Goal: Information Seeking & Learning: Learn about a topic

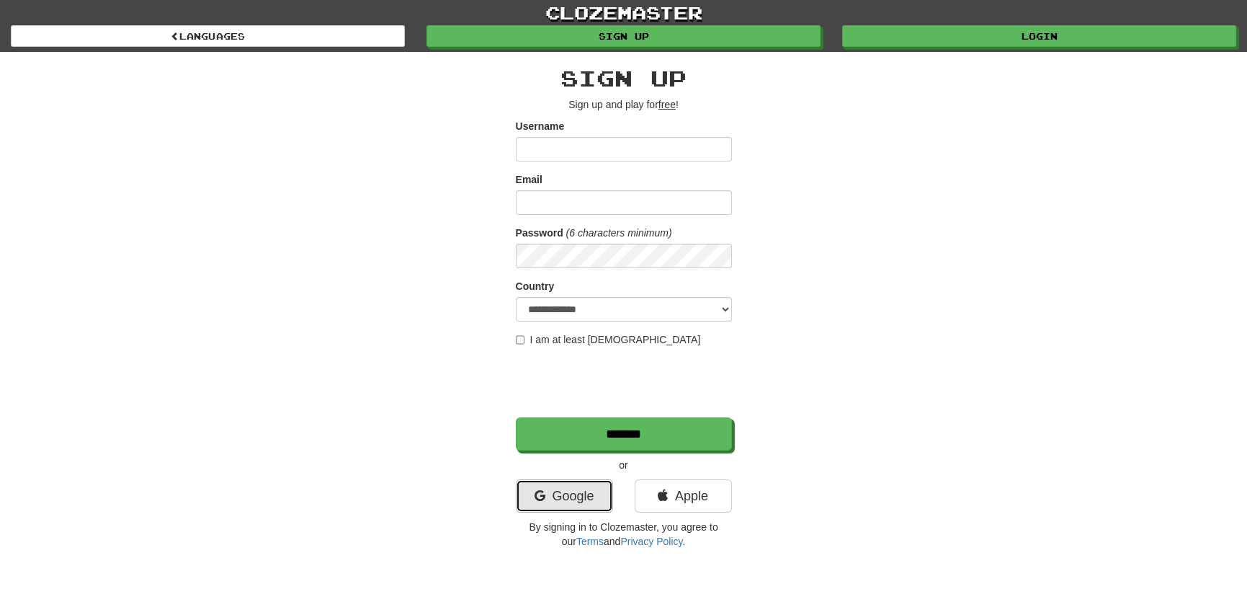
click at [593, 493] on link "Google" at bounding box center [564, 495] width 97 height 33
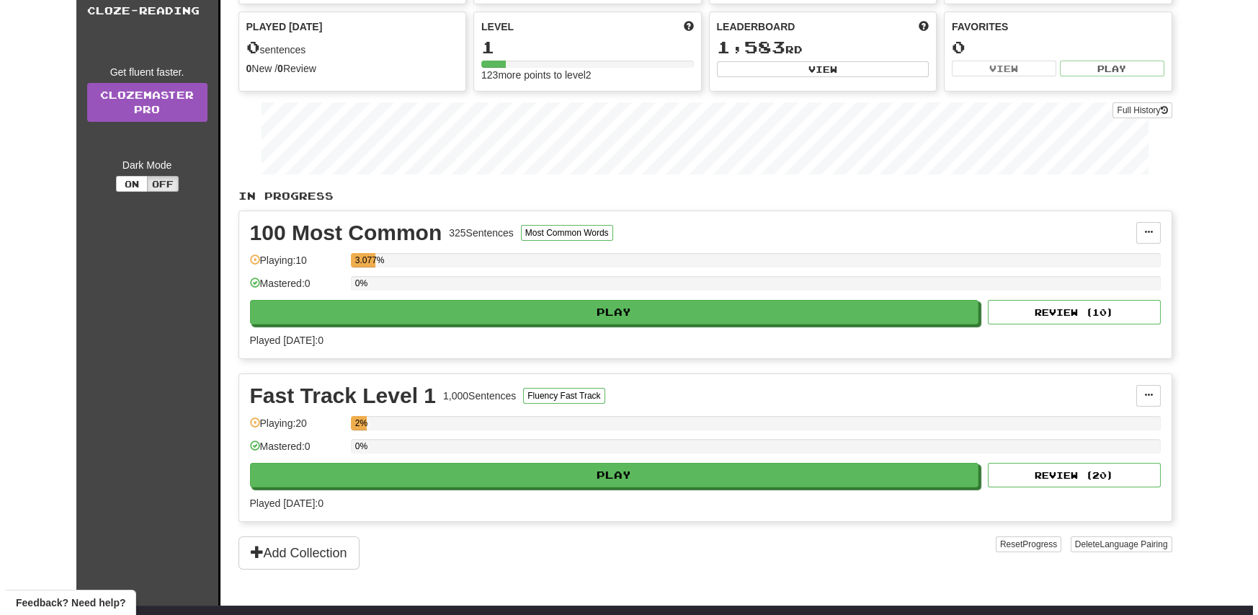
scroll to position [144, 0]
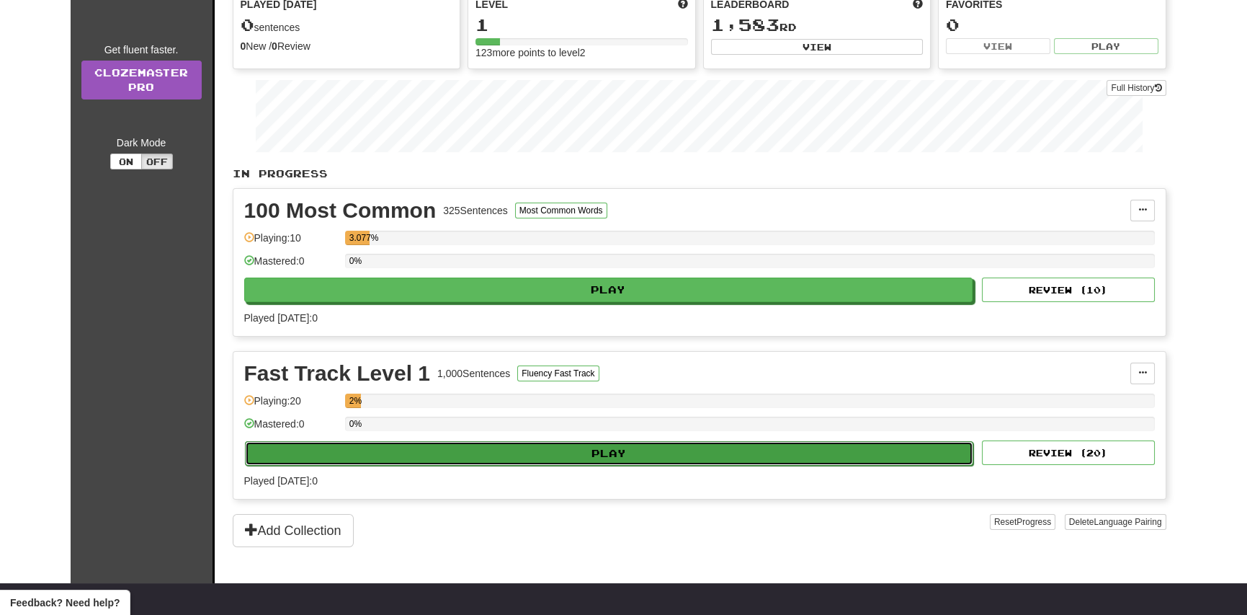
click at [615, 457] on button "Play" at bounding box center [609, 453] width 729 height 24
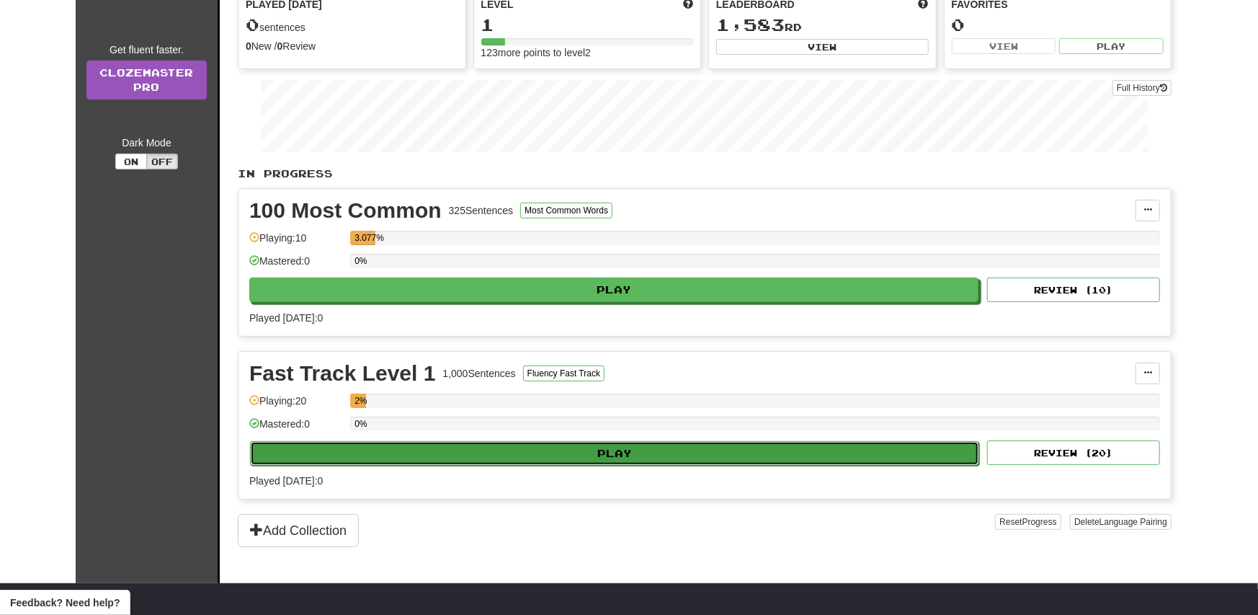
select select "**"
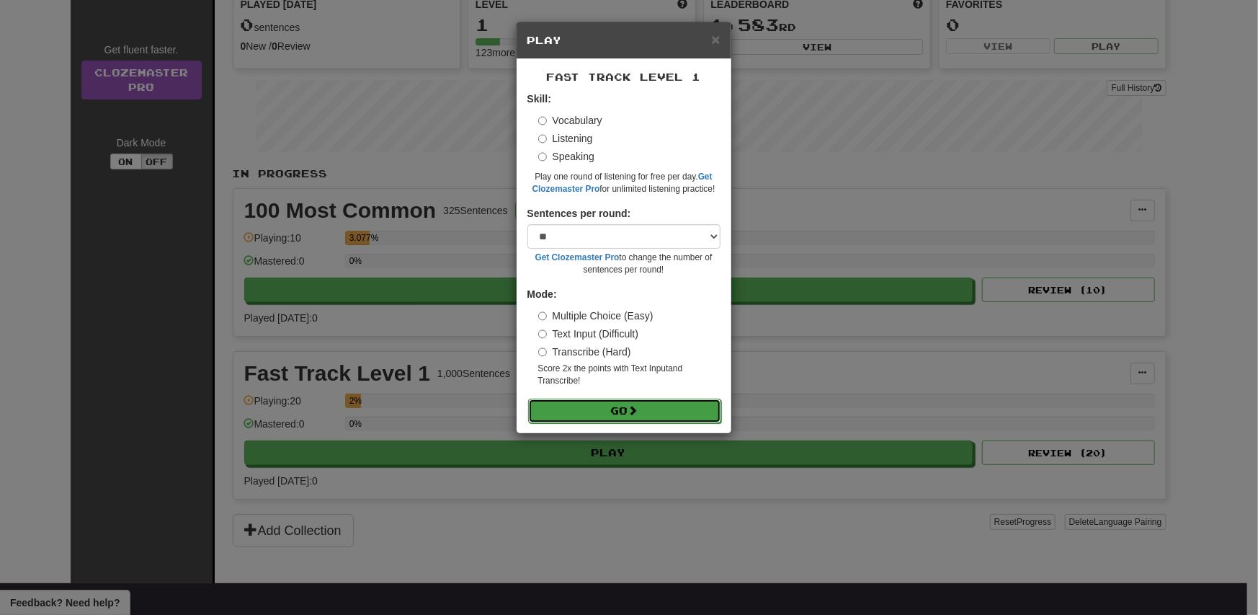
click at [623, 414] on button "Go" at bounding box center [624, 410] width 193 height 24
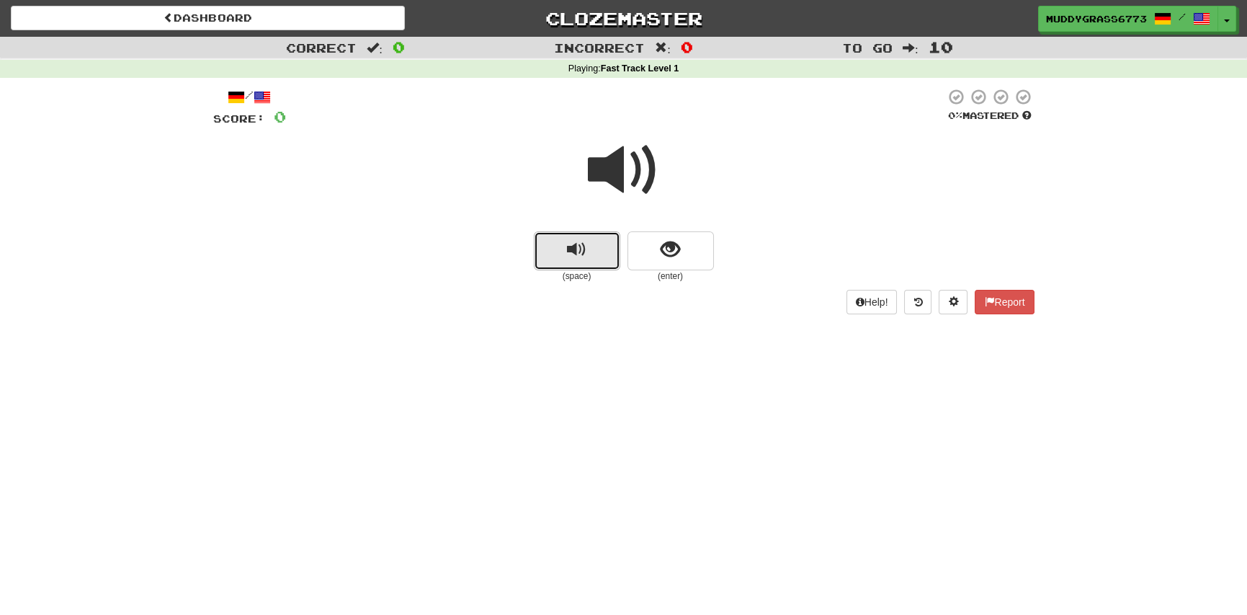
click at [581, 240] on span "replay audio" at bounding box center [576, 249] width 19 height 19
click at [669, 244] on span "show sentence" at bounding box center [670, 249] width 19 height 19
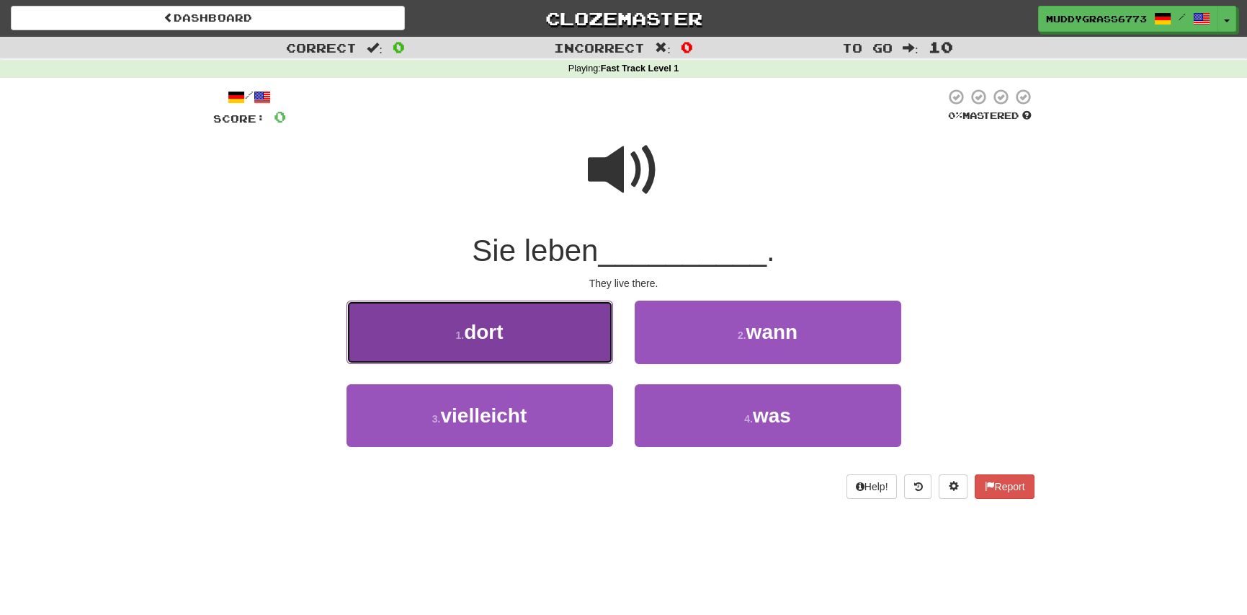
click at [469, 342] on span "dort" at bounding box center [483, 332] width 39 height 22
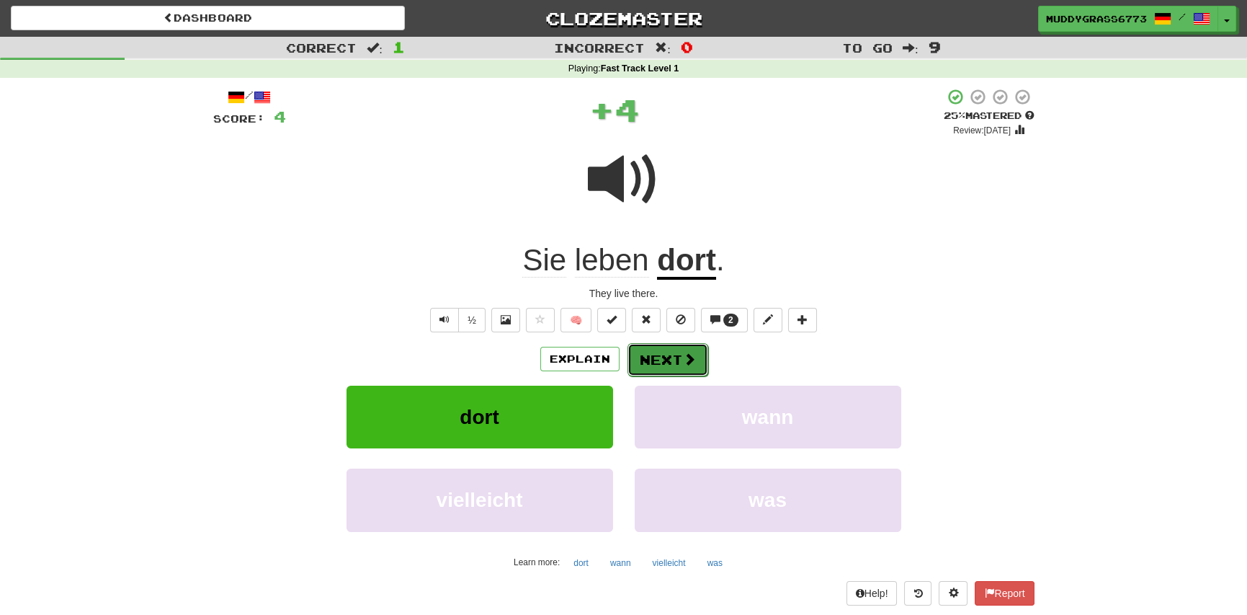
click at [649, 353] on button "Next" at bounding box center [668, 359] width 81 height 33
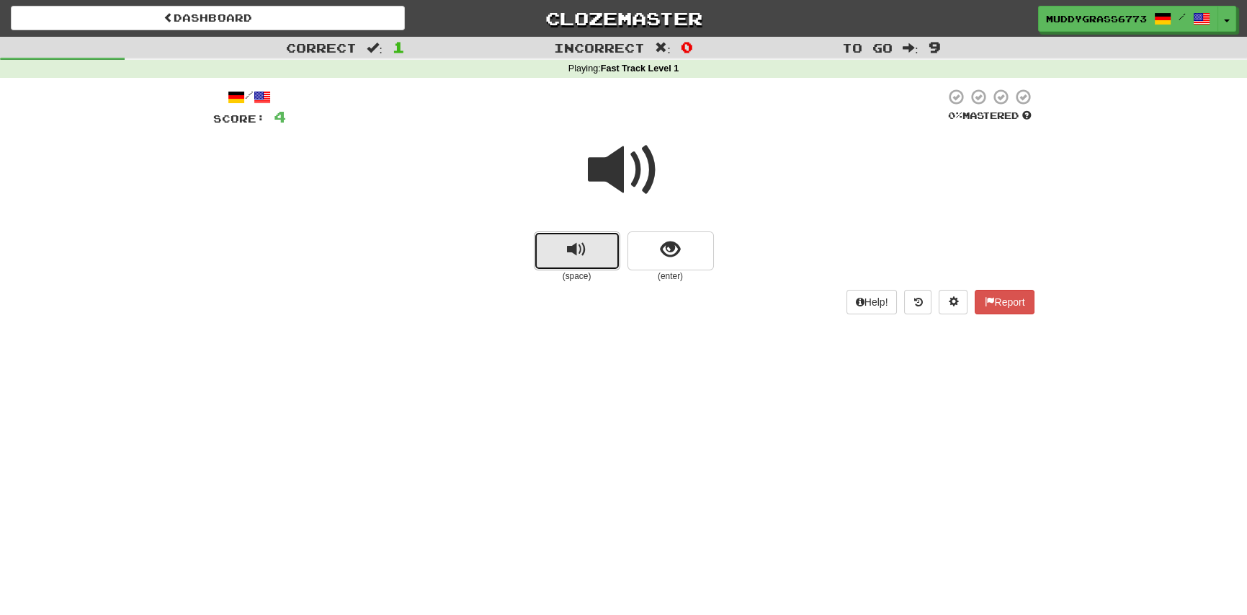
click at [547, 250] on button "replay audio" at bounding box center [577, 250] width 86 height 39
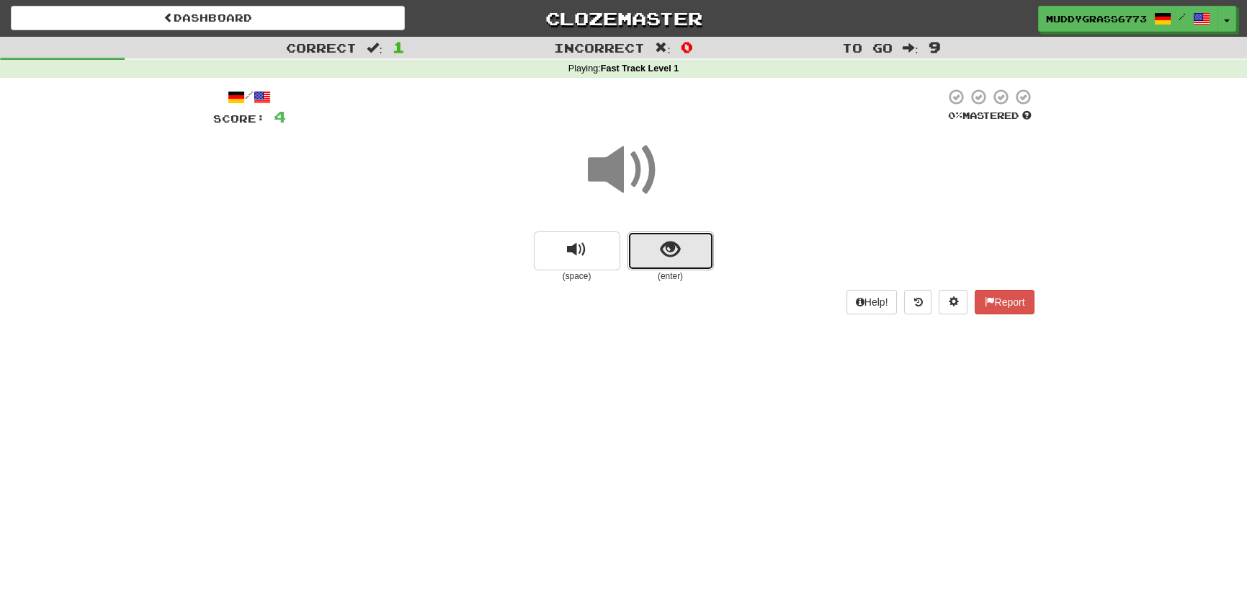
click at [665, 248] on span "show sentence" at bounding box center [670, 249] width 19 height 19
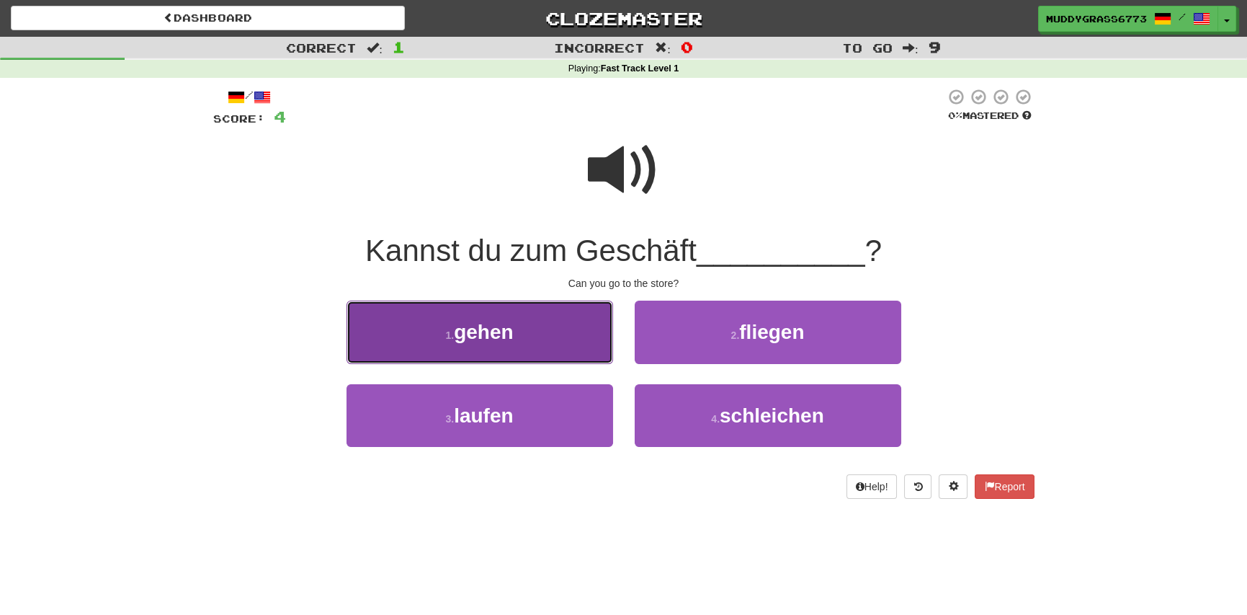
click at [457, 336] on span "gehen" at bounding box center [483, 332] width 59 height 22
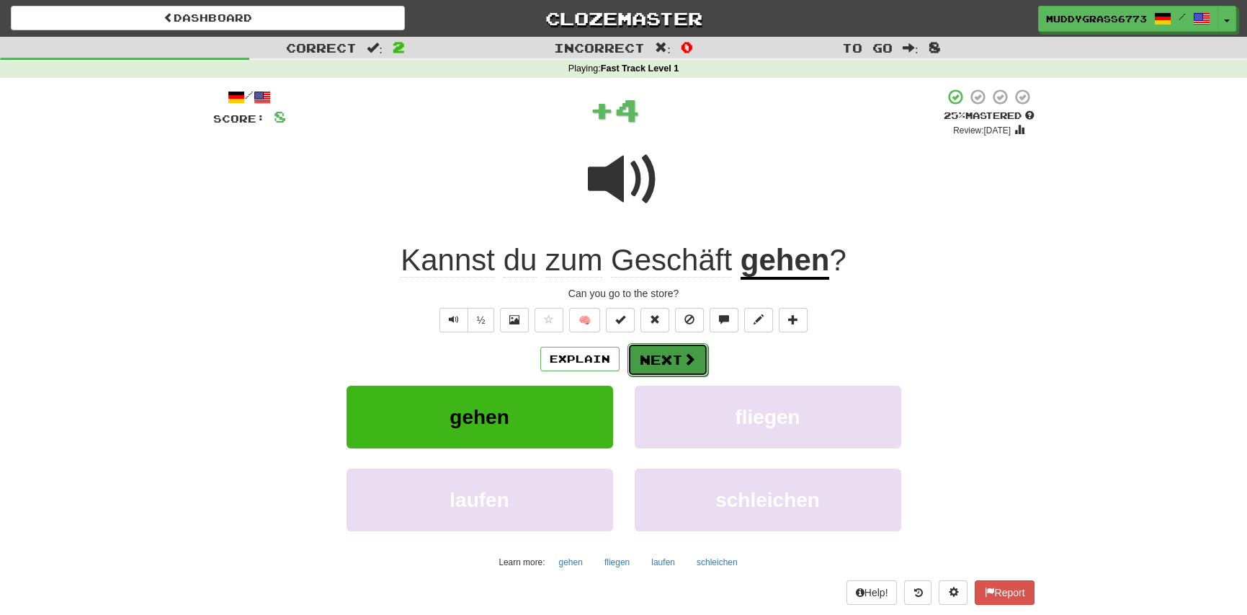
click at [676, 354] on button "Next" at bounding box center [668, 359] width 81 height 33
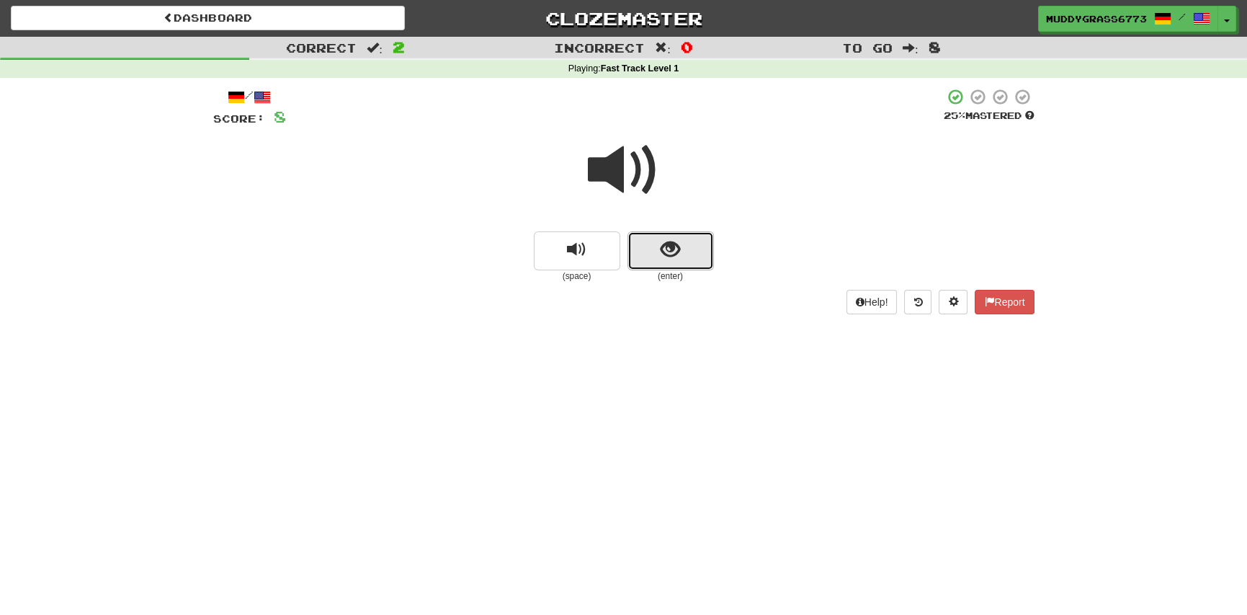
click at [655, 244] on button "show sentence" at bounding box center [671, 250] width 86 height 39
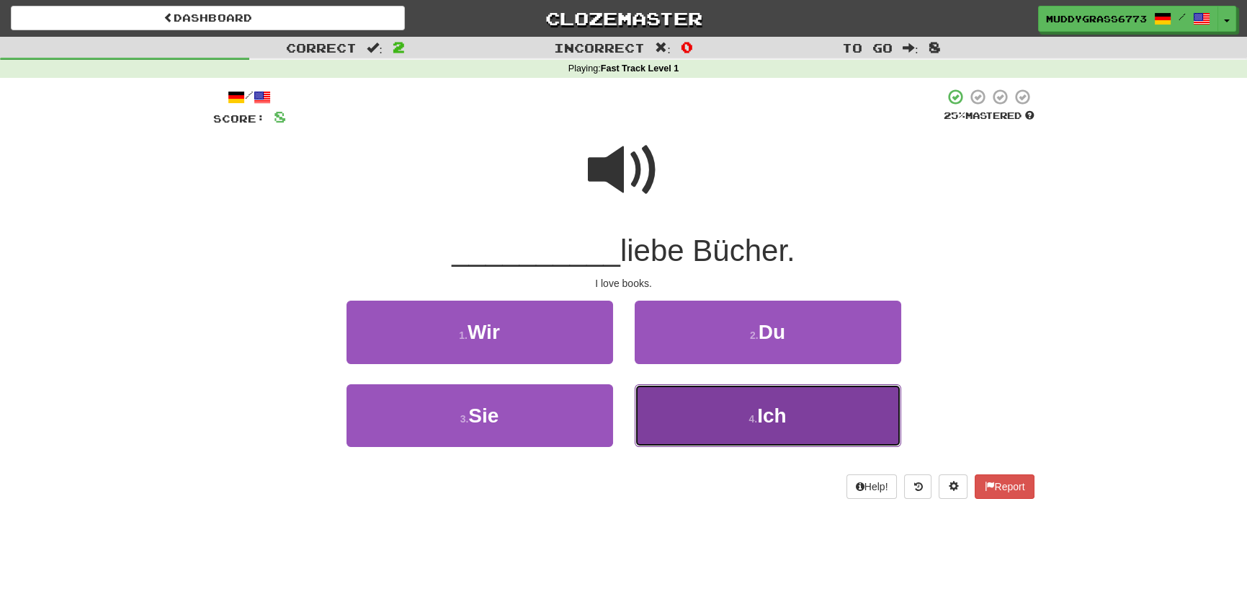
click at [743, 424] on button "4 . Ich" at bounding box center [768, 415] width 267 height 63
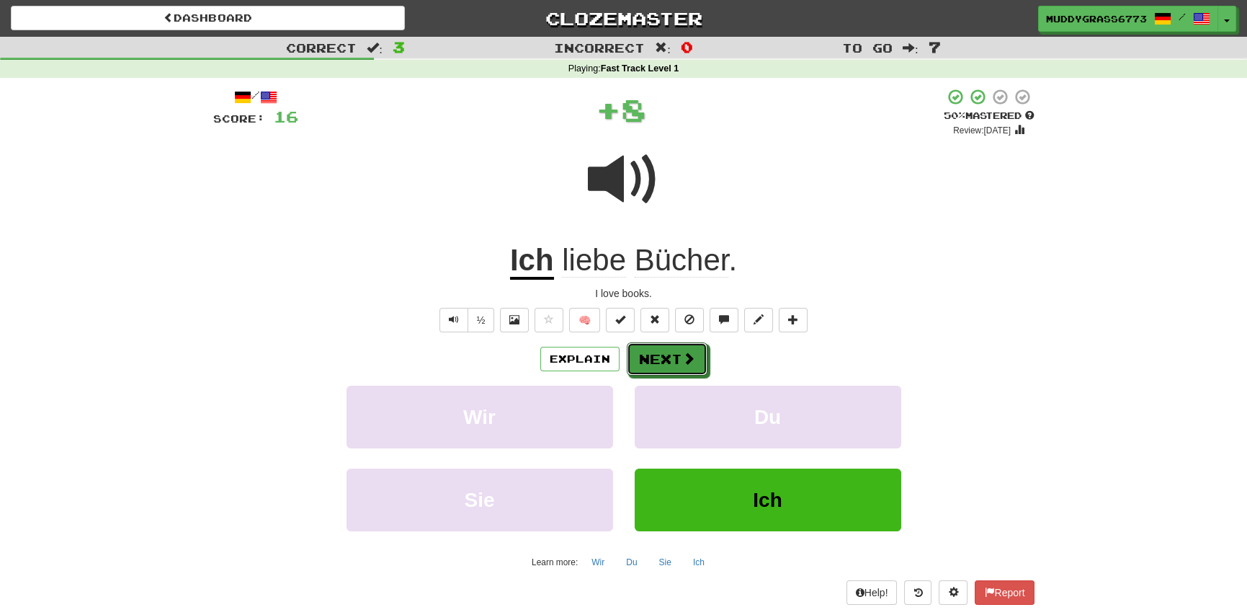
click at [685, 365] on span at bounding box center [688, 358] width 13 height 13
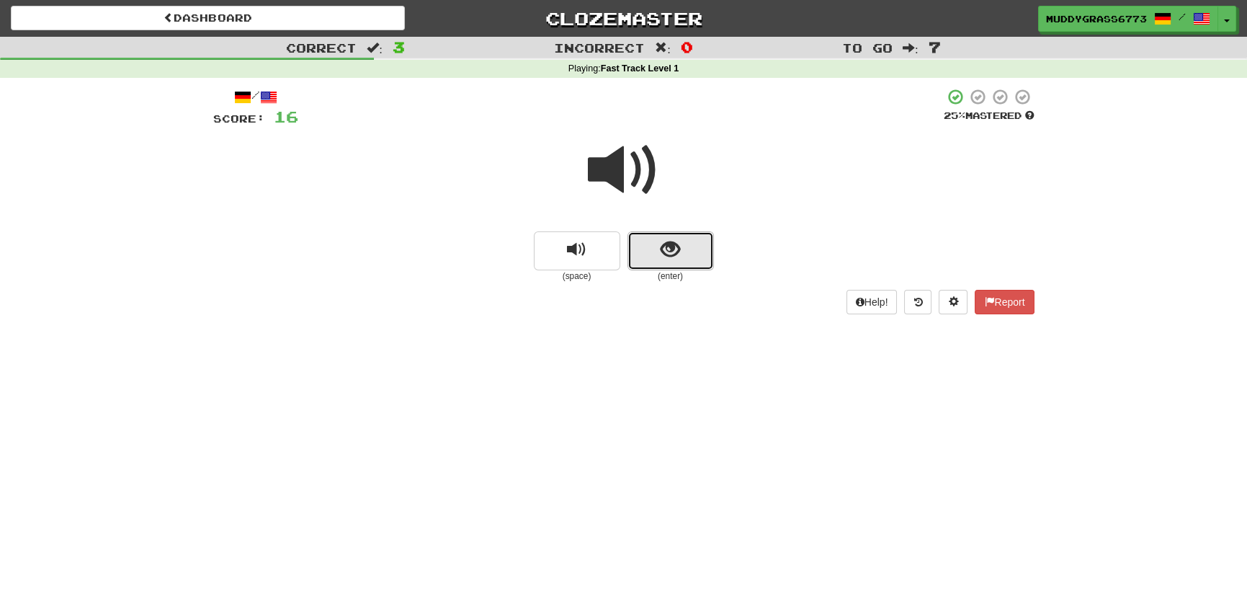
click at [662, 244] on span "show sentence" at bounding box center [670, 249] width 19 height 19
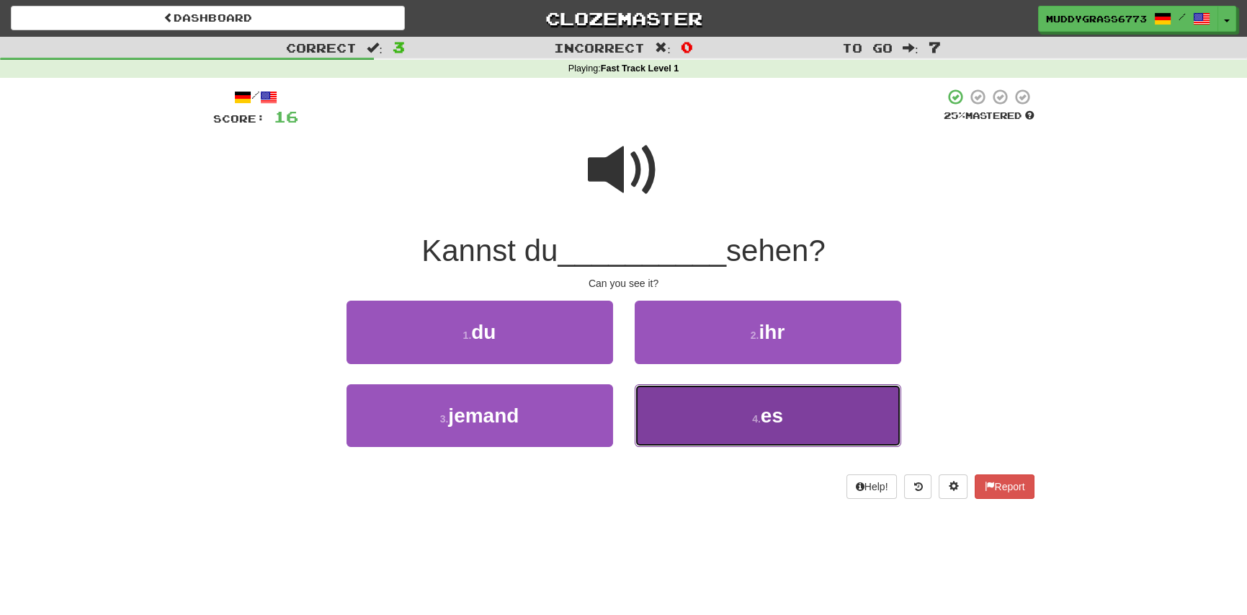
click at [764, 423] on span "es" at bounding box center [772, 415] width 22 height 22
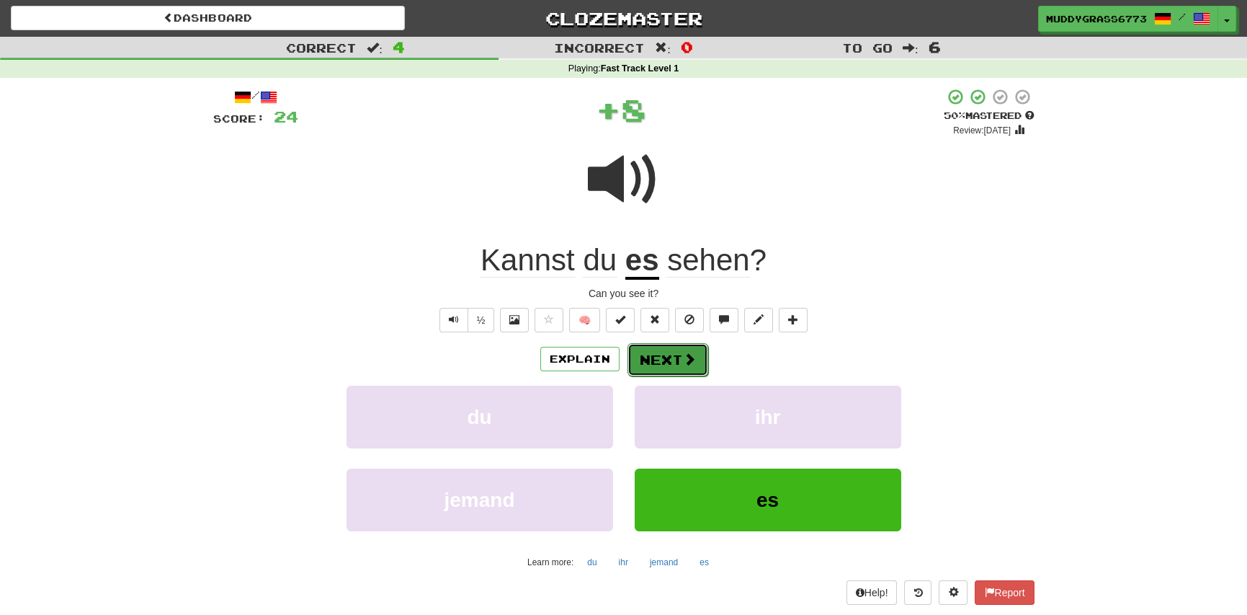
click at [696, 355] on button "Next" at bounding box center [668, 359] width 81 height 33
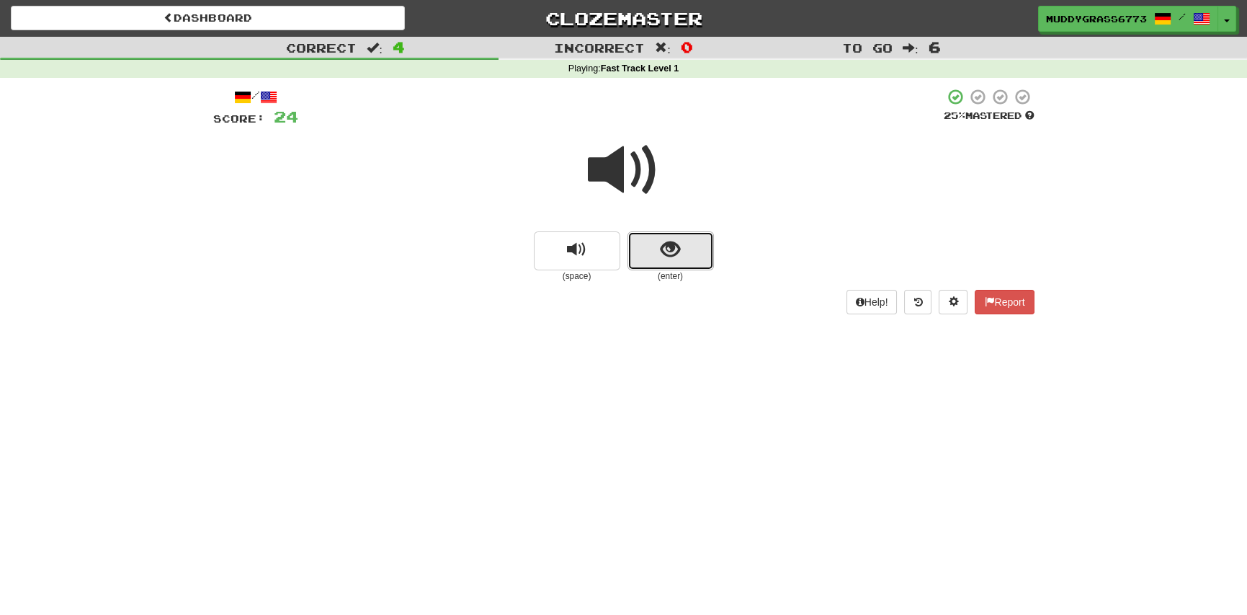
click at [689, 246] on button "show sentence" at bounding box center [671, 250] width 86 height 39
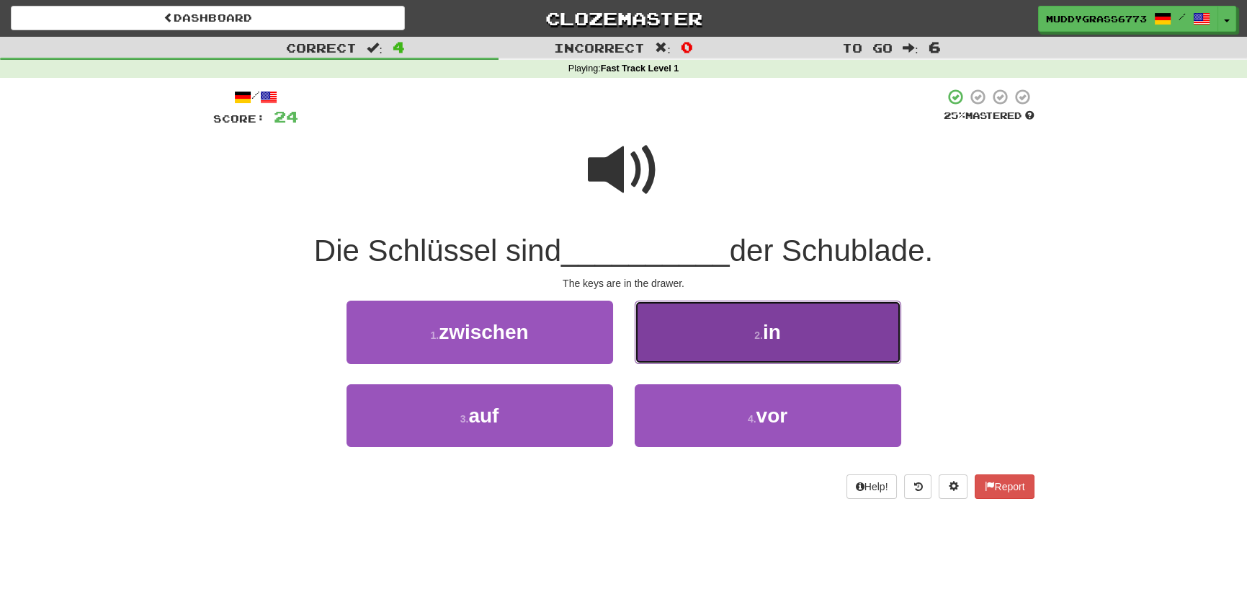
click at [743, 308] on button "2 . in" at bounding box center [768, 331] width 267 height 63
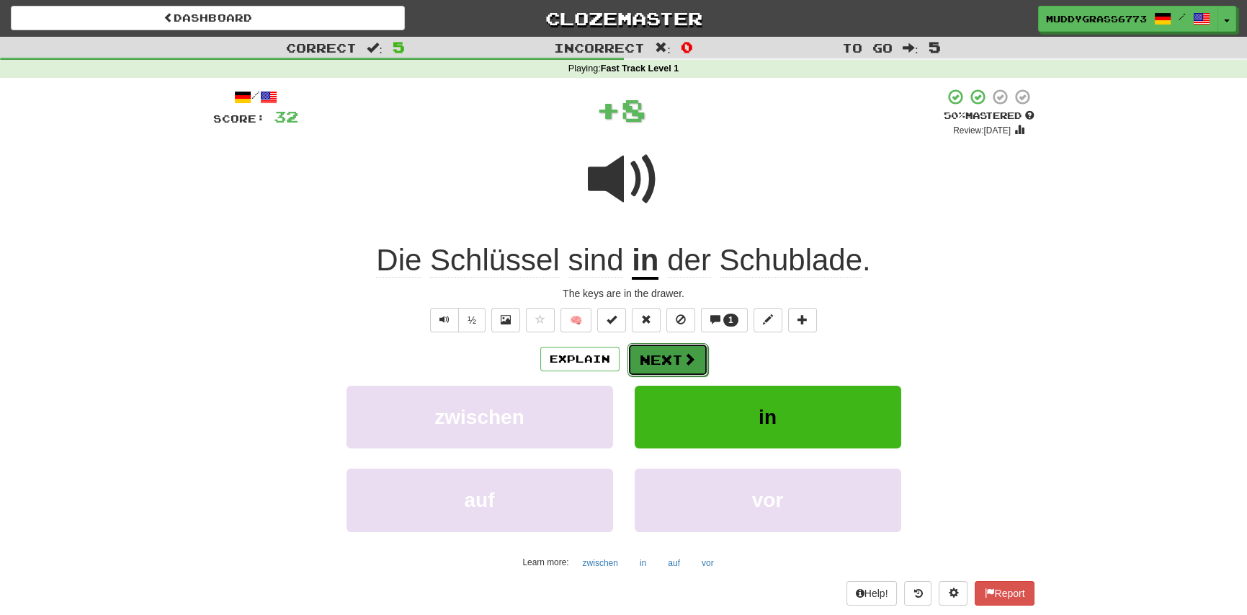
click at [662, 354] on button "Next" at bounding box center [668, 359] width 81 height 33
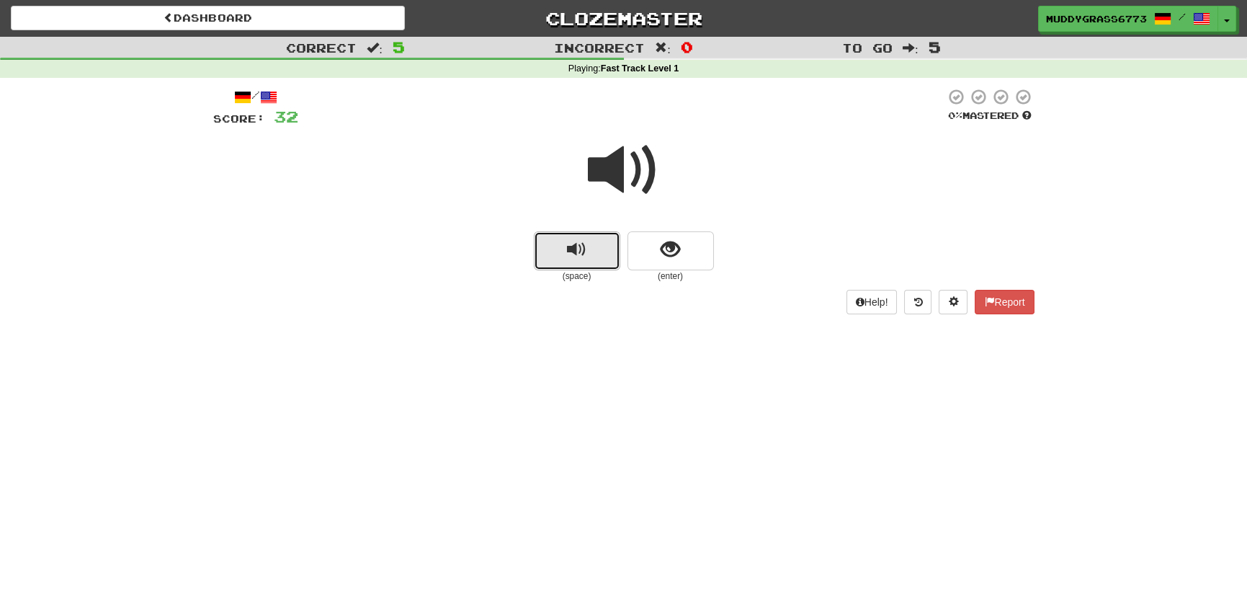
click at [550, 241] on button "replay audio" at bounding box center [577, 250] width 86 height 39
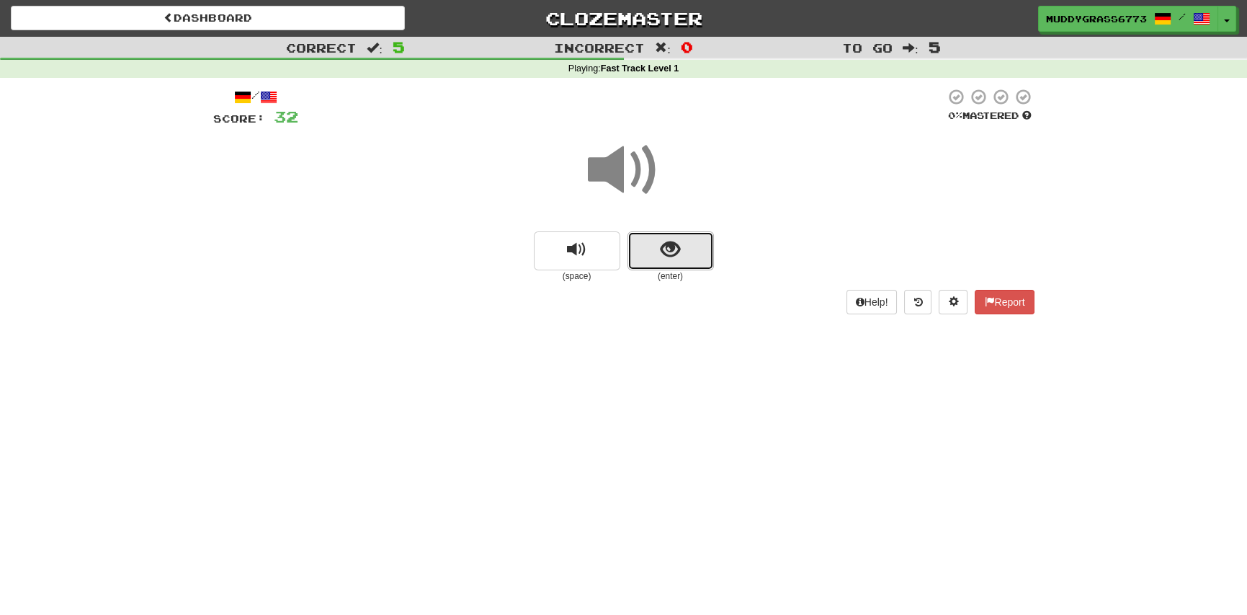
click at [684, 251] on button "show sentence" at bounding box center [671, 250] width 86 height 39
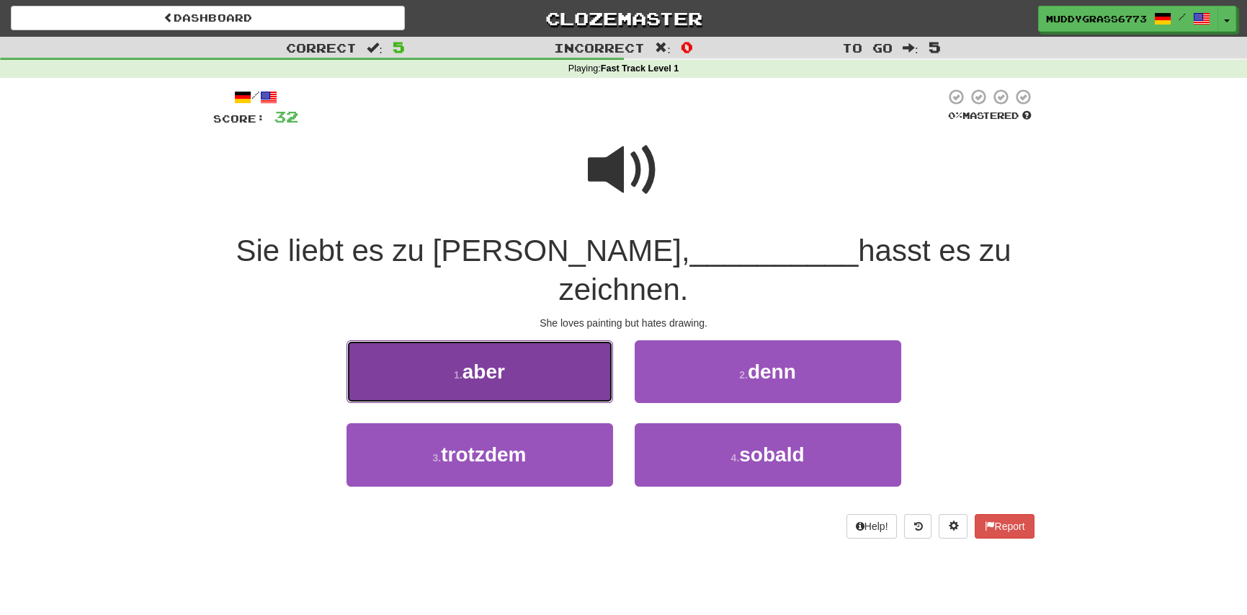
click at [420, 340] on button "1 . aber" at bounding box center [480, 371] width 267 height 63
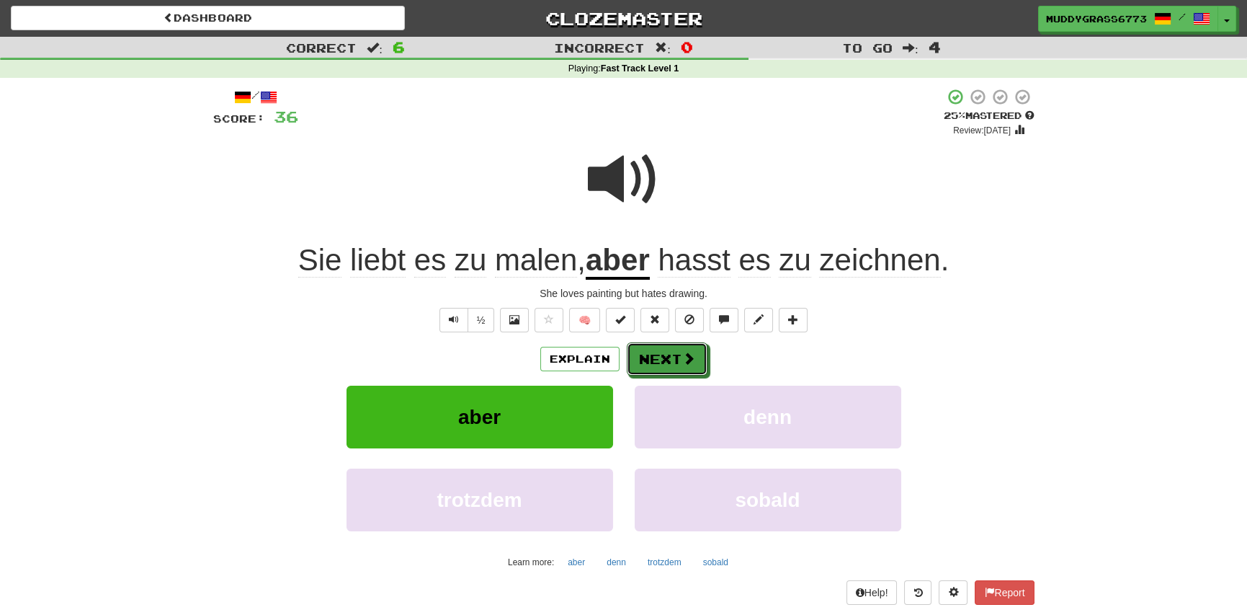
click at [673, 367] on button "Next" at bounding box center [667, 358] width 81 height 33
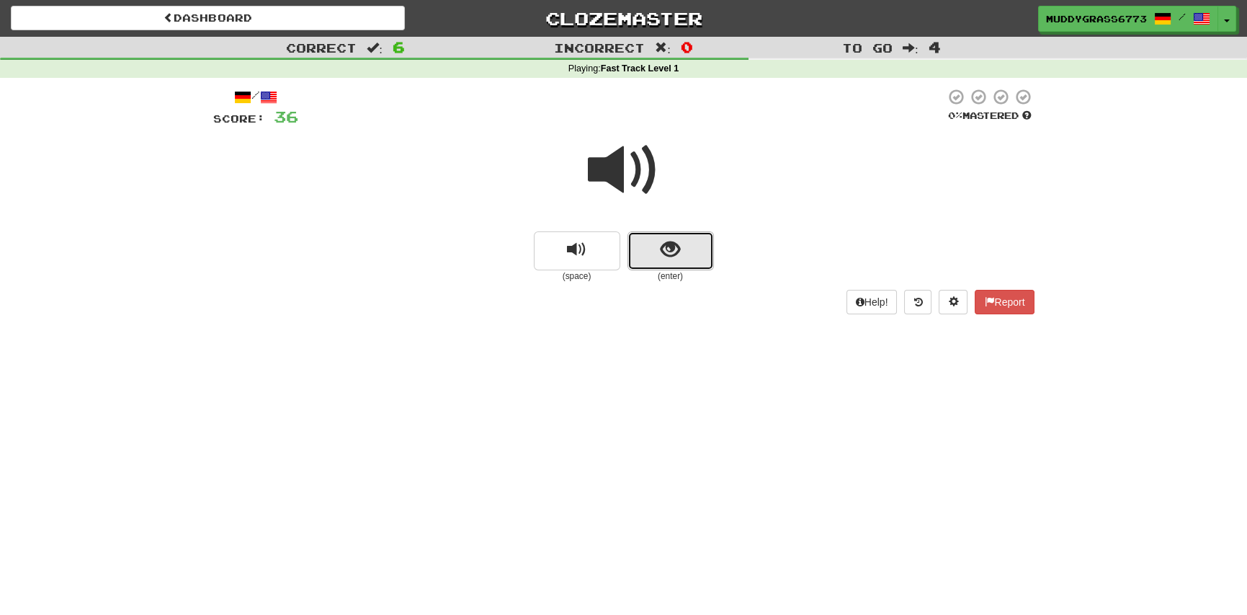
click at [679, 251] on span "show sentence" at bounding box center [670, 249] width 19 height 19
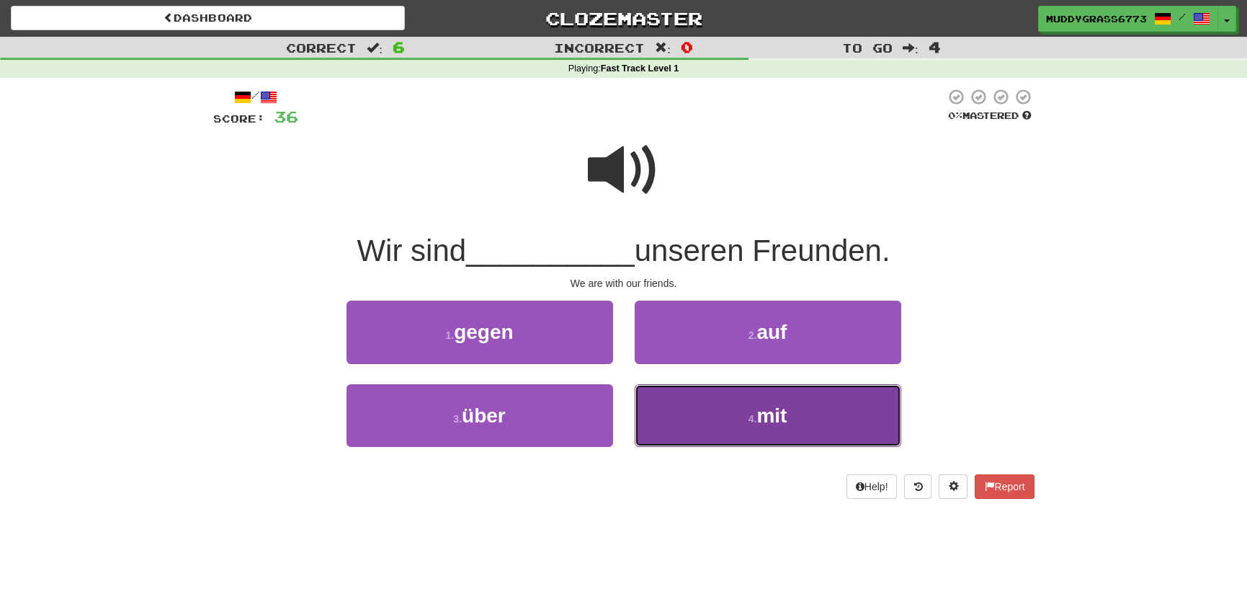
click at [786, 411] on span "mit" at bounding box center [771, 415] width 30 height 22
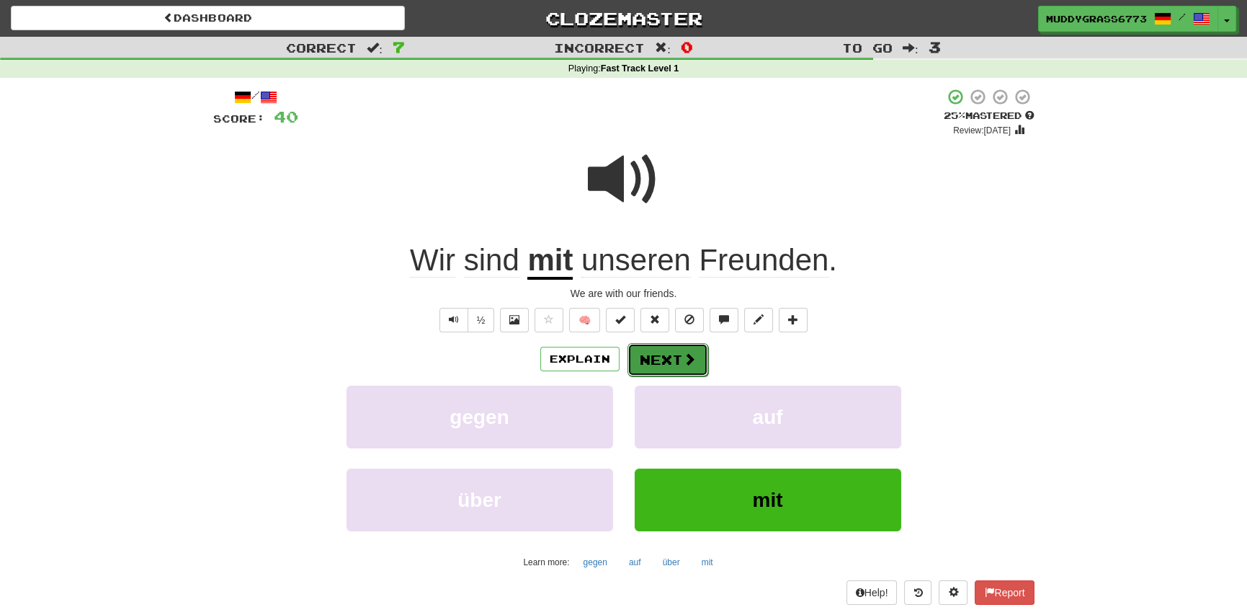
click at [679, 355] on button "Next" at bounding box center [668, 359] width 81 height 33
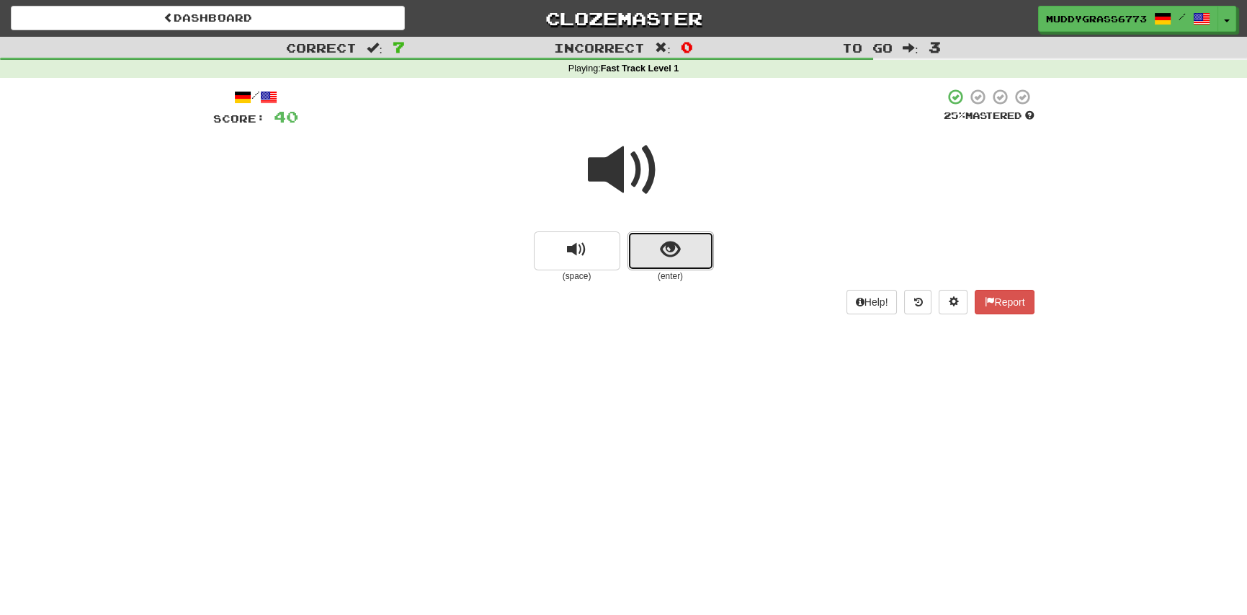
click at [683, 264] on button "show sentence" at bounding box center [671, 250] width 86 height 39
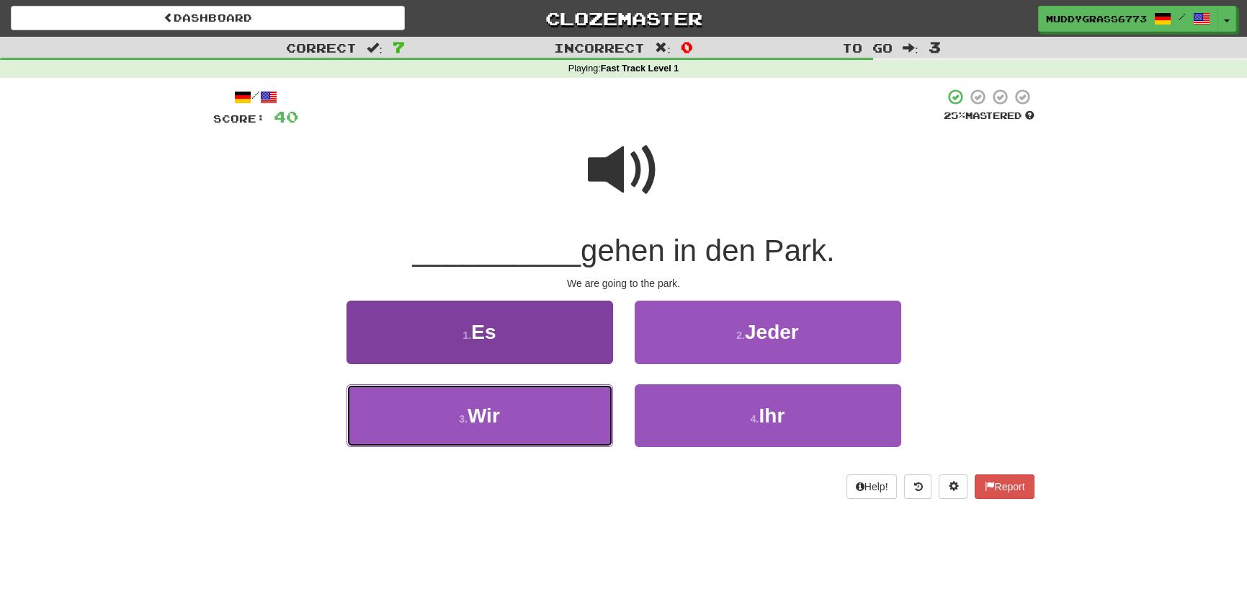
click at [494, 420] on span "Wir" at bounding box center [484, 415] width 32 height 22
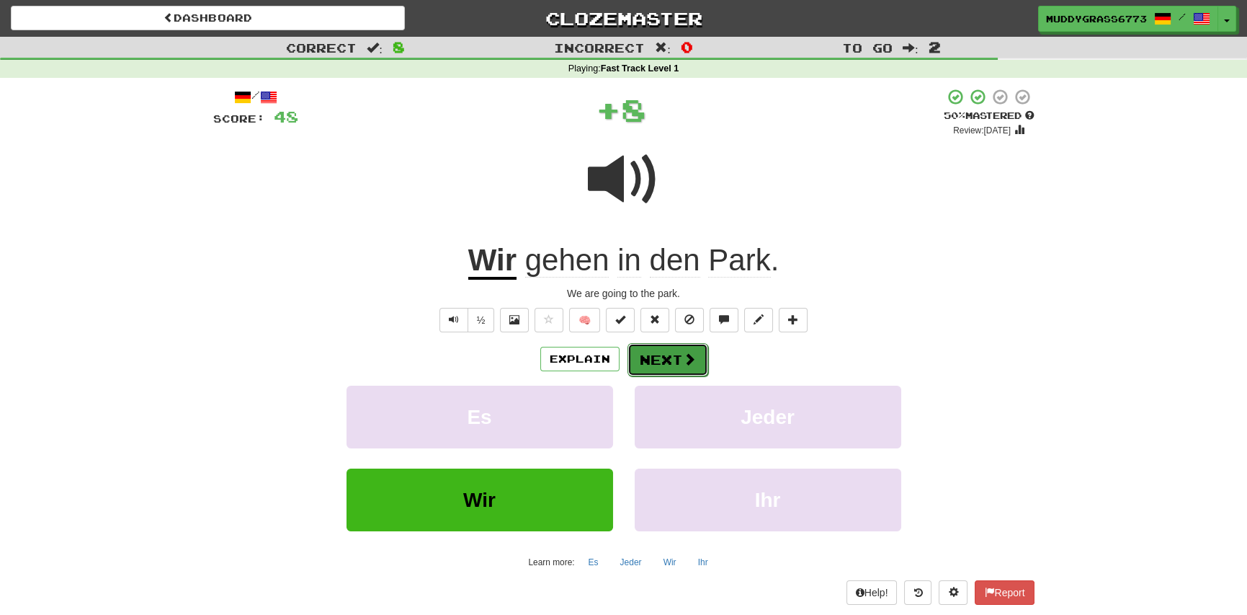
click at [676, 361] on button "Next" at bounding box center [668, 359] width 81 height 33
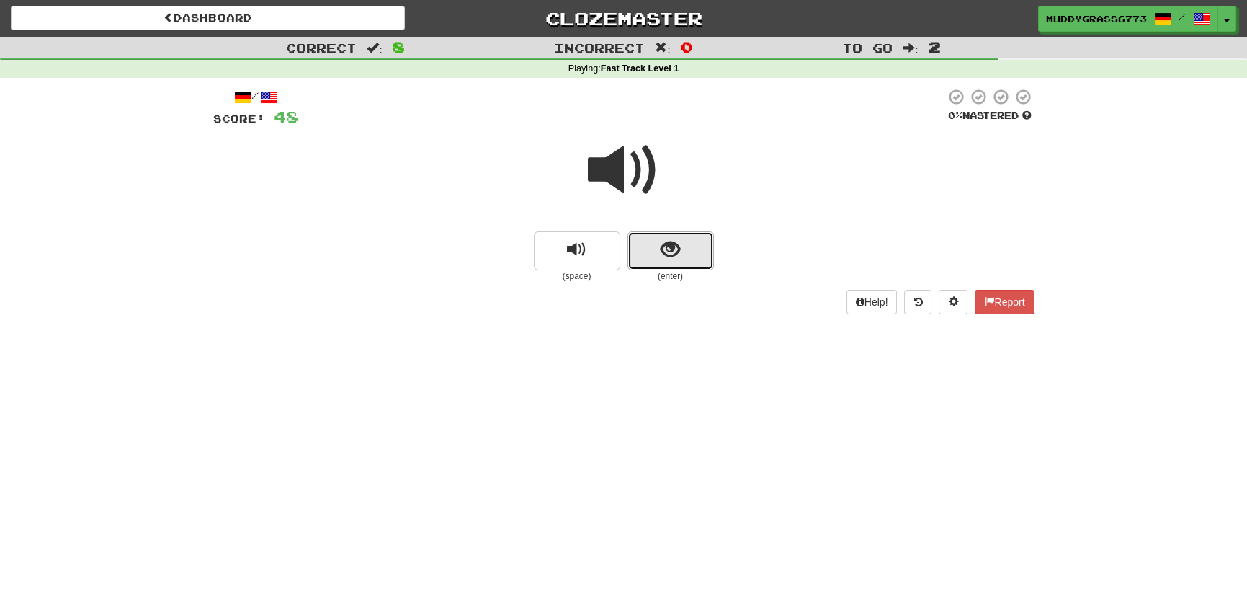
click at [664, 256] on span "show sentence" at bounding box center [670, 249] width 19 height 19
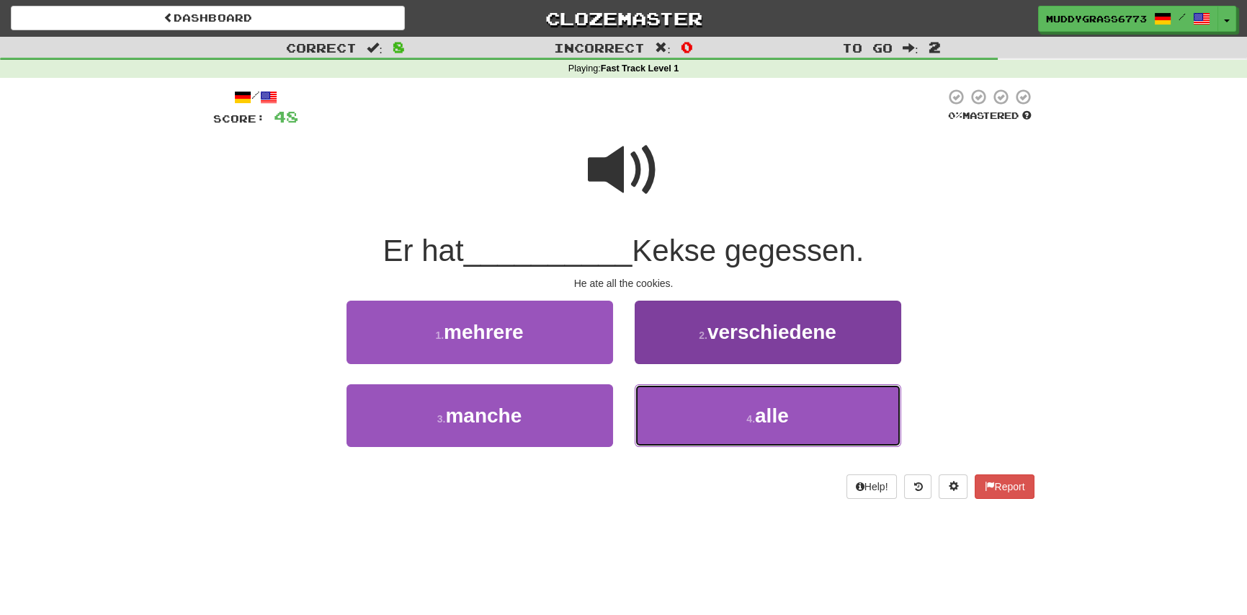
click at [754, 416] on small "4 ." at bounding box center [750, 419] width 9 height 12
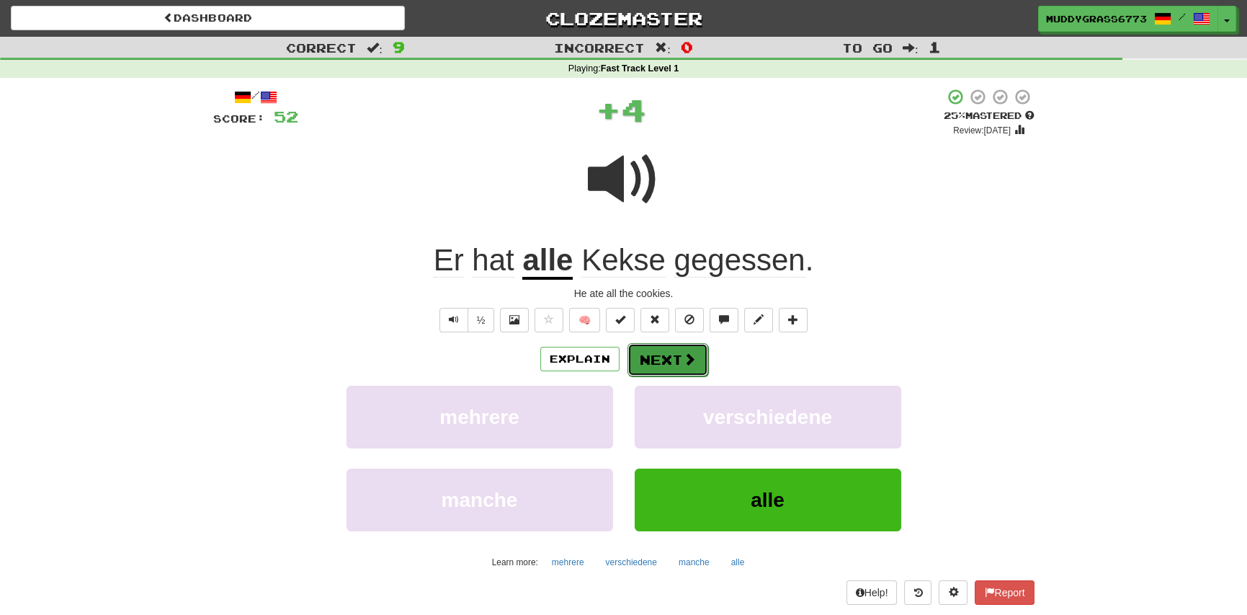
click at [669, 354] on button "Next" at bounding box center [668, 359] width 81 height 33
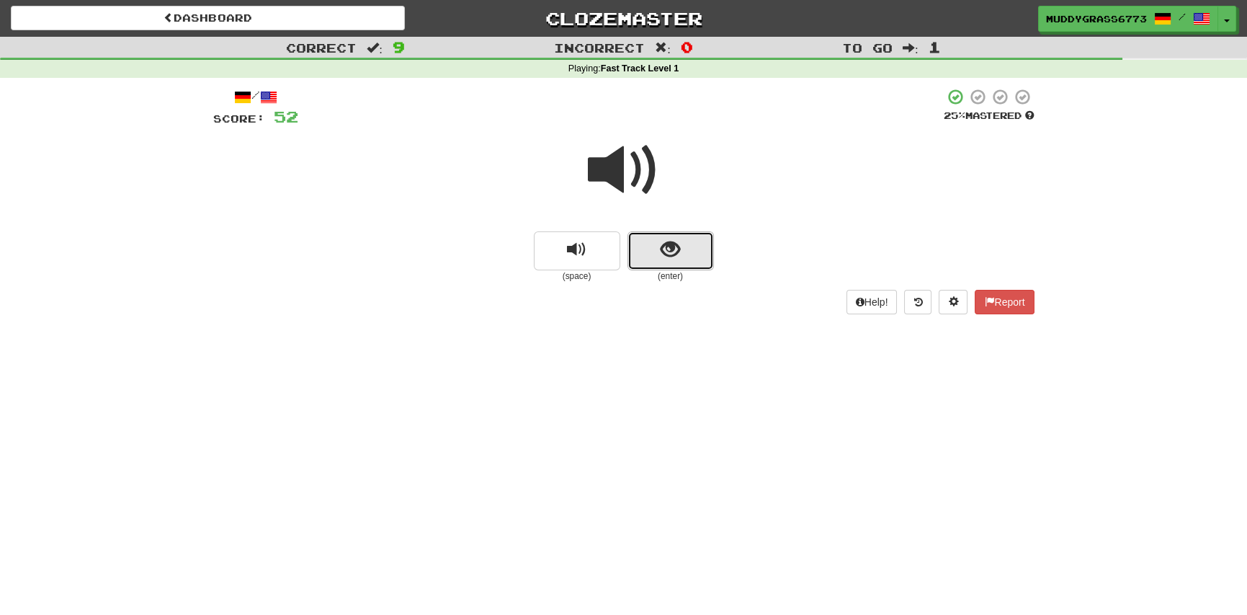
click at [669, 261] on button "show sentence" at bounding box center [671, 250] width 86 height 39
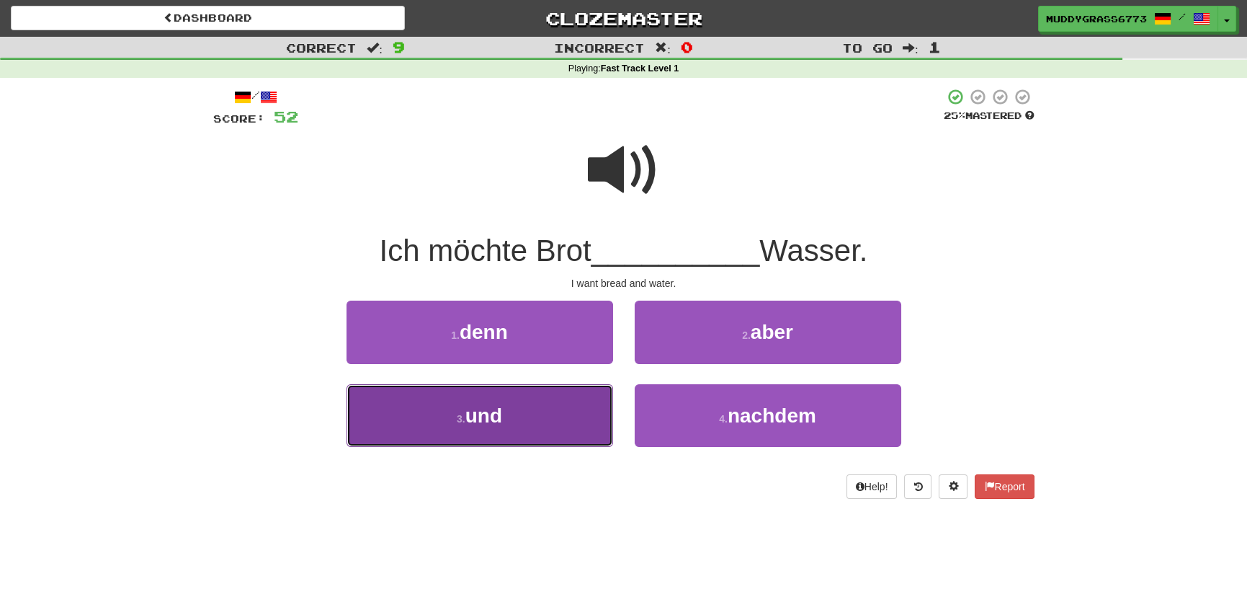
click at [508, 425] on button "3 . und" at bounding box center [480, 415] width 267 height 63
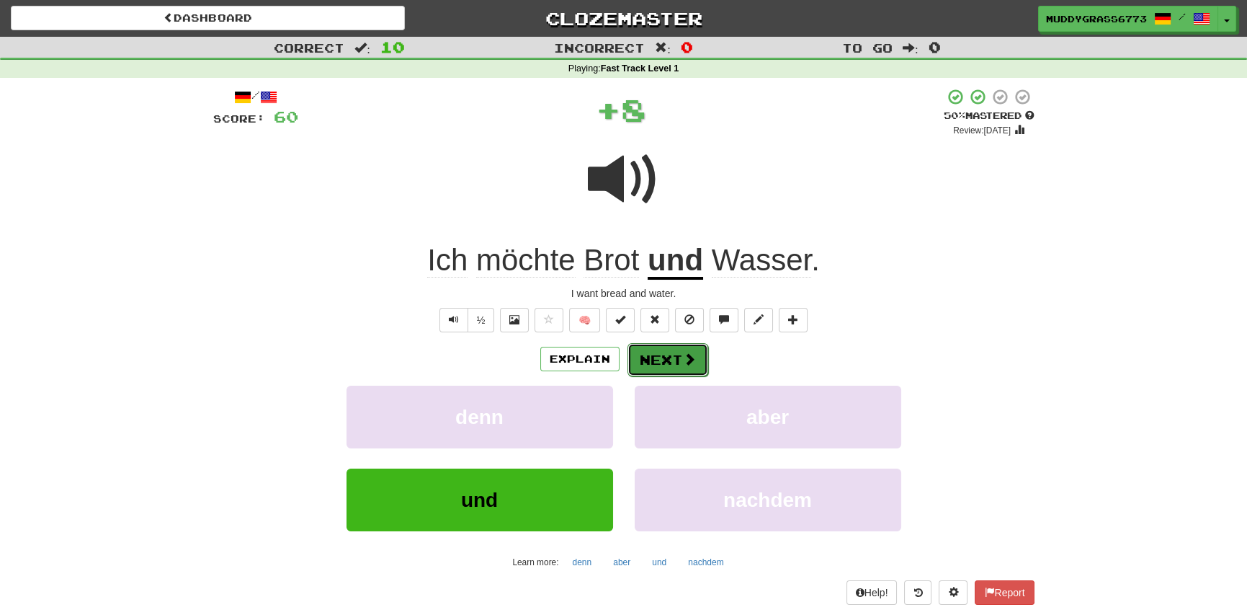
click at [670, 362] on button "Next" at bounding box center [668, 359] width 81 height 33
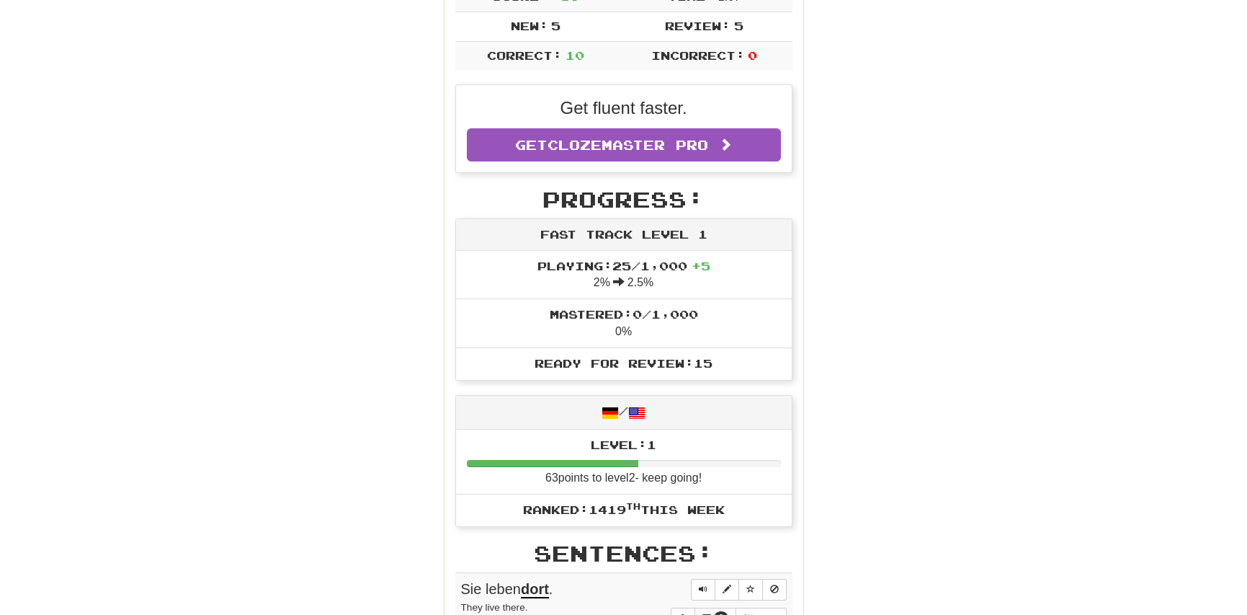
scroll to position [504, 0]
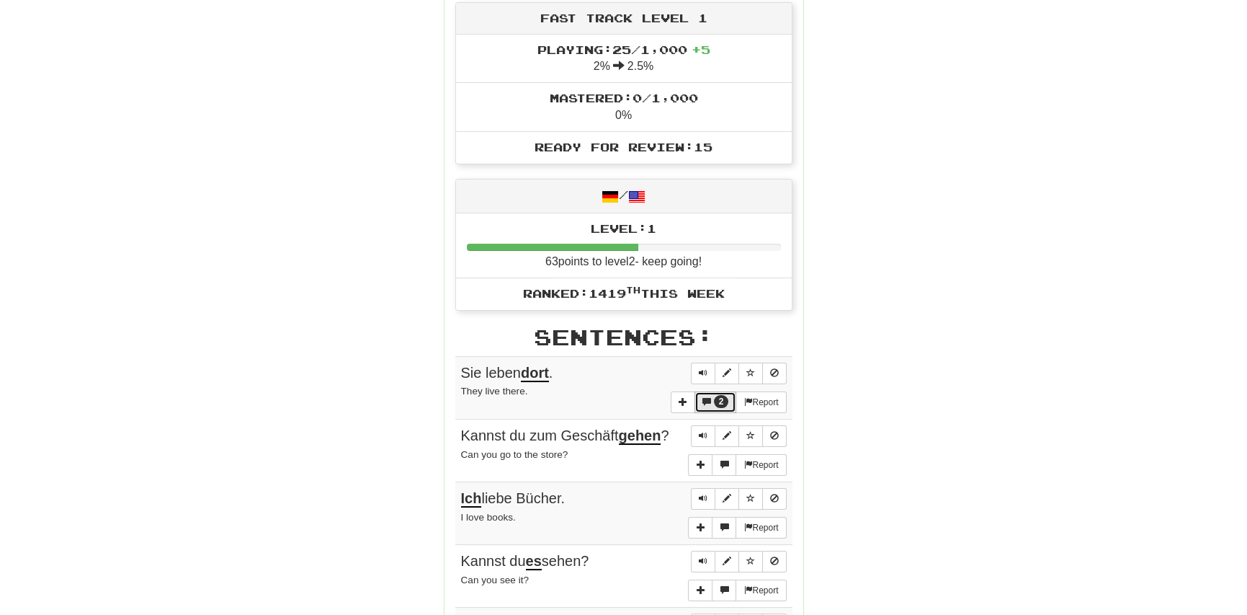
click at [715, 398] on span "2" at bounding box center [721, 401] width 15 height 13
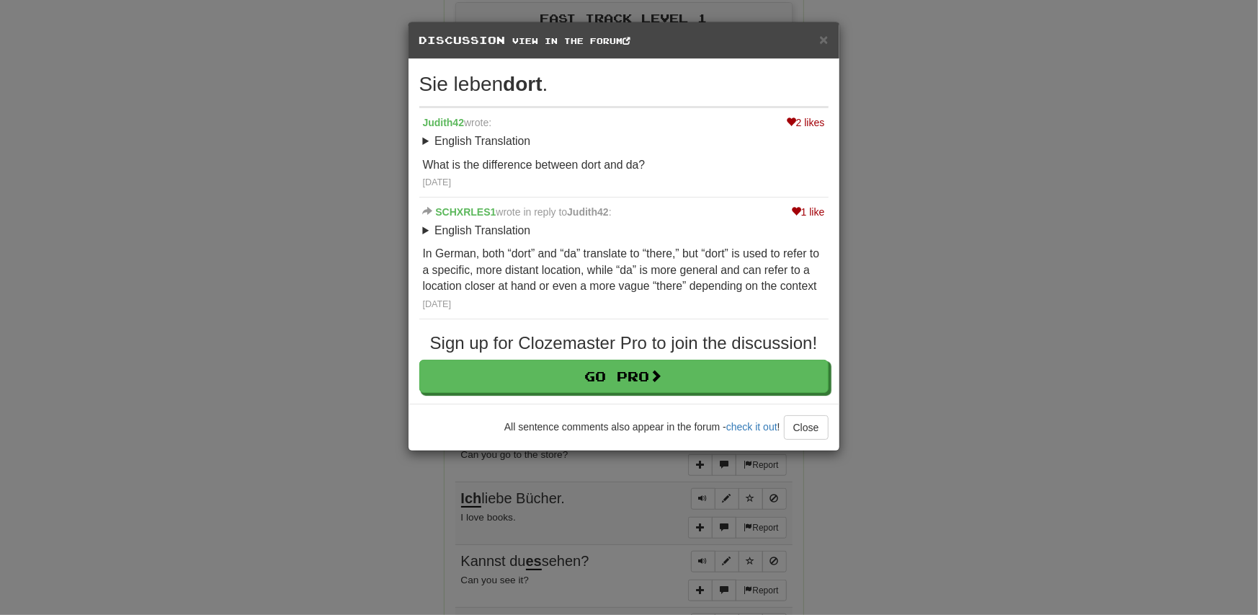
click at [978, 204] on div "× Discussion View in the forum Sie leben dort . 2 likes Judith42 wrote: English…" at bounding box center [629, 307] width 1258 height 615
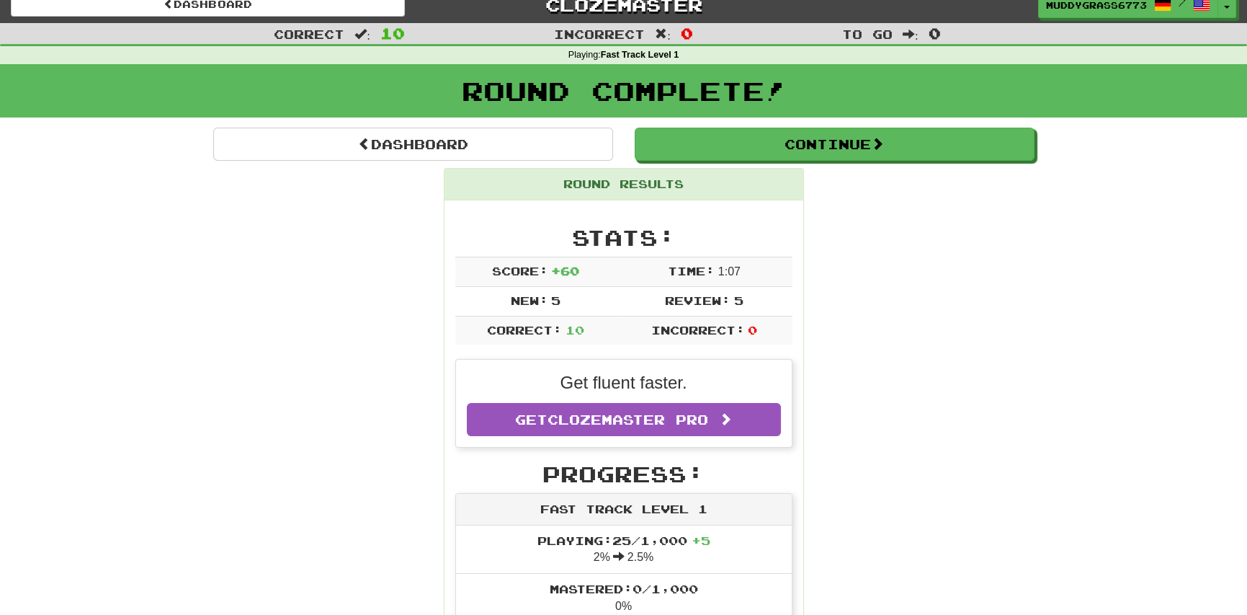
scroll to position [0, 0]
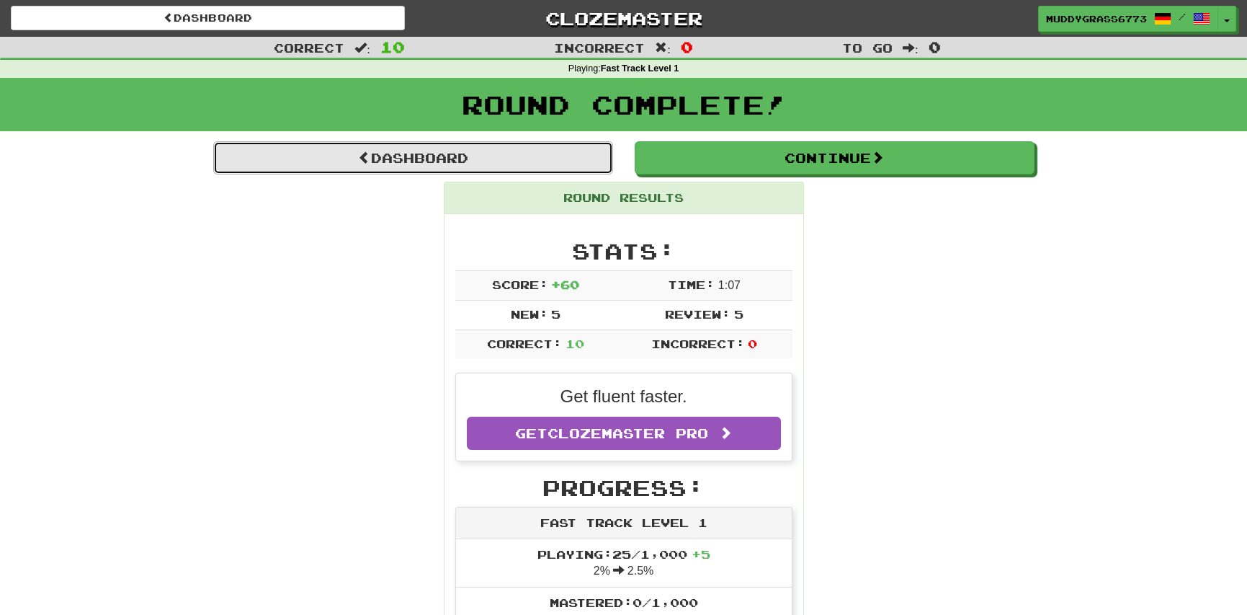
click at [518, 169] on link "Dashboard" at bounding box center [413, 157] width 400 height 33
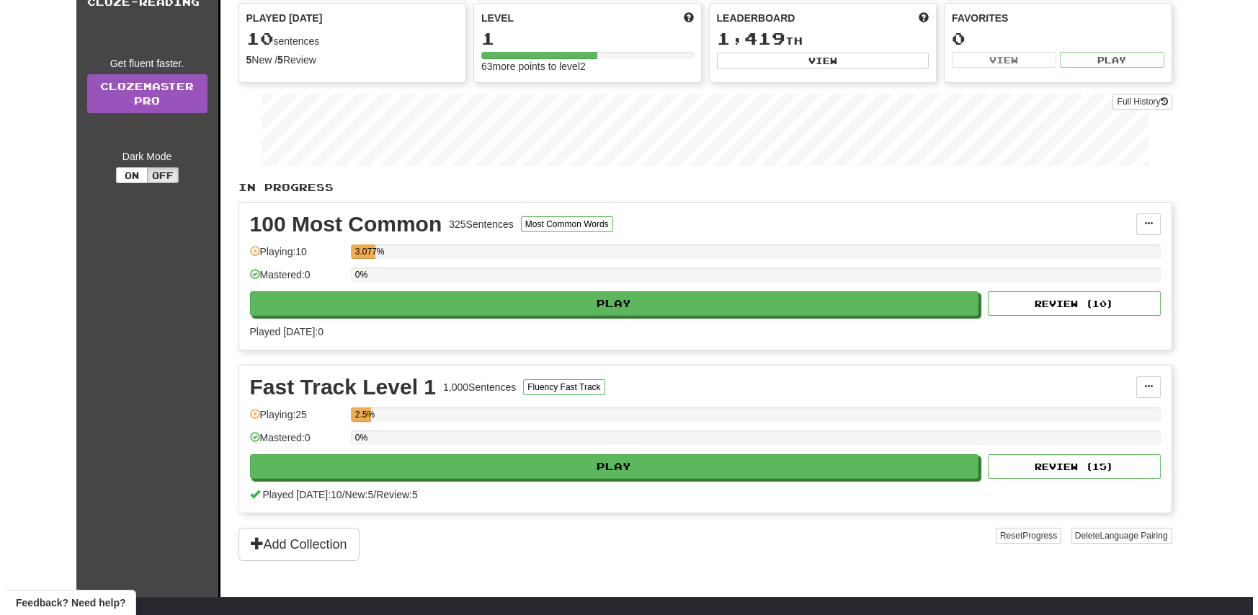
scroll to position [144, 0]
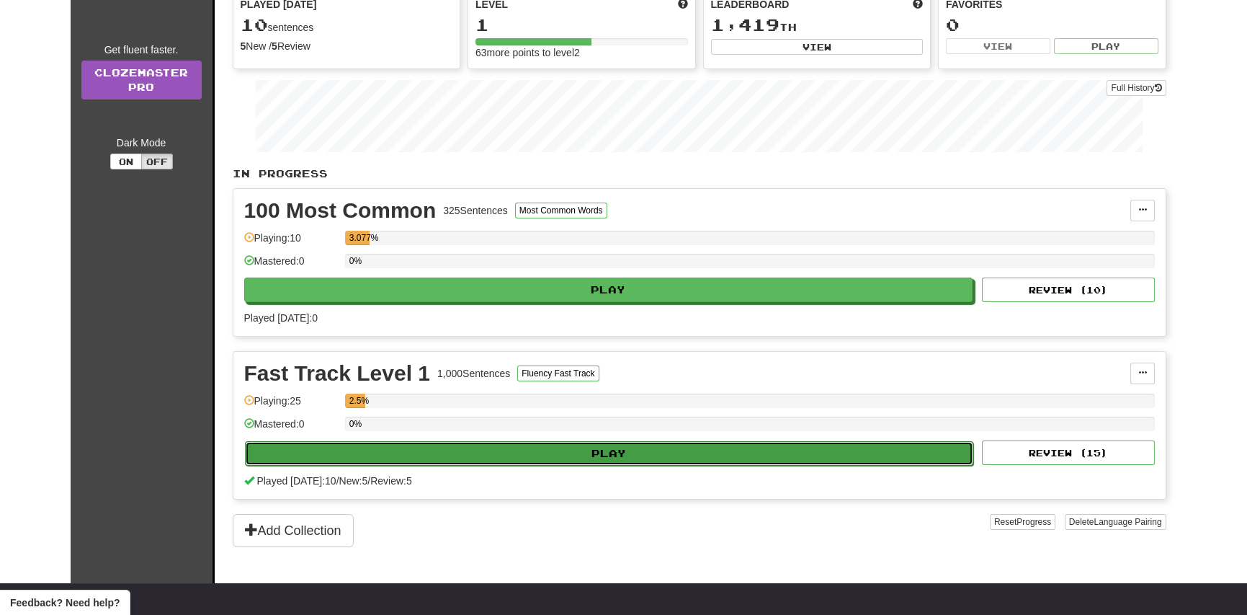
click at [593, 443] on button "Play" at bounding box center [609, 453] width 729 height 24
select select "**"
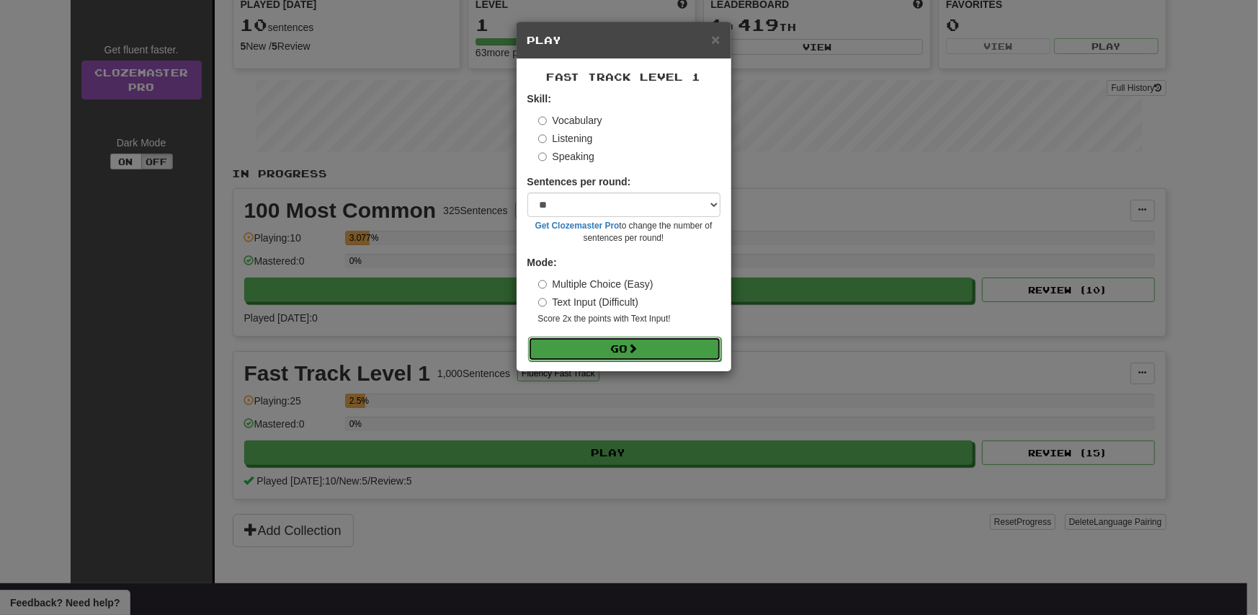
click at [602, 349] on button "Go" at bounding box center [624, 348] width 193 height 24
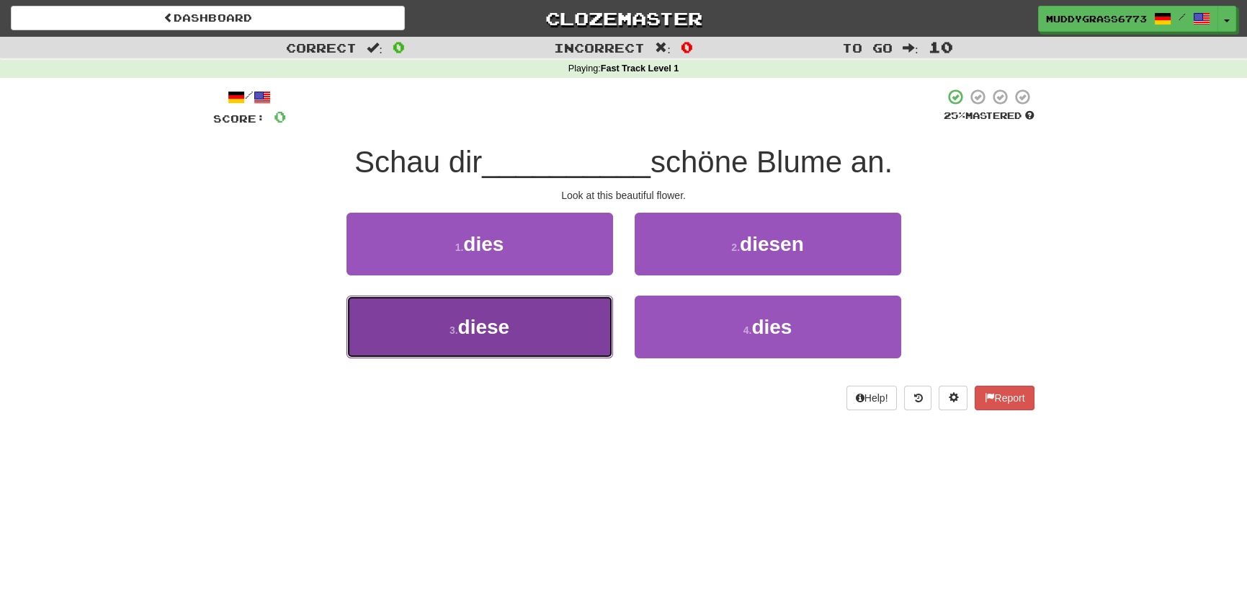
click at [504, 323] on span "diese" at bounding box center [484, 327] width 52 height 22
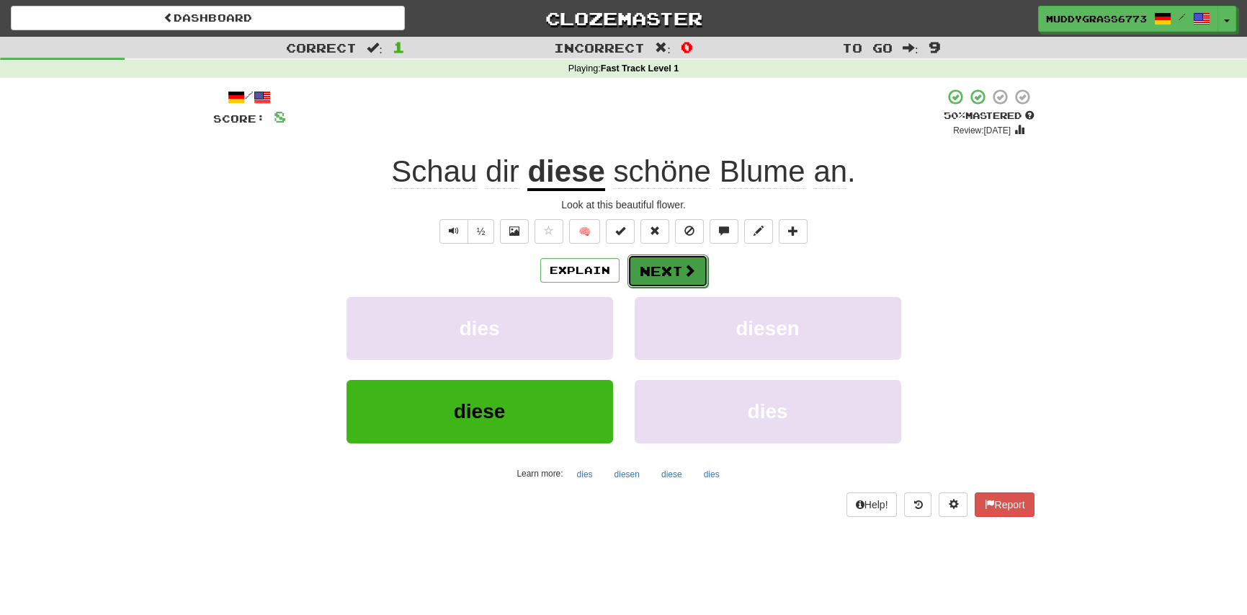
click at [683, 272] on span at bounding box center [689, 270] width 13 height 13
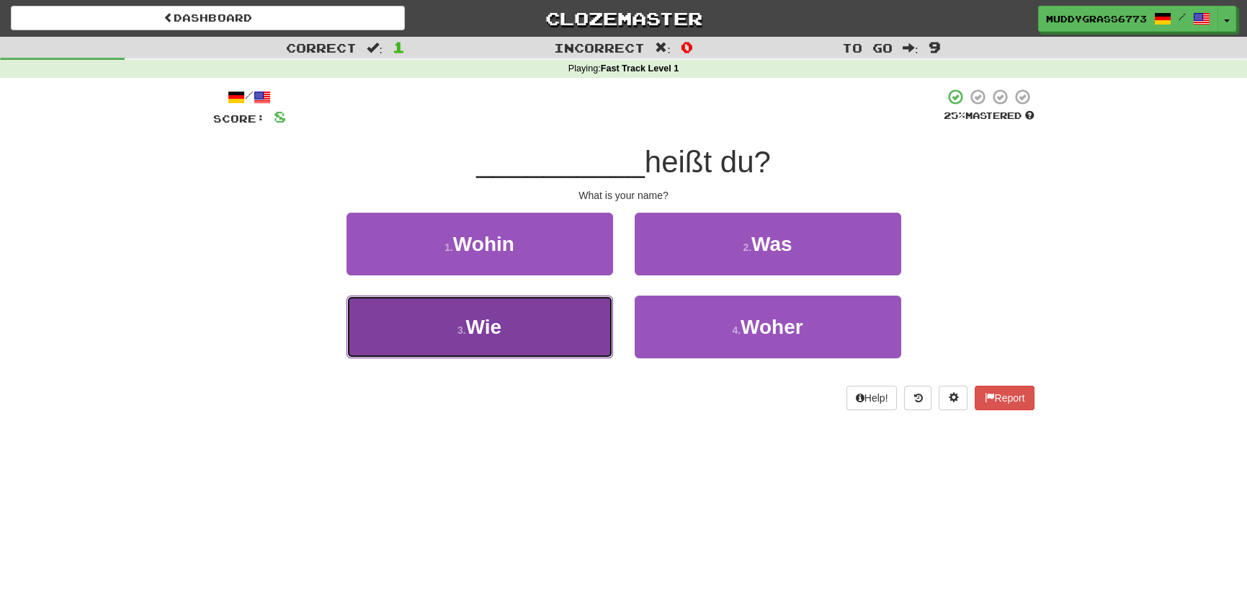
click at [504, 335] on button "3 . Wie" at bounding box center [480, 326] width 267 height 63
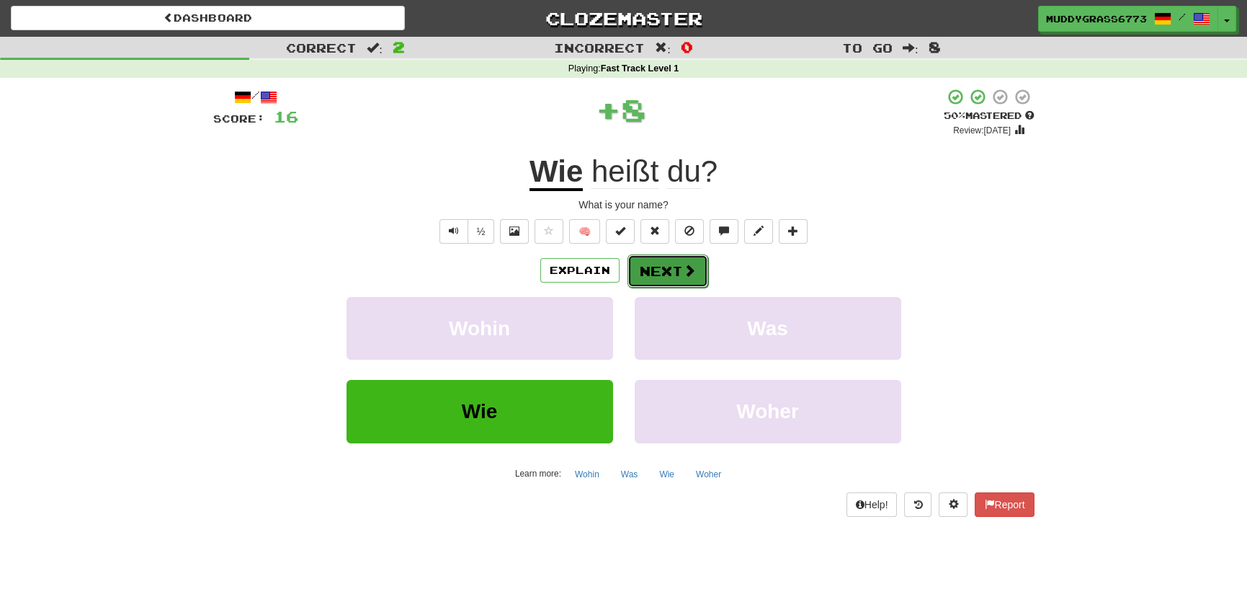
click at [696, 266] on button "Next" at bounding box center [668, 270] width 81 height 33
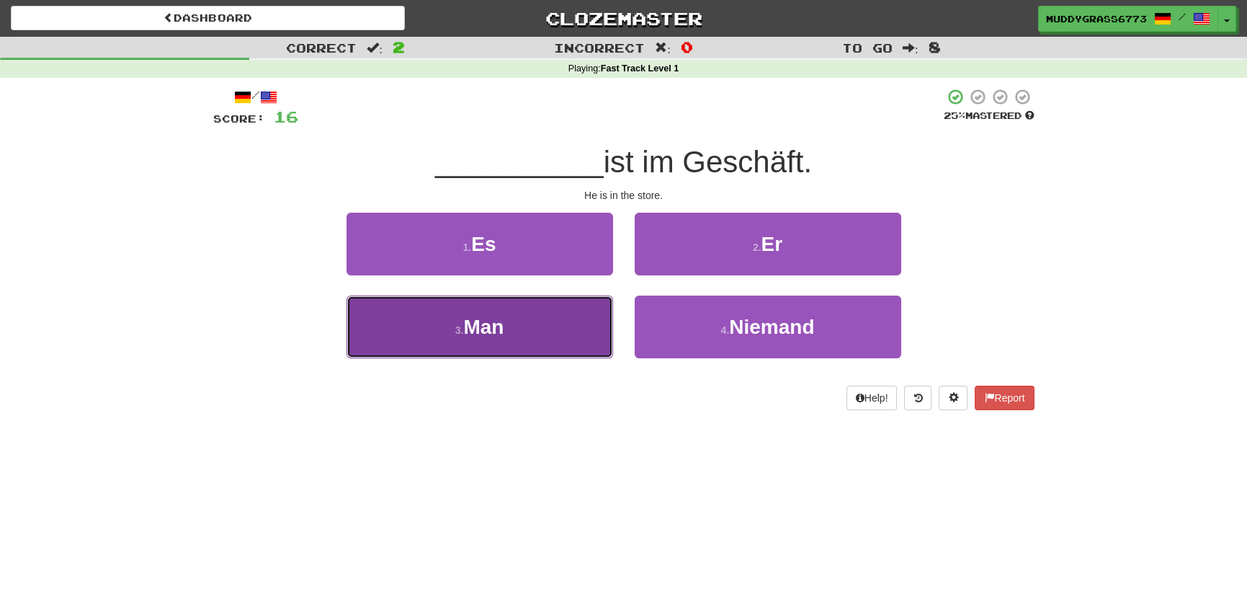
click at [483, 324] on span "Man" at bounding box center [483, 327] width 40 height 22
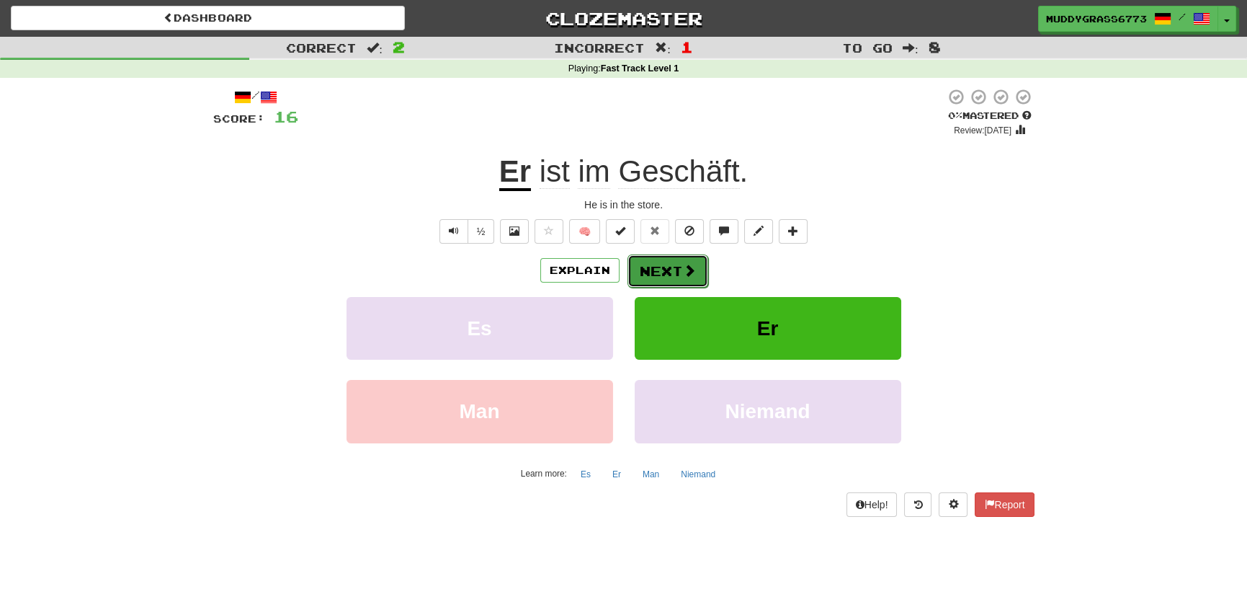
click at [666, 268] on button "Next" at bounding box center [668, 270] width 81 height 33
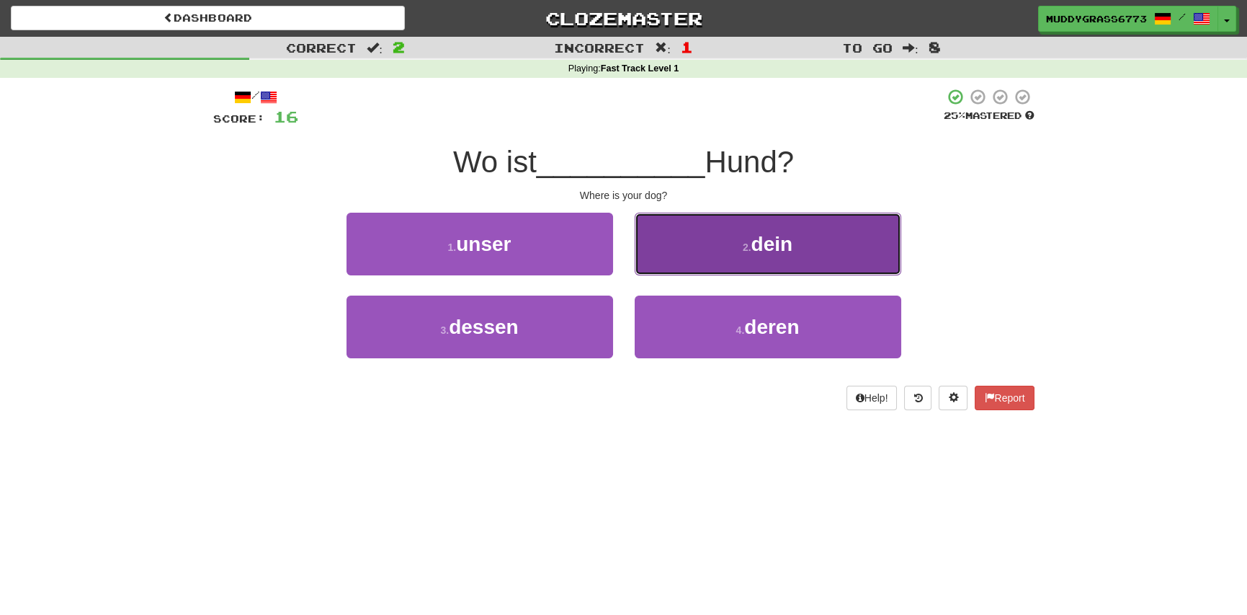
click at [697, 264] on button "2 . dein" at bounding box center [768, 244] width 267 height 63
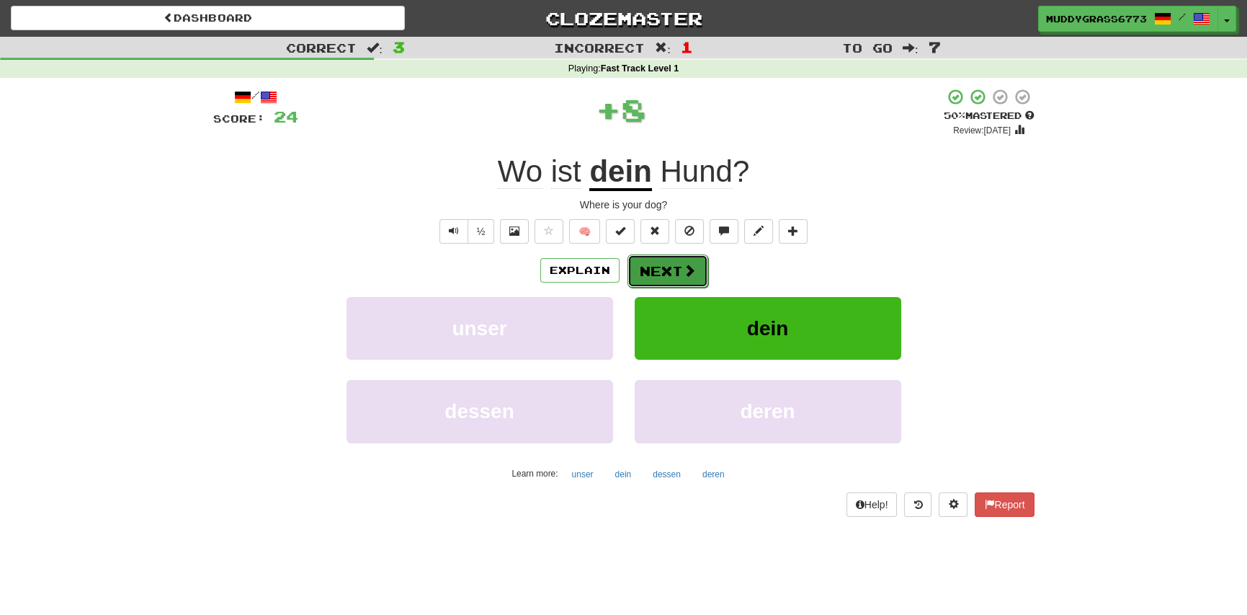
click at [697, 265] on button "Next" at bounding box center [668, 270] width 81 height 33
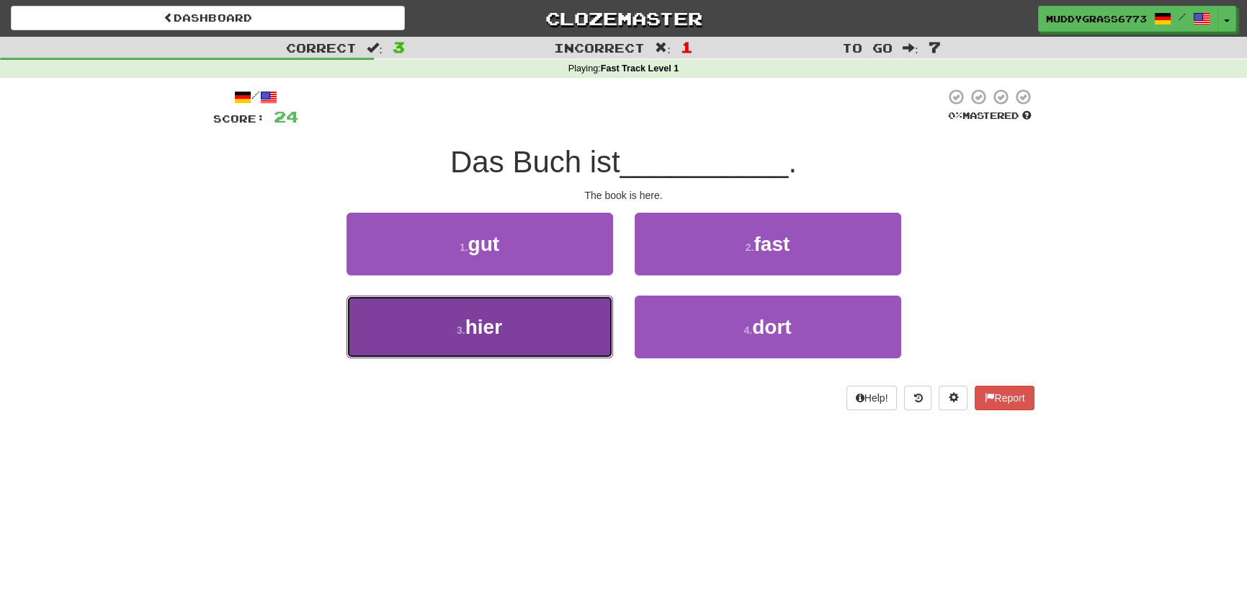
click at [383, 321] on button "3 . hier" at bounding box center [480, 326] width 267 height 63
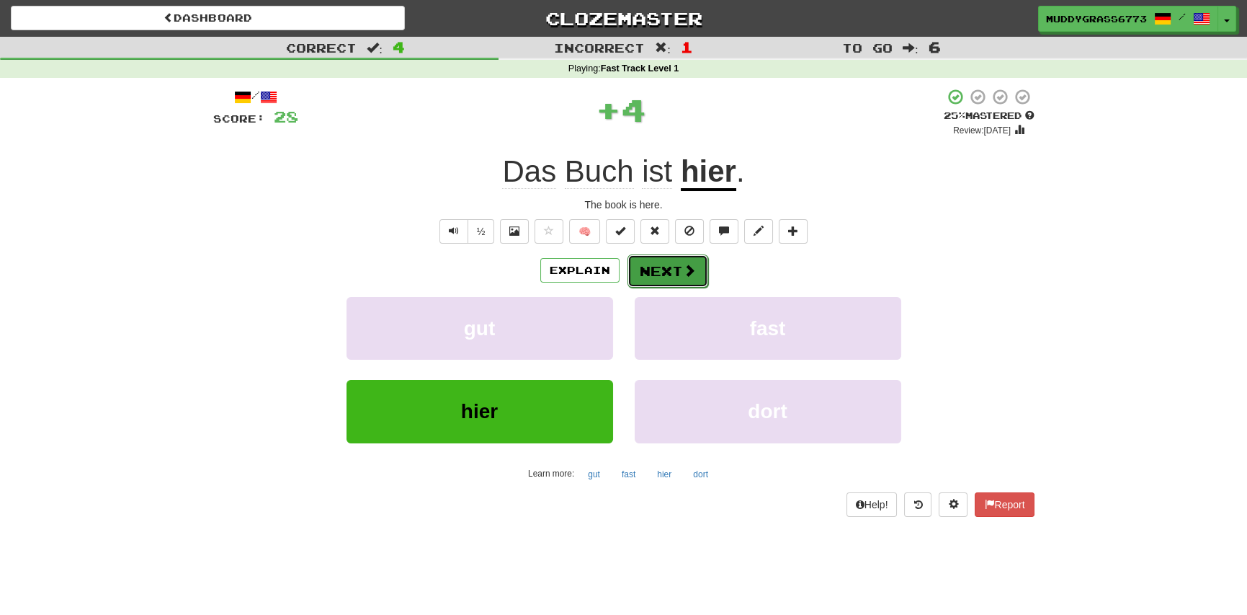
click at [684, 268] on span at bounding box center [689, 270] width 13 height 13
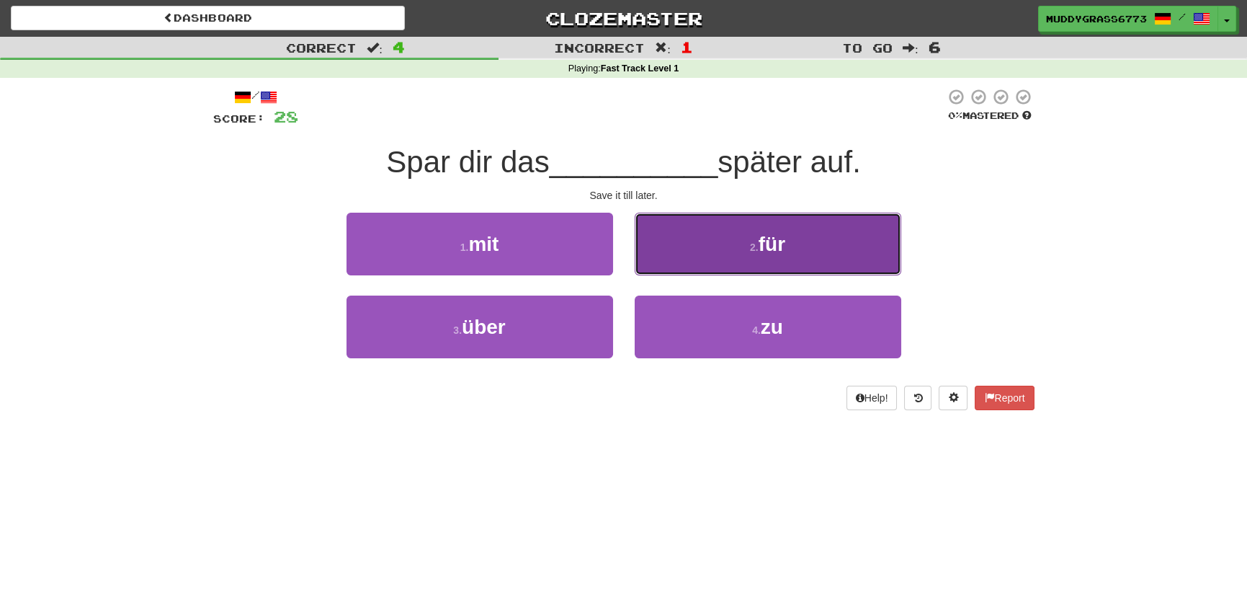
click at [805, 238] on button "2 . für" at bounding box center [768, 244] width 267 height 63
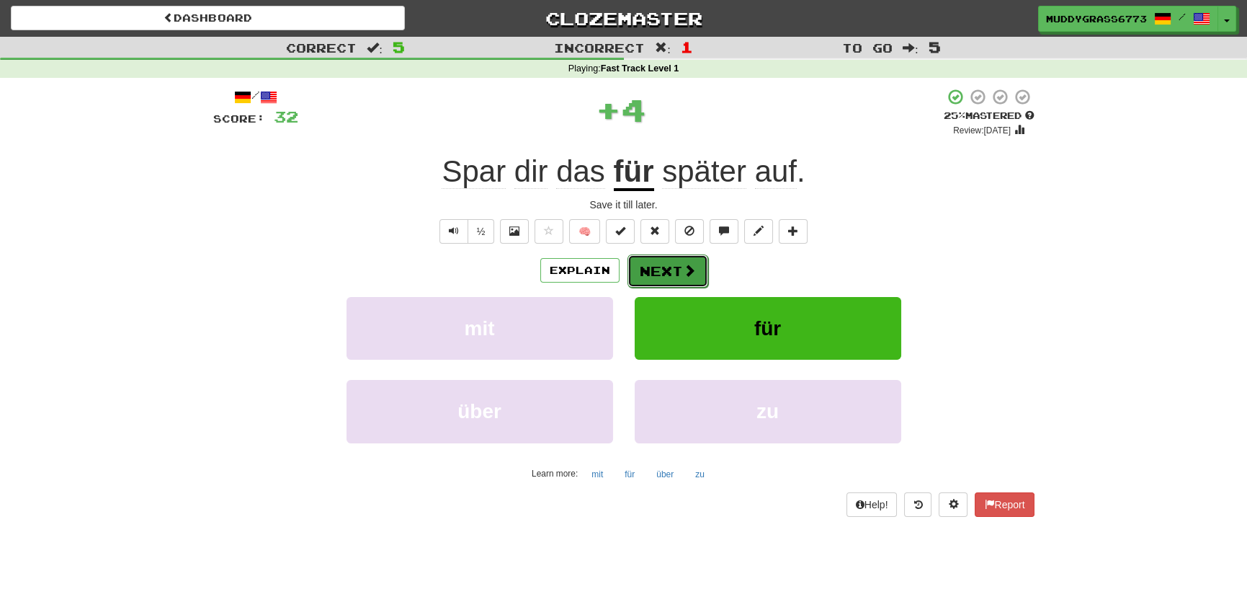
click at [671, 266] on button "Next" at bounding box center [668, 270] width 81 height 33
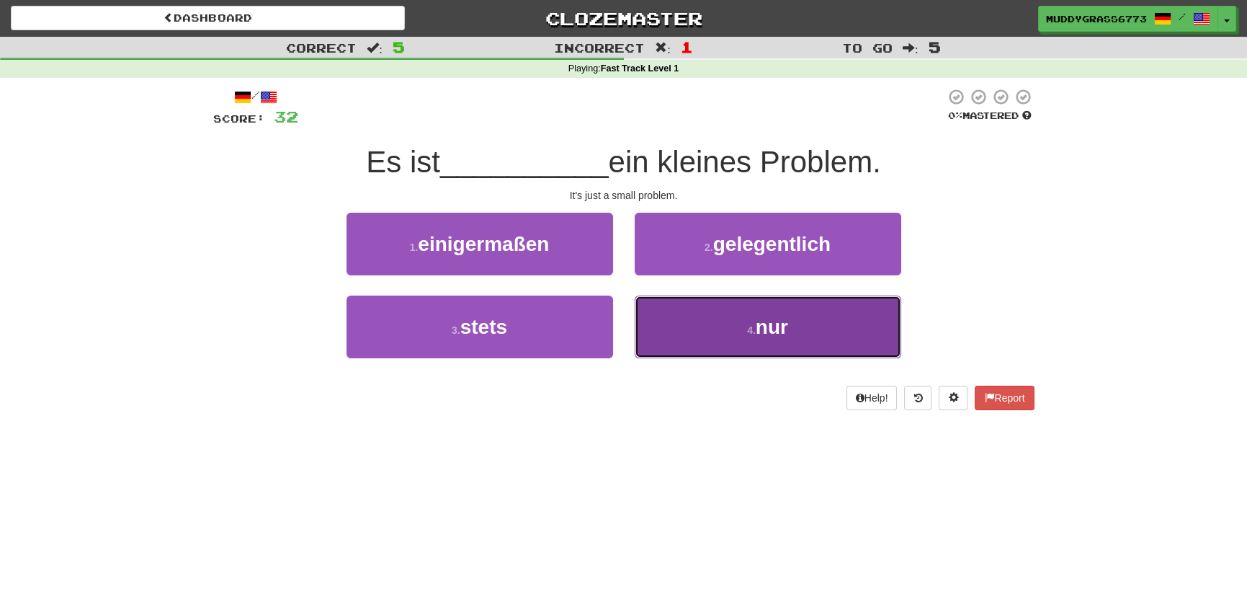
click at [754, 315] on button "4 . nur" at bounding box center [768, 326] width 267 height 63
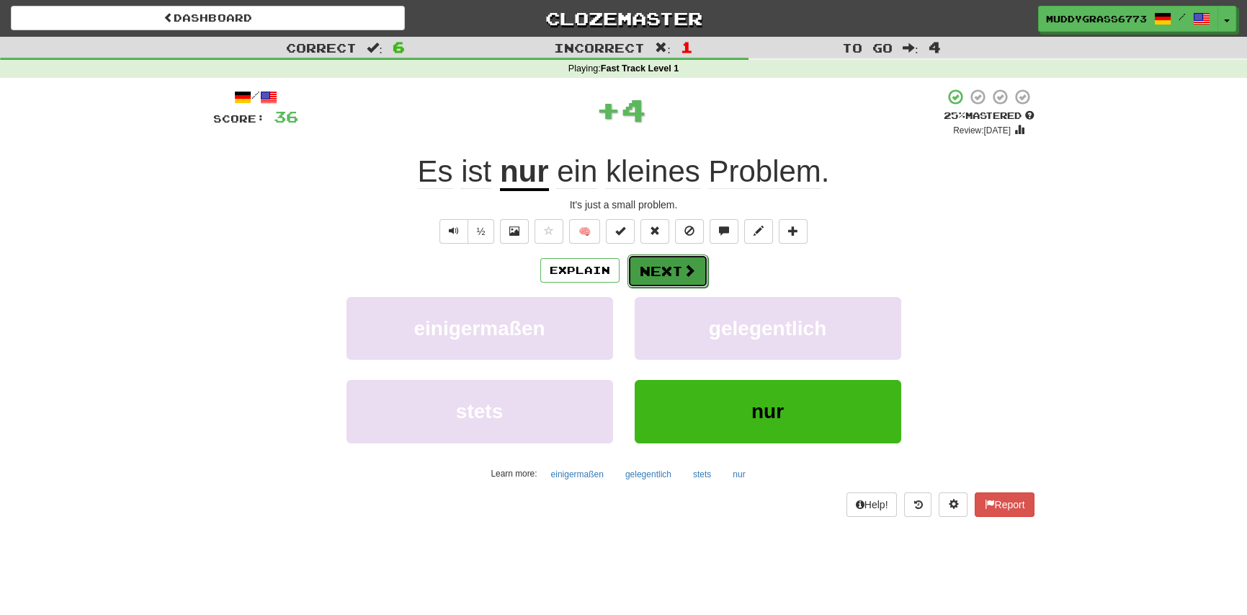
click at [651, 262] on button "Next" at bounding box center [668, 270] width 81 height 33
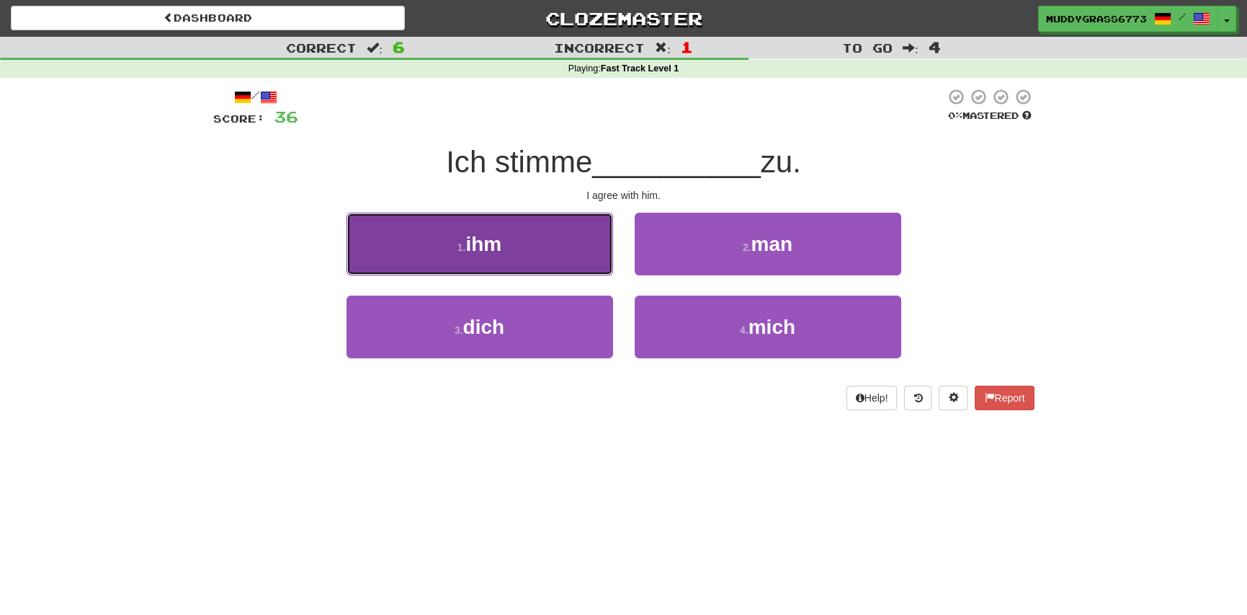
click at [460, 236] on button "1 . ihm" at bounding box center [480, 244] width 267 height 63
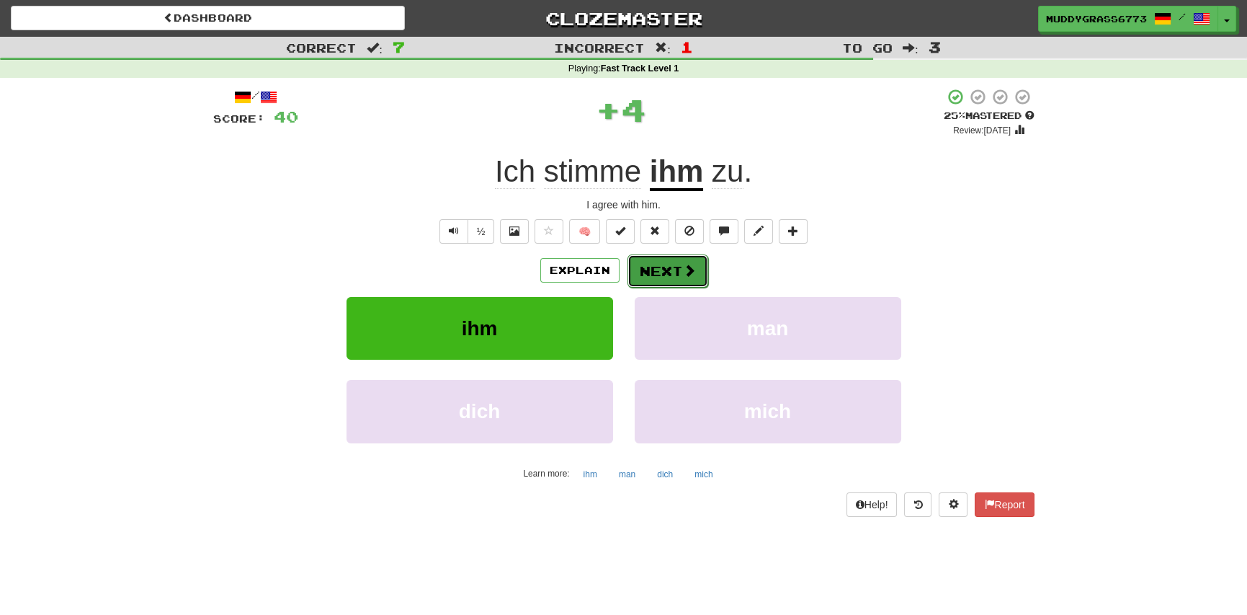
click at [675, 280] on button "Next" at bounding box center [668, 270] width 81 height 33
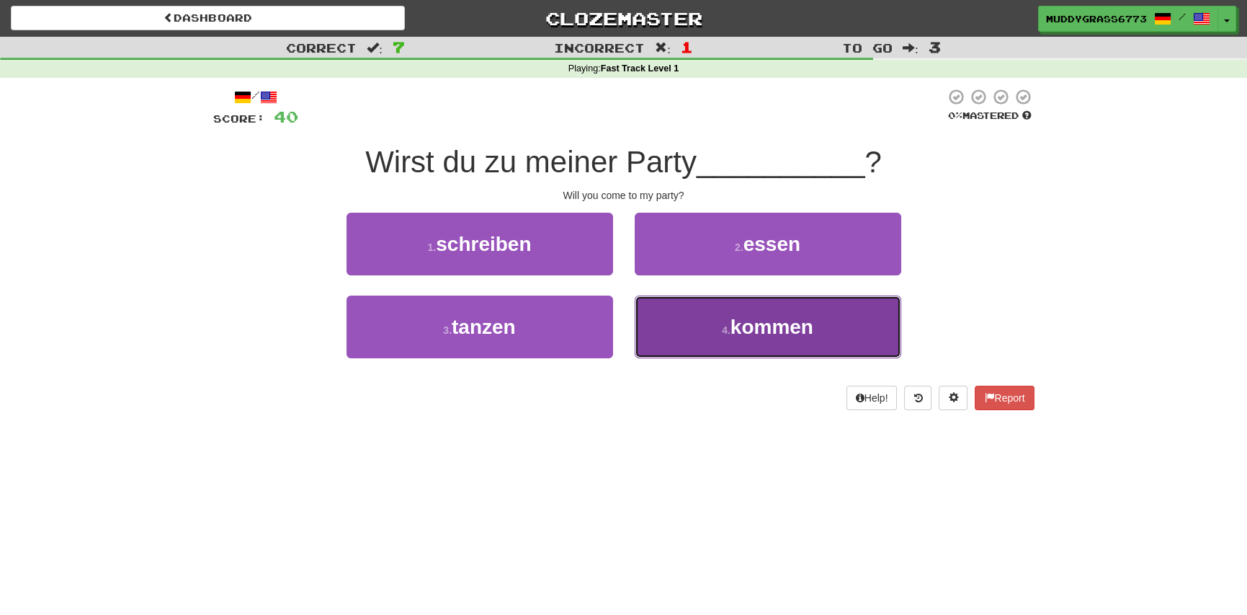
click at [749, 339] on button "4 . kommen" at bounding box center [768, 326] width 267 height 63
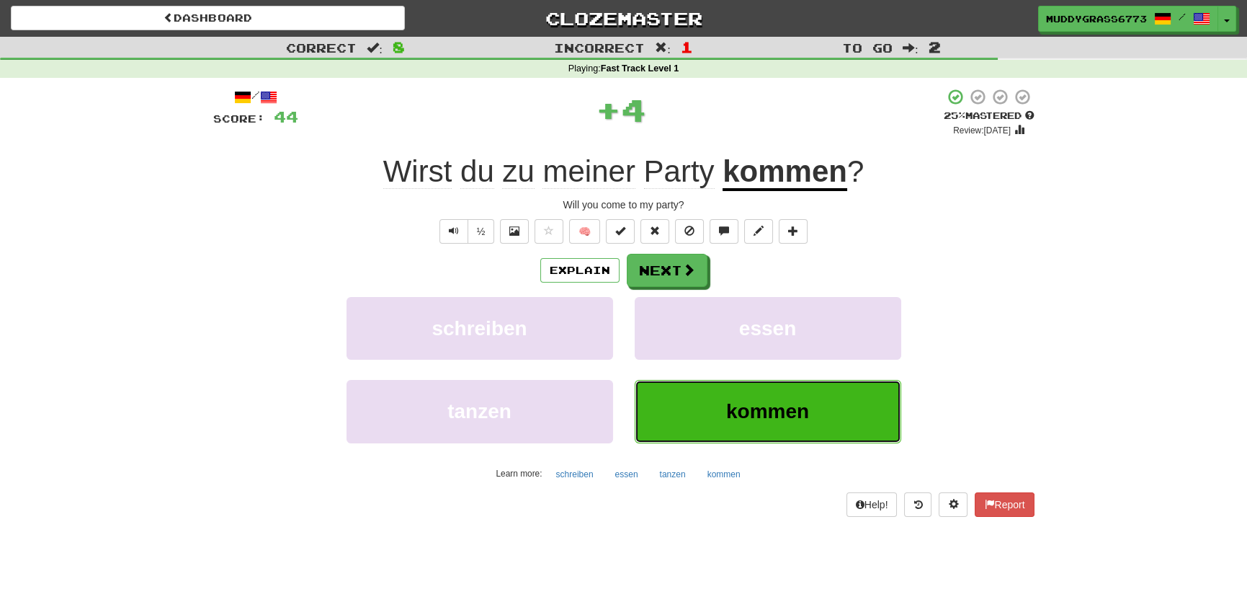
click at [758, 408] on span "kommen" at bounding box center [767, 411] width 83 height 22
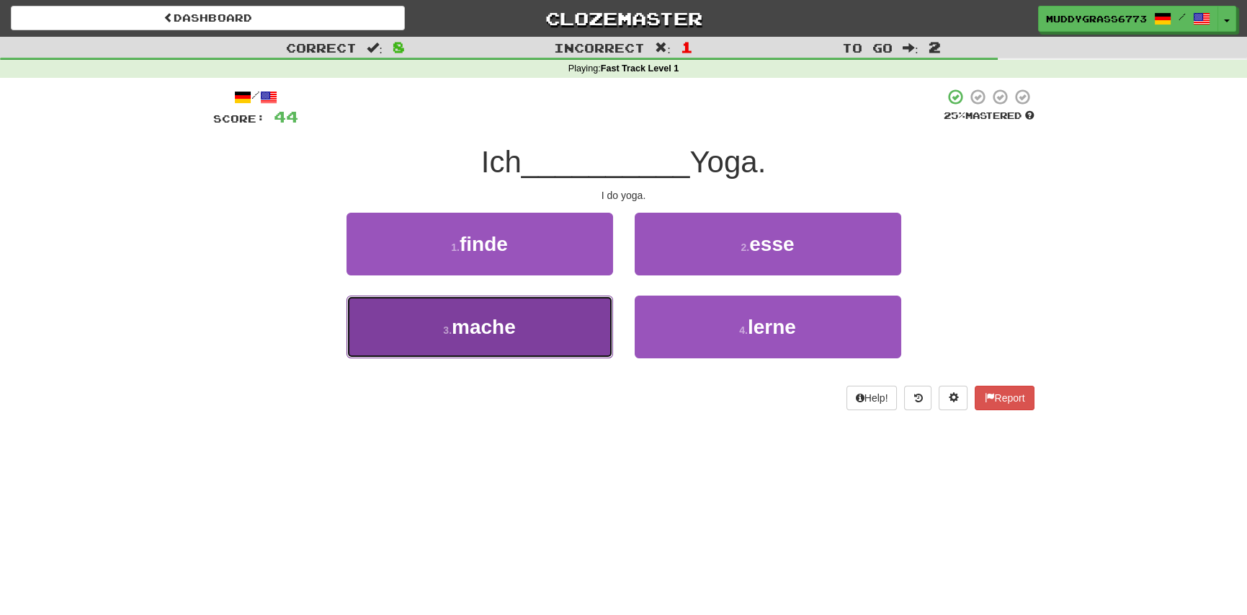
click at [425, 347] on button "3 . mache" at bounding box center [480, 326] width 267 height 63
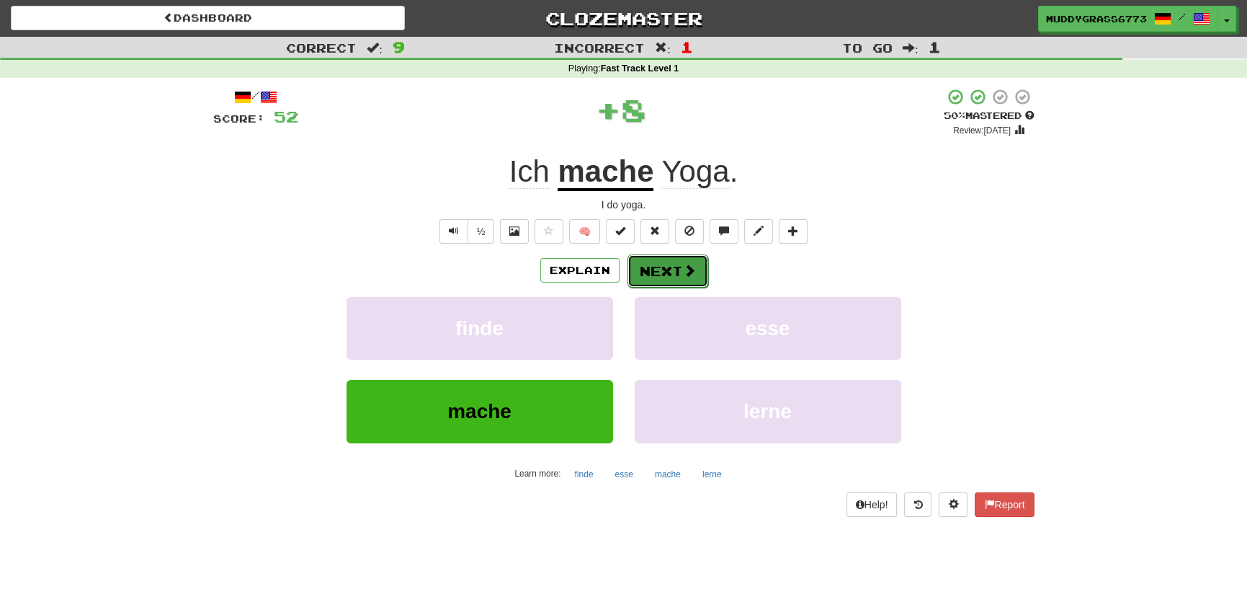
click at [684, 265] on span at bounding box center [689, 270] width 13 height 13
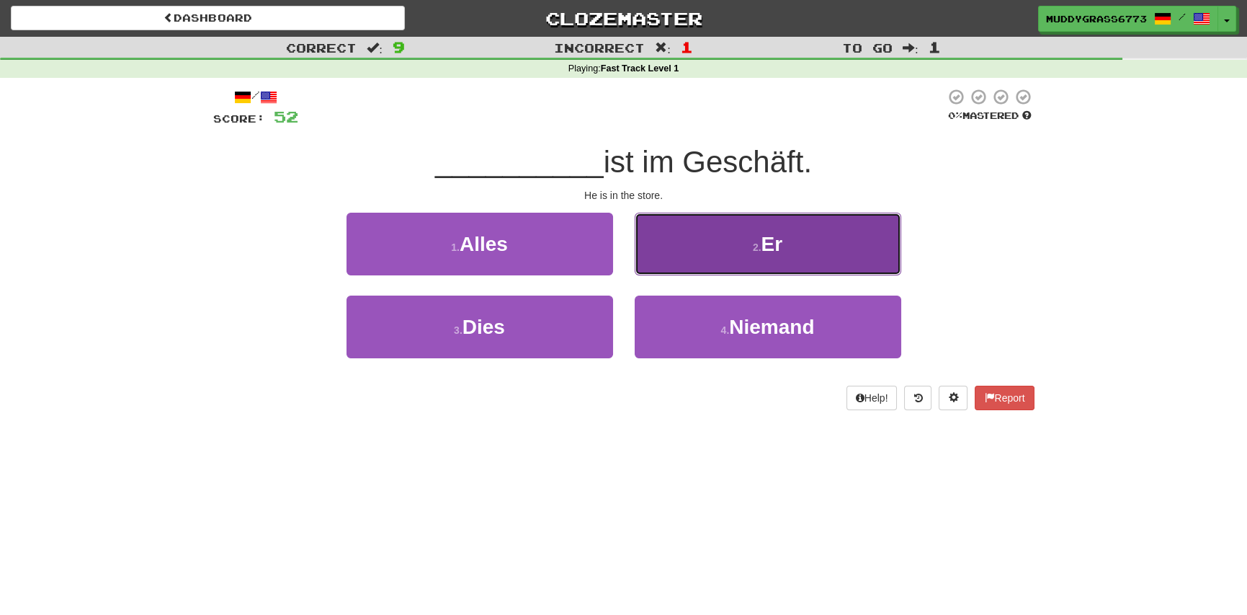
click at [718, 243] on button "2 . Er" at bounding box center [768, 244] width 267 height 63
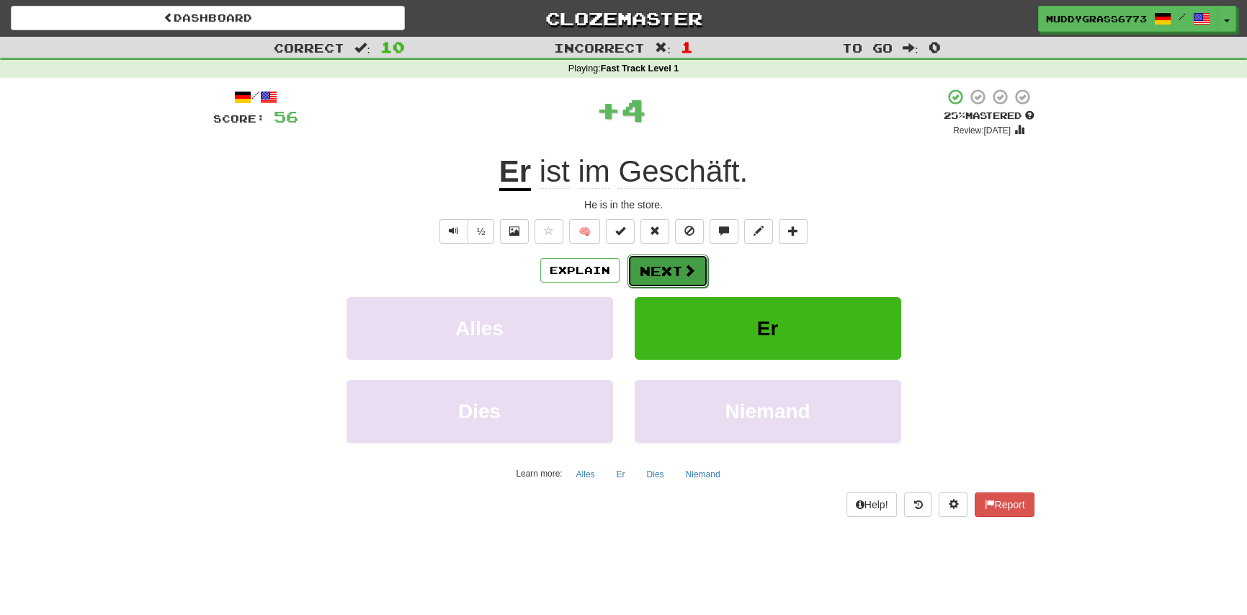
click at [653, 269] on button "Next" at bounding box center [668, 270] width 81 height 33
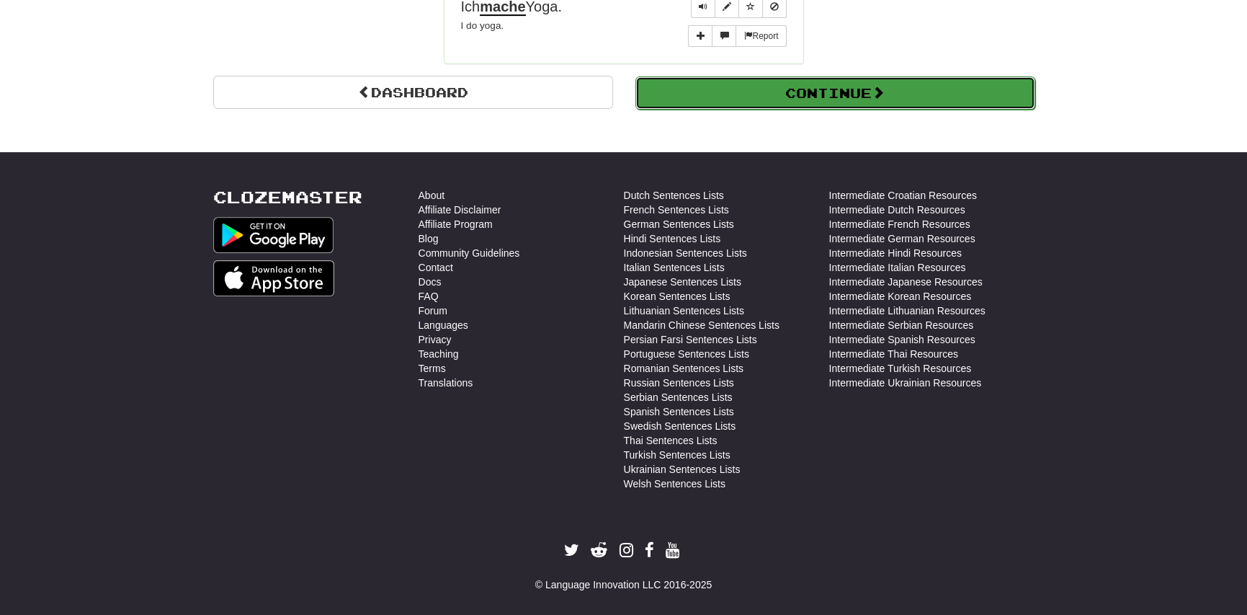
click at [826, 102] on button "Continue" at bounding box center [835, 92] width 400 height 33
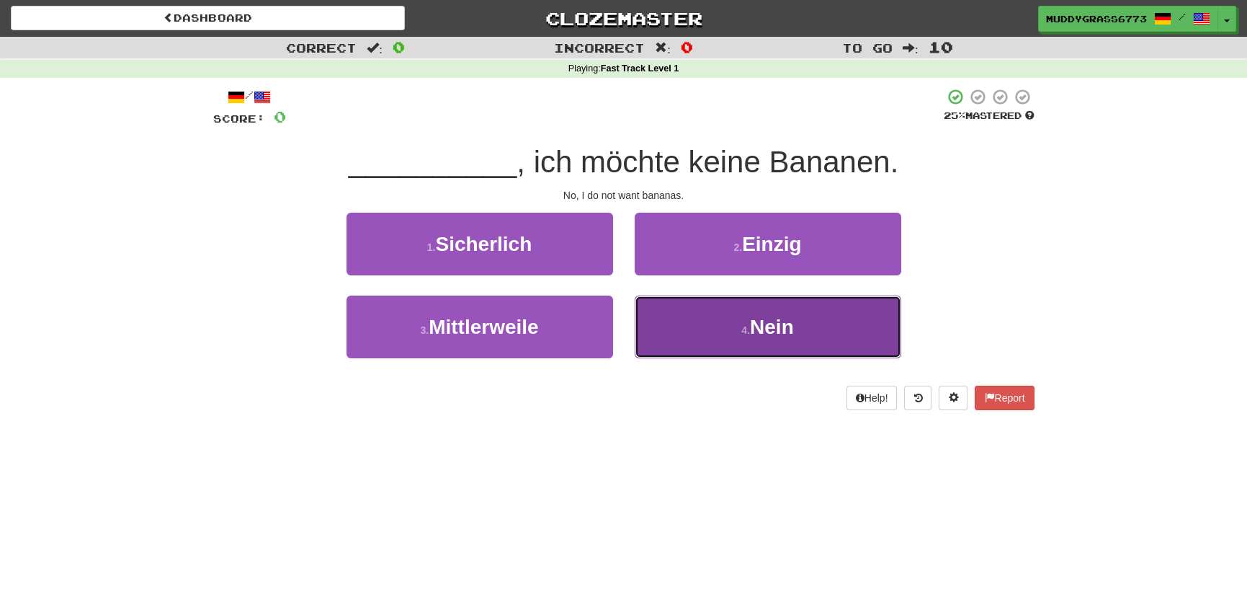
click at [756, 324] on span "Nein" at bounding box center [772, 327] width 44 height 22
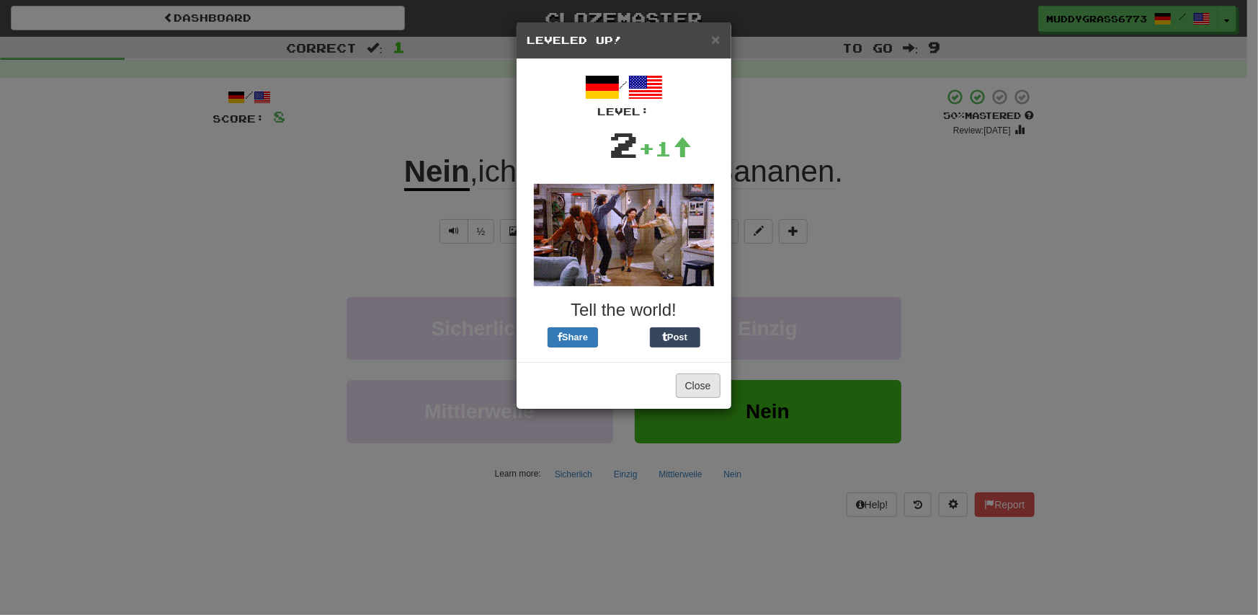
click at [700, 371] on div "Close" at bounding box center [624, 385] width 215 height 47
click at [694, 385] on button "Close" at bounding box center [698, 385] width 45 height 24
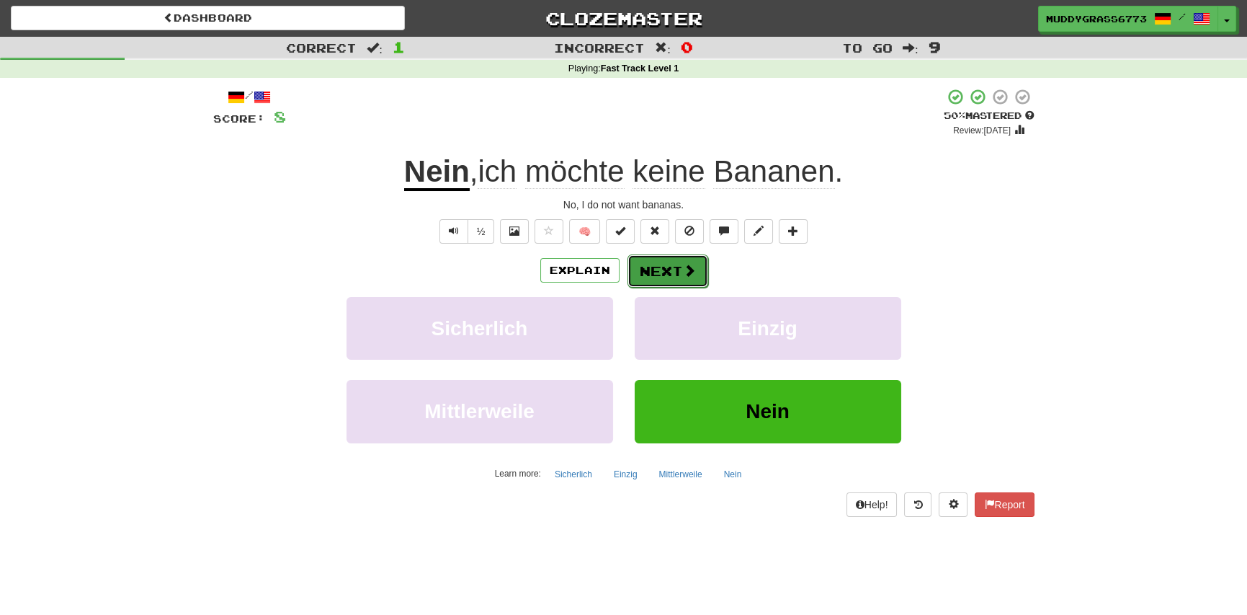
click at [652, 270] on button "Next" at bounding box center [668, 270] width 81 height 33
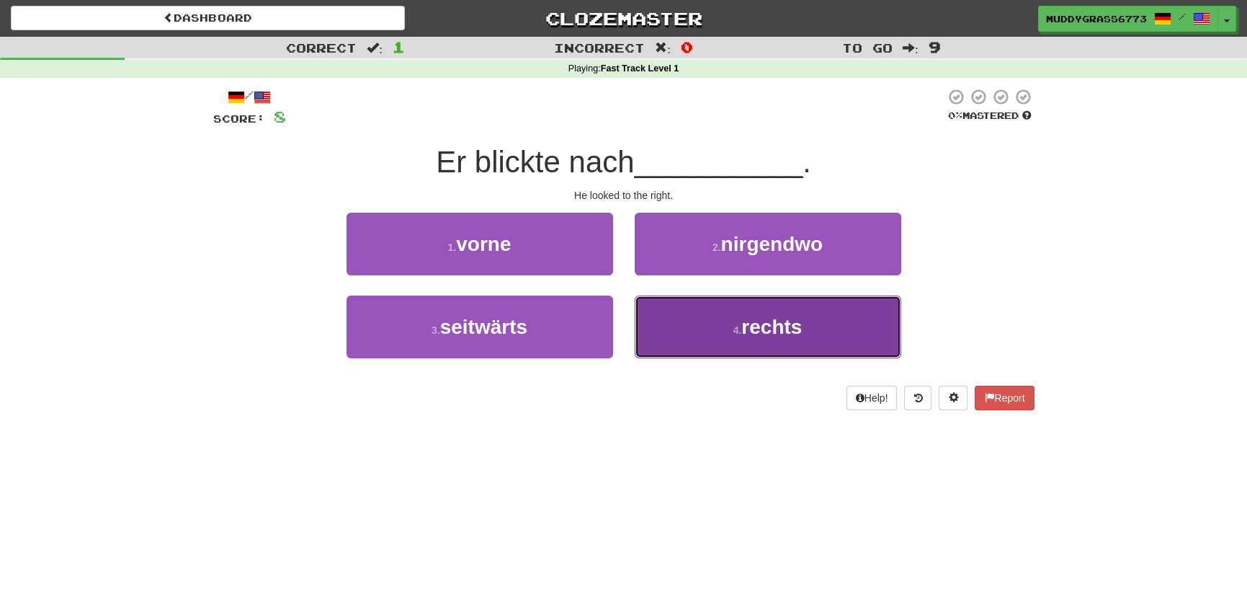
click at [759, 323] on span "rechts" at bounding box center [771, 327] width 61 height 22
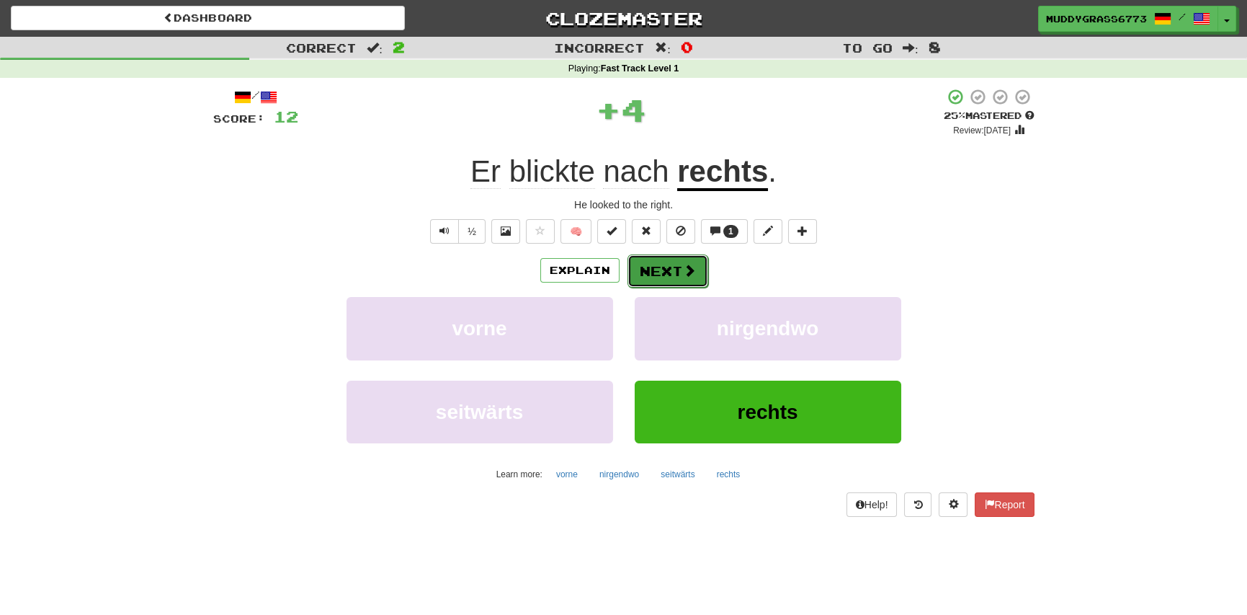
click at [662, 260] on button "Next" at bounding box center [668, 270] width 81 height 33
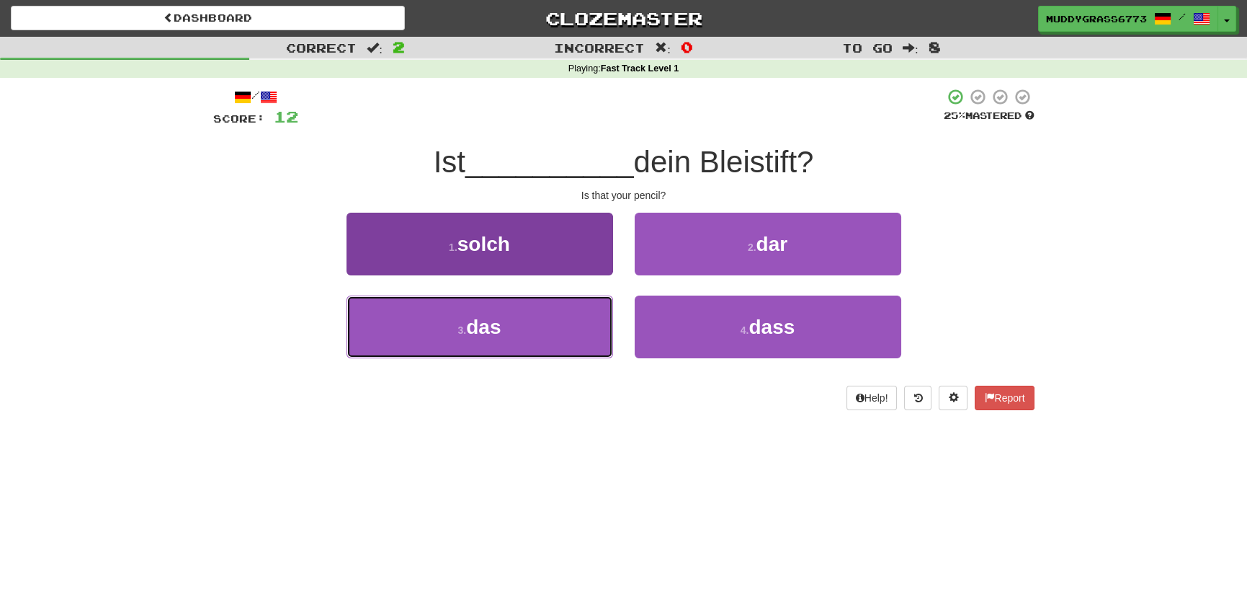
click at [424, 316] on button "3 . das" at bounding box center [480, 326] width 267 height 63
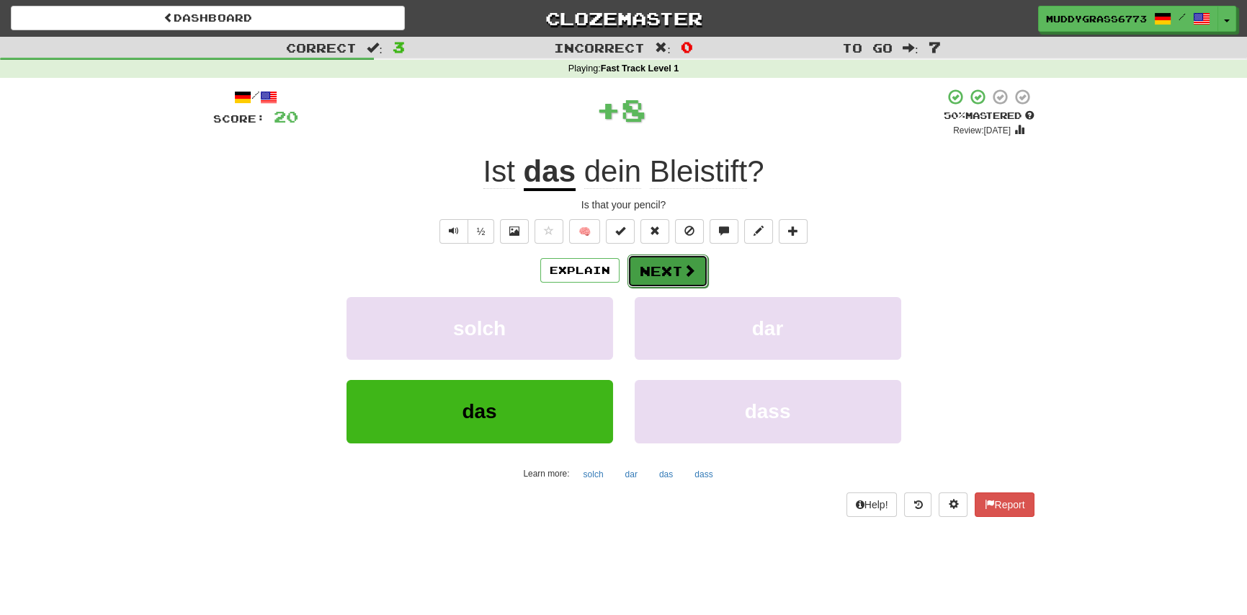
click at [679, 266] on button "Next" at bounding box center [668, 270] width 81 height 33
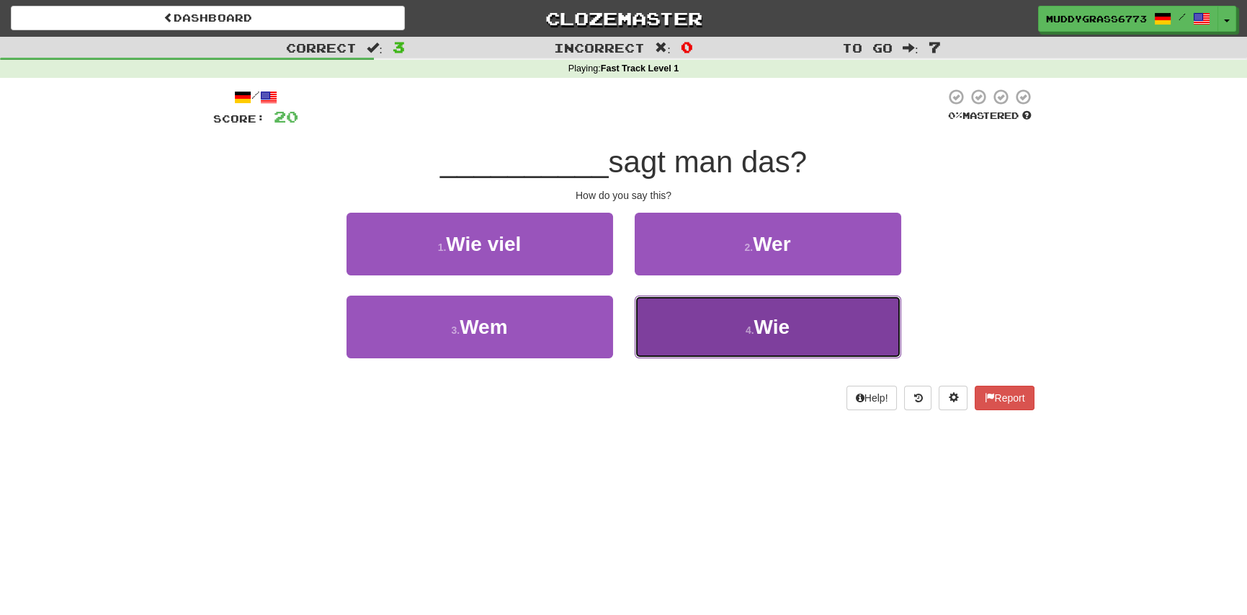
click at [826, 337] on button "4 . Wie" at bounding box center [768, 326] width 267 height 63
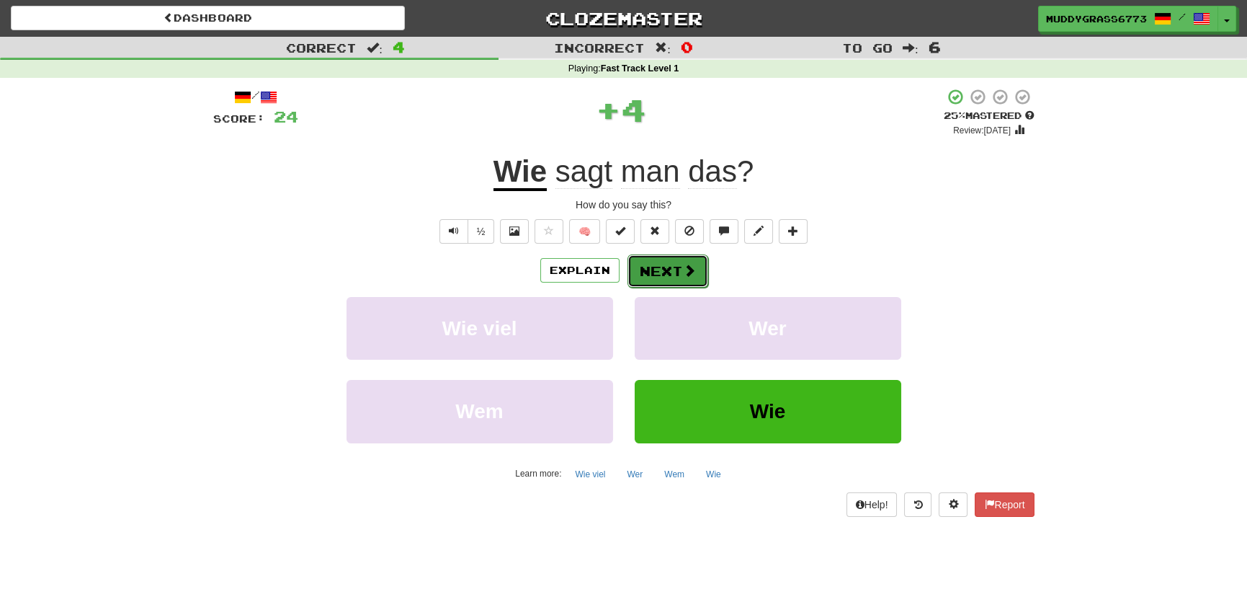
click at [651, 270] on button "Next" at bounding box center [668, 270] width 81 height 33
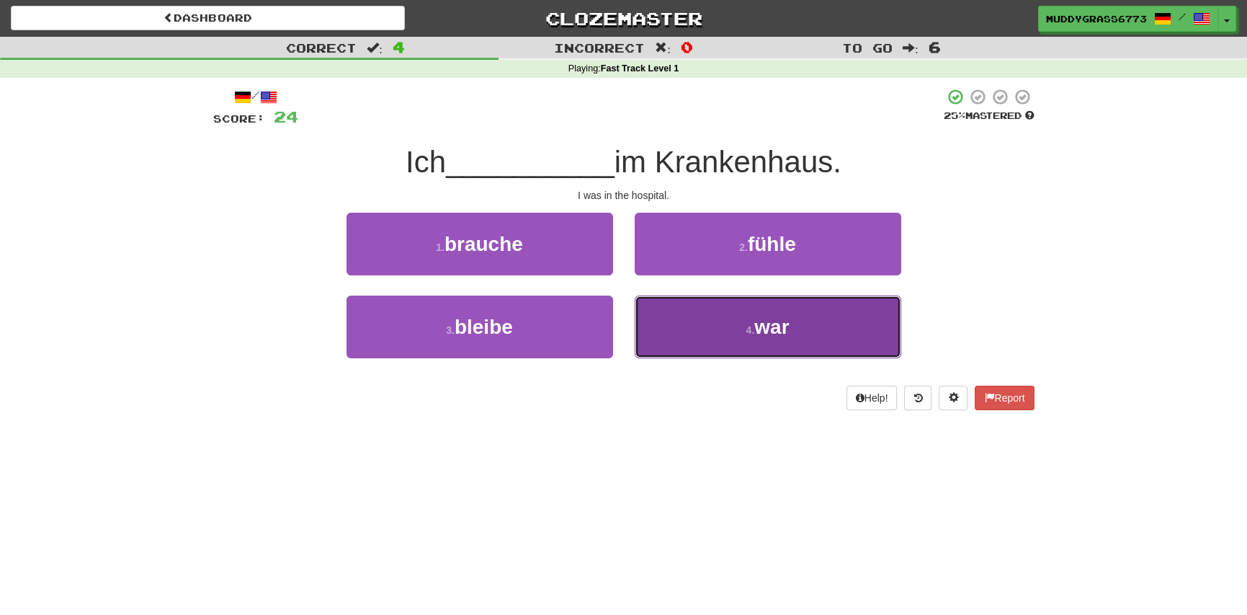
click at [692, 344] on button "4 . war" at bounding box center [768, 326] width 267 height 63
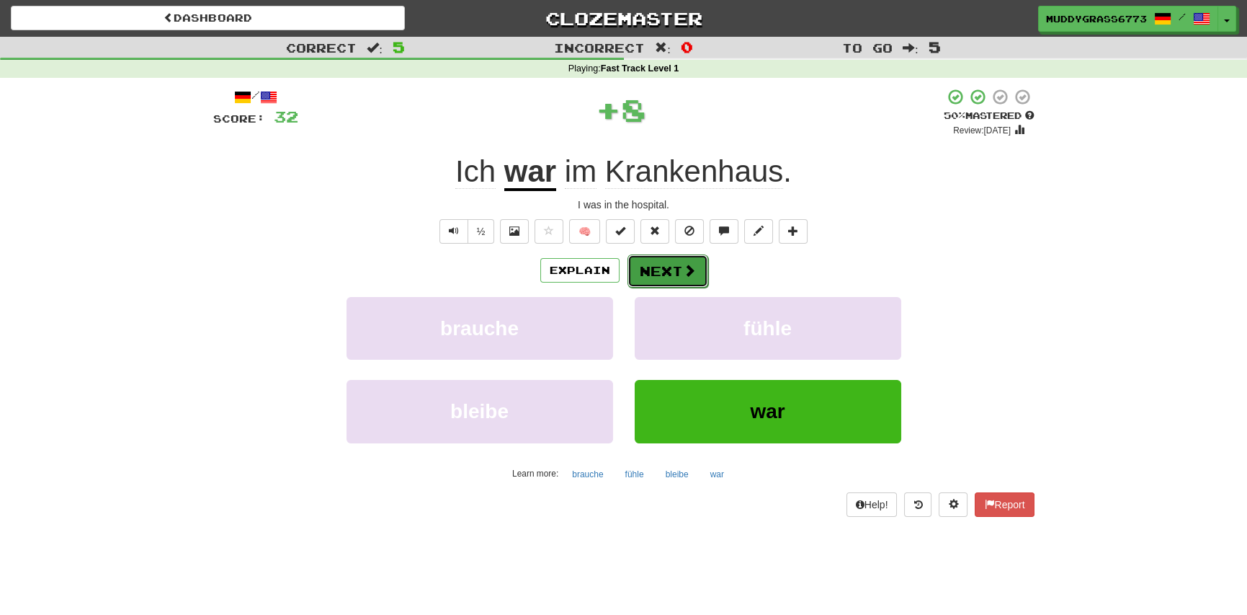
click at [674, 266] on button "Next" at bounding box center [668, 270] width 81 height 33
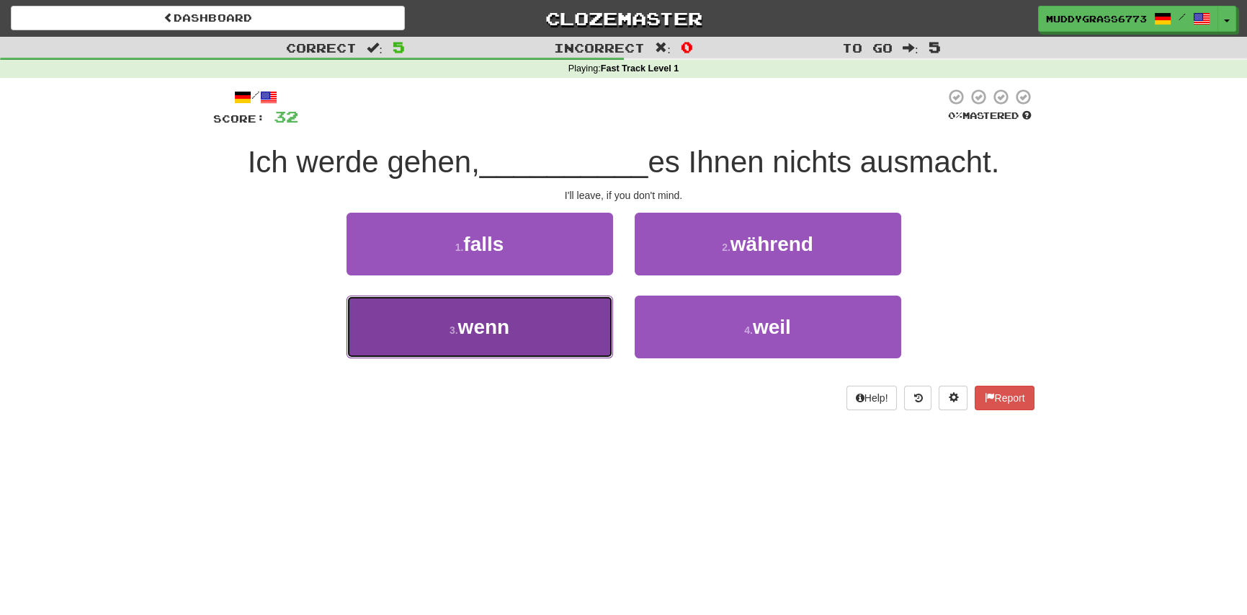
click at [408, 347] on button "3 . wenn" at bounding box center [480, 326] width 267 height 63
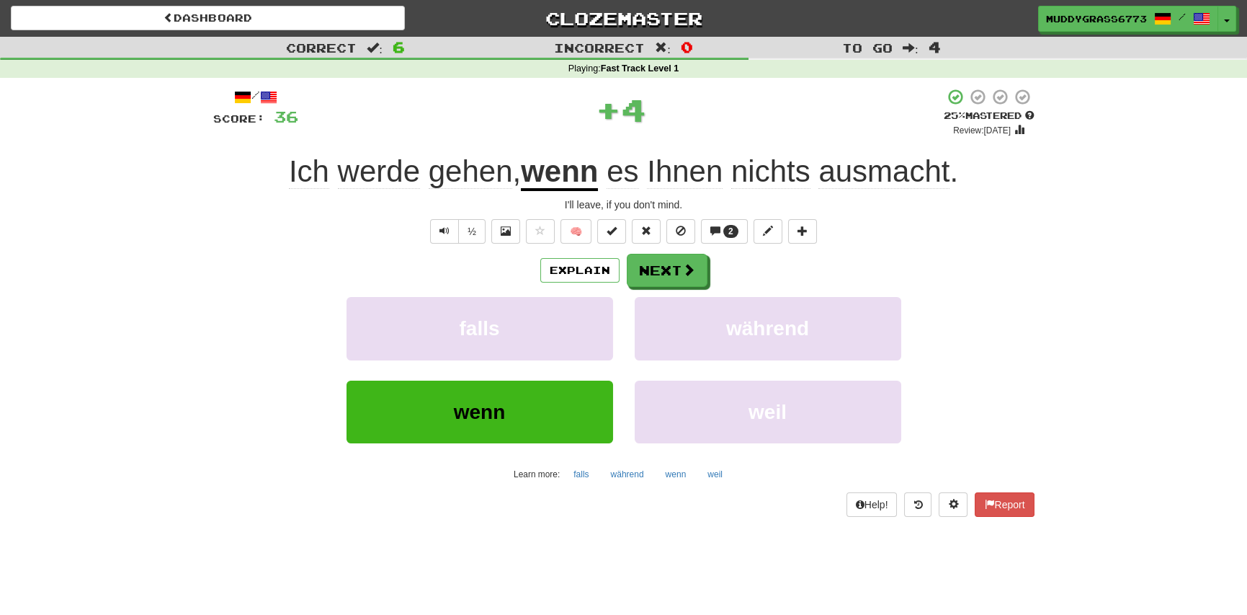
click at [560, 177] on u "wenn" at bounding box center [559, 172] width 77 height 37
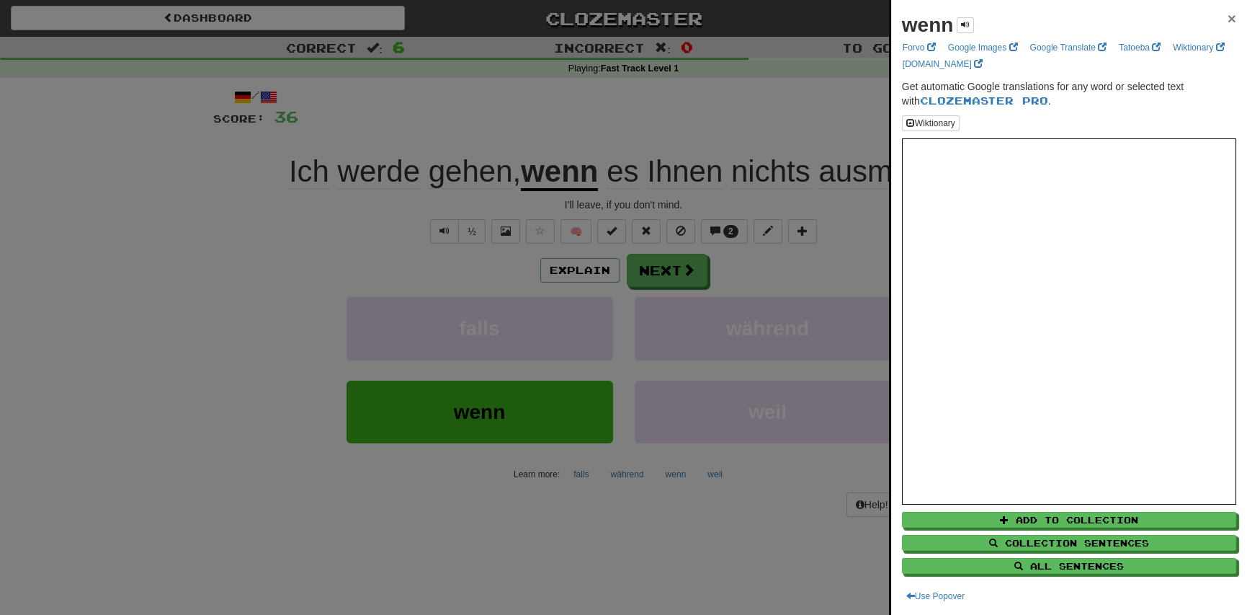
click at [1228, 18] on span "×" at bounding box center [1232, 18] width 9 height 17
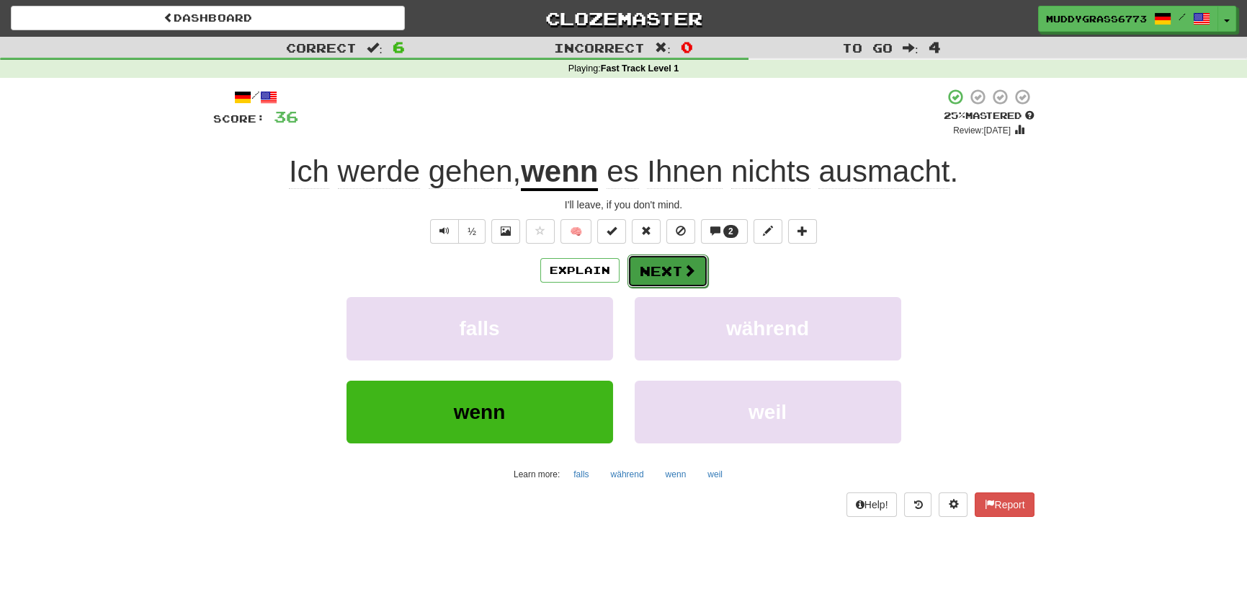
click at [655, 274] on button "Next" at bounding box center [668, 270] width 81 height 33
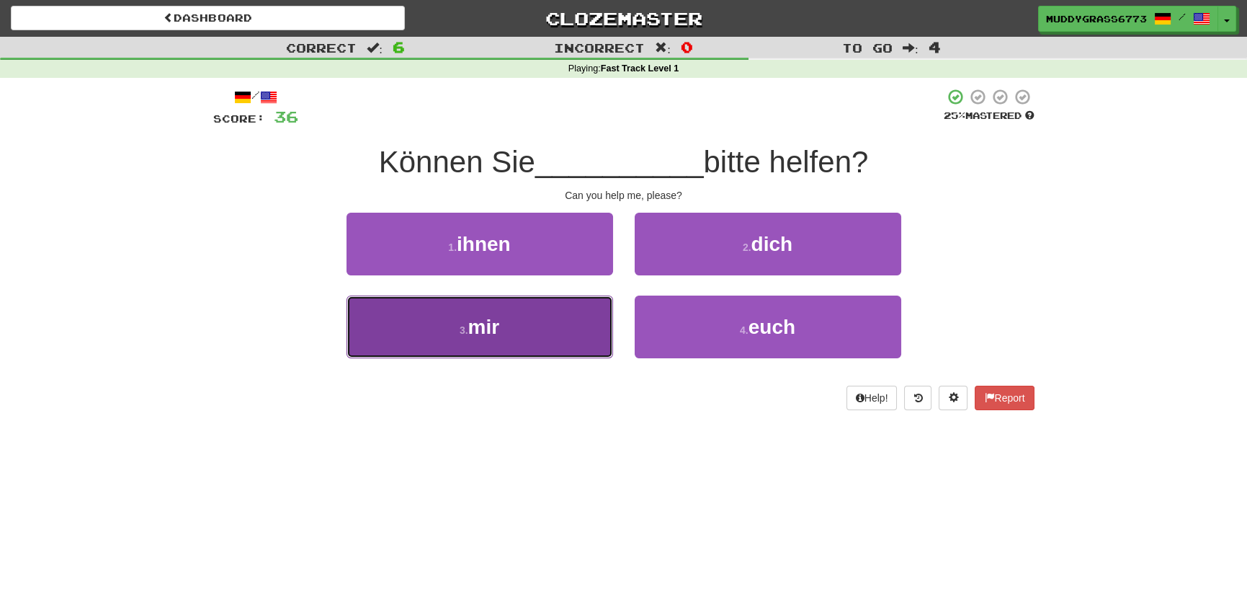
click at [475, 331] on span "mir" at bounding box center [484, 327] width 32 height 22
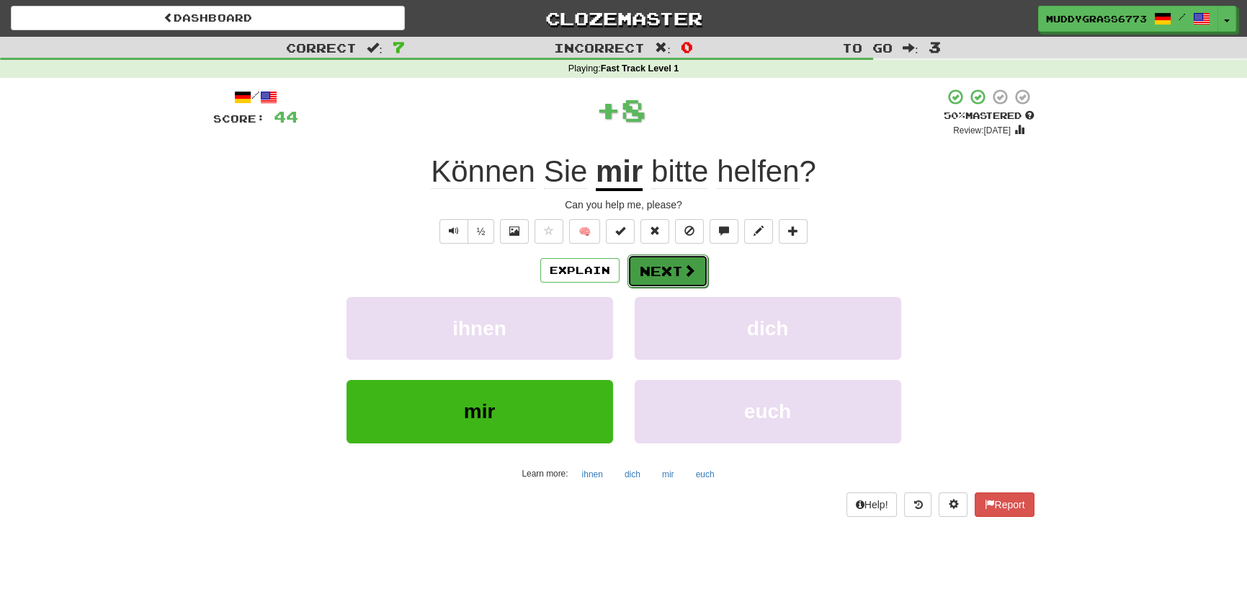
click at [686, 267] on span at bounding box center [689, 270] width 13 height 13
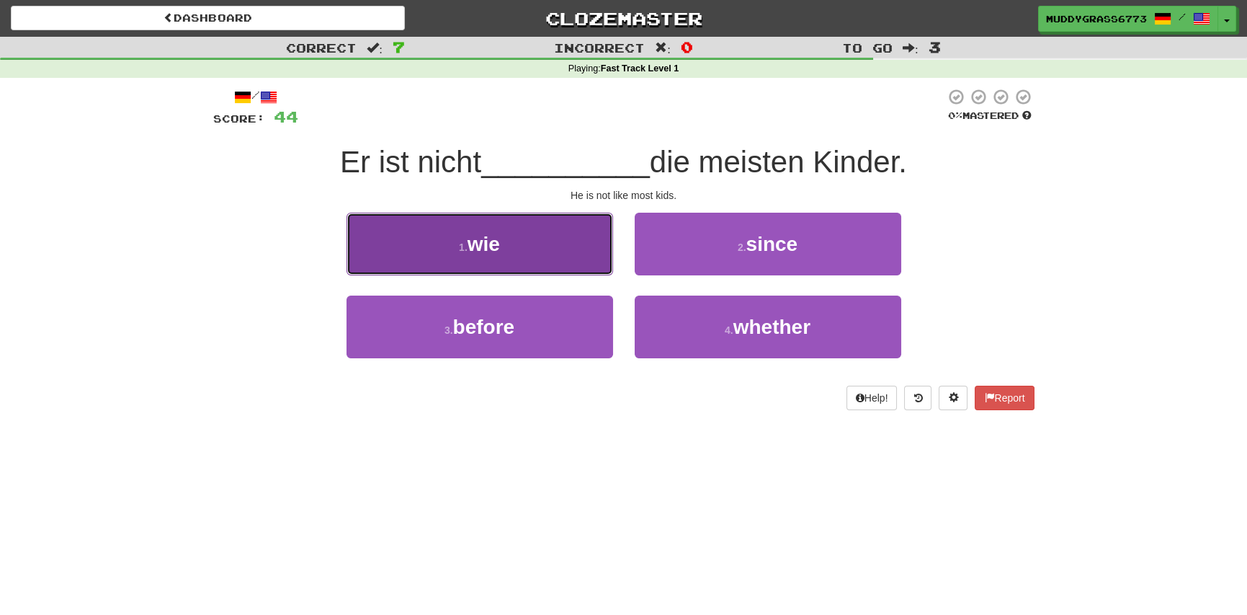
click at [406, 251] on button "1 . wie" at bounding box center [480, 244] width 267 height 63
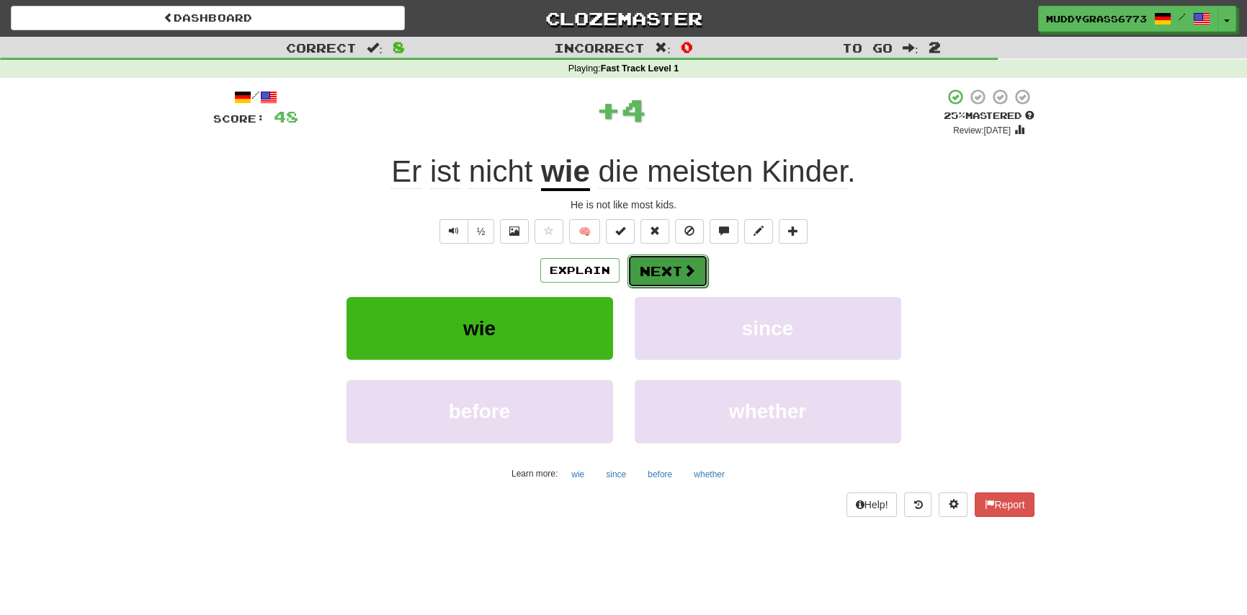
click at [674, 275] on button "Next" at bounding box center [668, 270] width 81 height 33
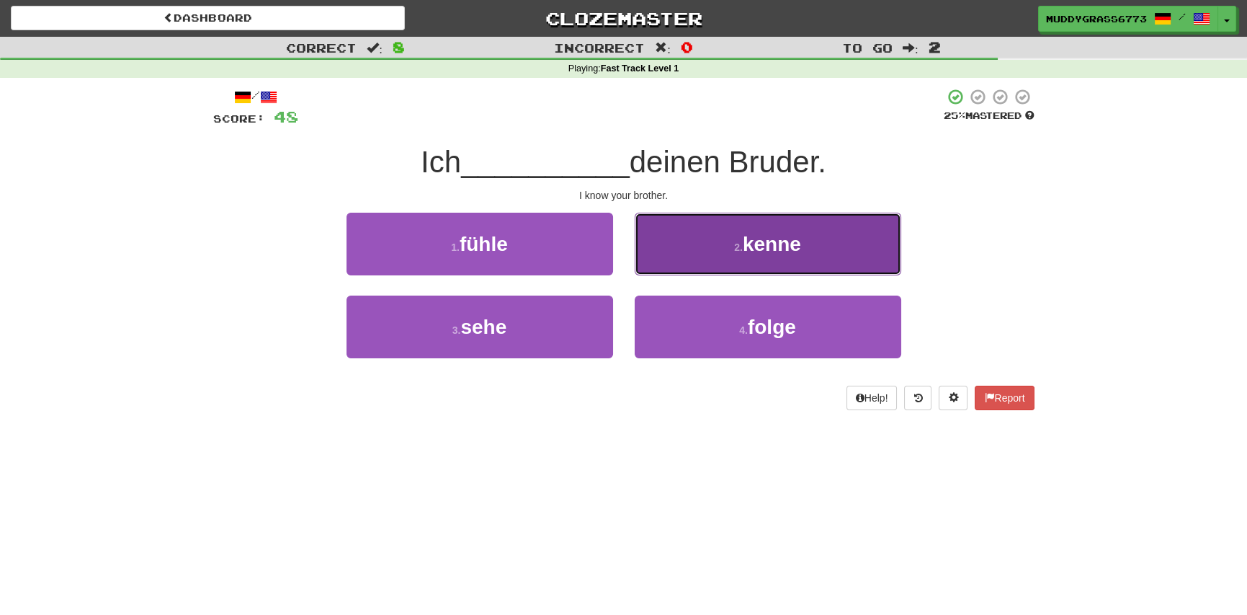
click at [702, 240] on button "2 . kenne" at bounding box center [768, 244] width 267 height 63
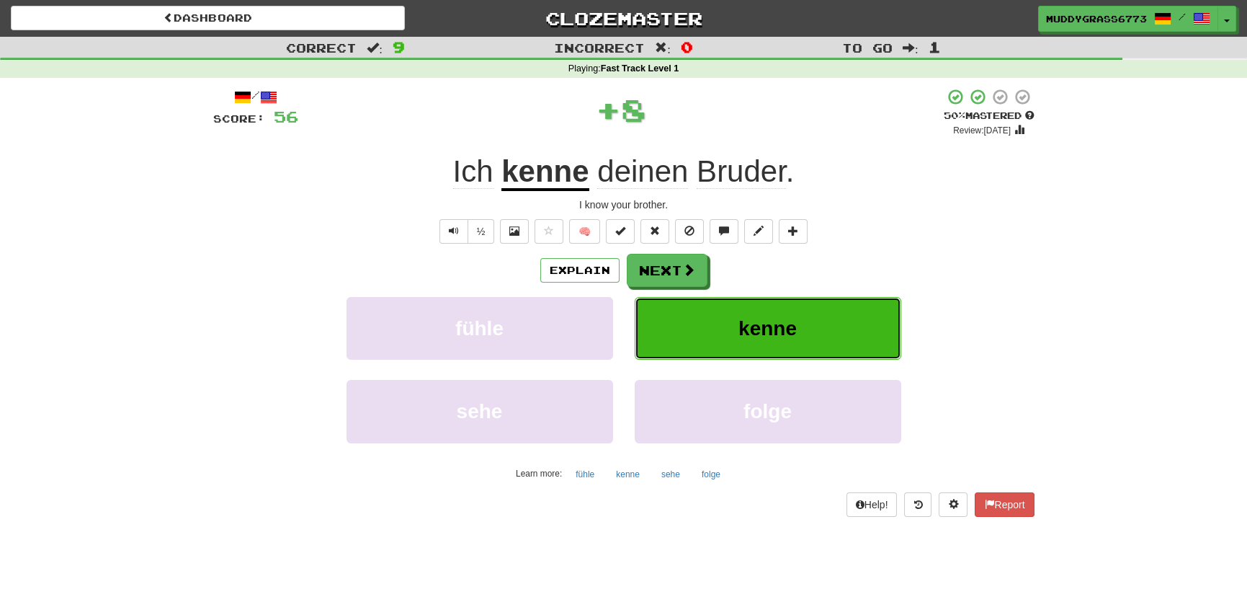
click at [725, 329] on button "kenne" at bounding box center [768, 328] width 267 height 63
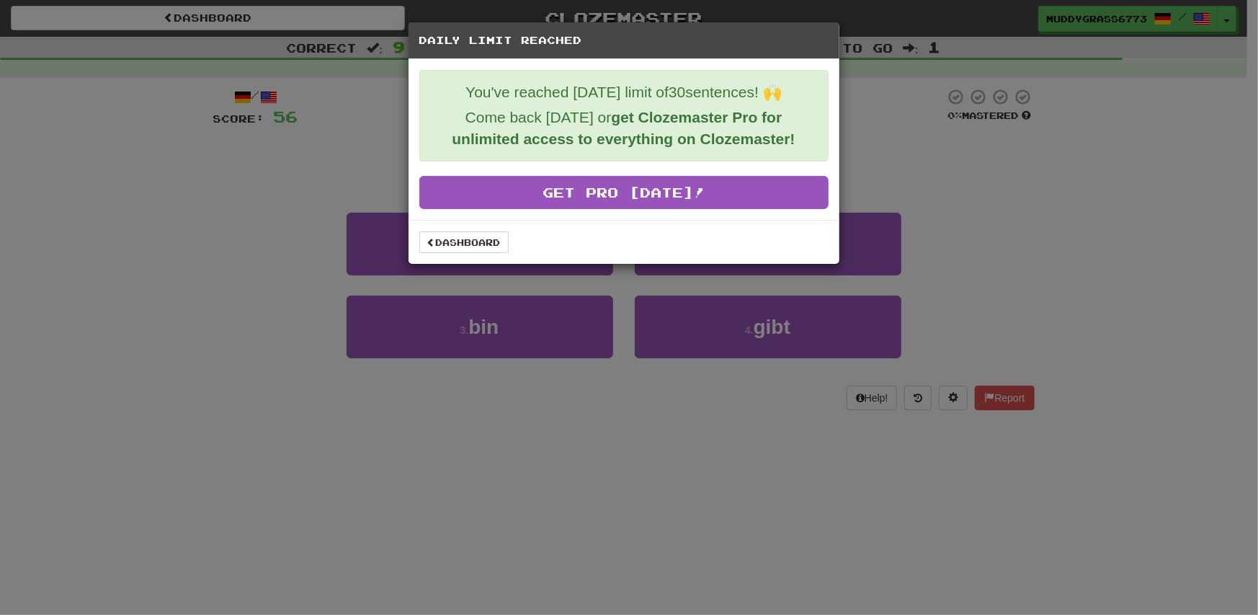
click at [441, 230] on div "Dashboard" at bounding box center [623, 242] width 431 height 44
click at [443, 241] on link "Dashboard" at bounding box center [463, 242] width 89 height 22
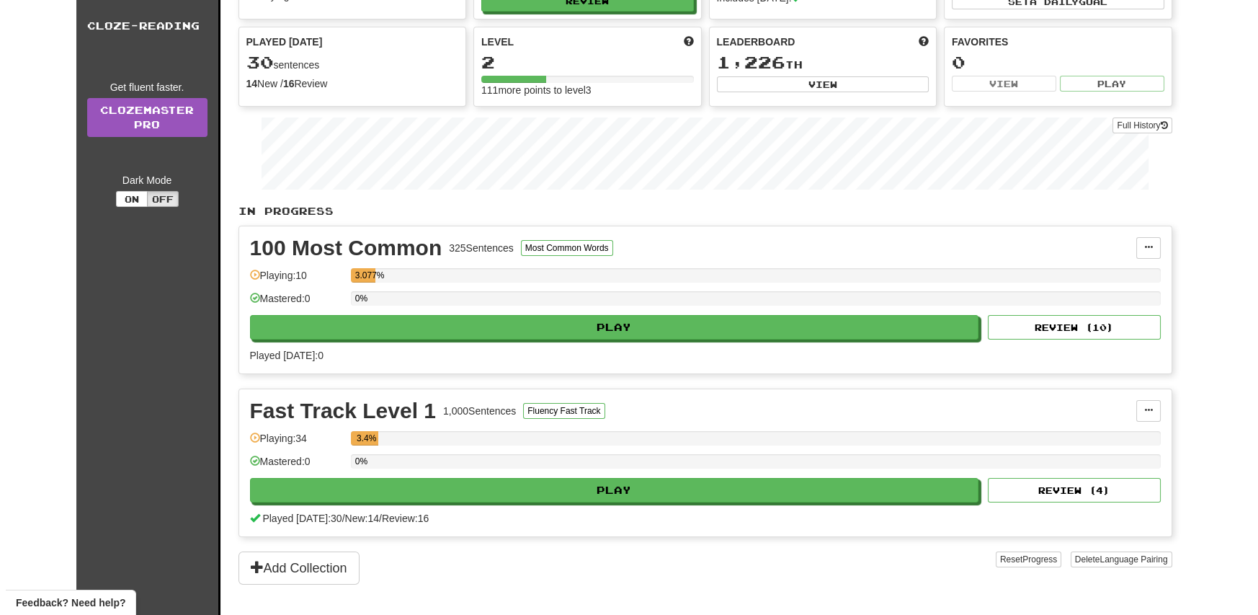
scroll to position [144, 0]
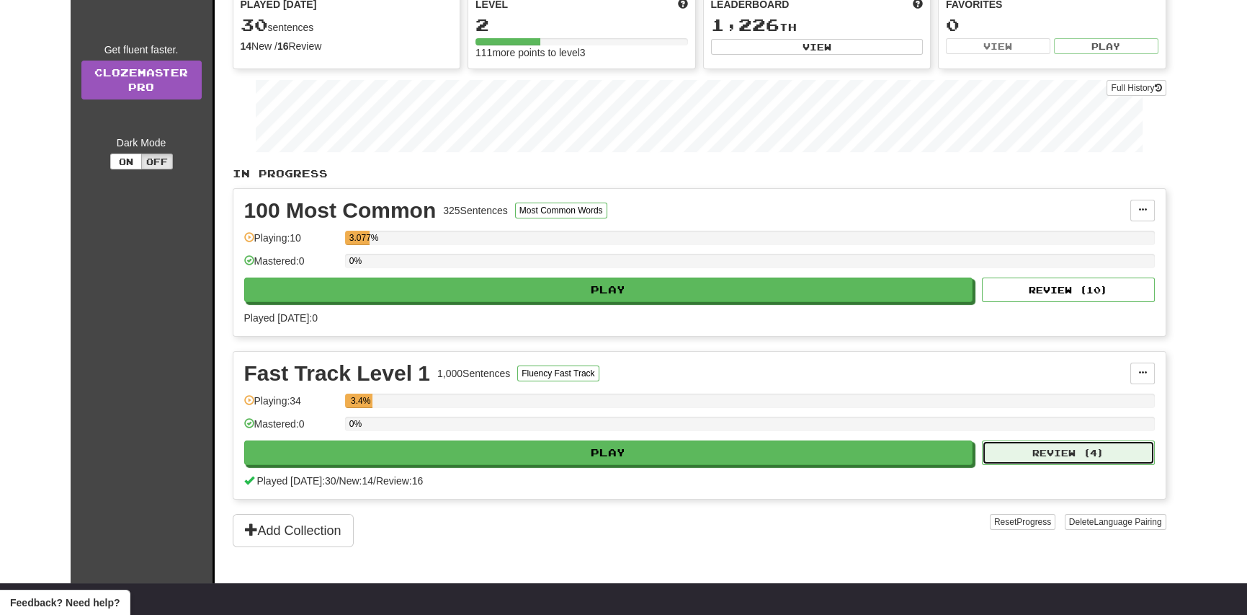
click at [1075, 442] on button "Review ( 4 )" at bounding box center [1068, 452] width 173 height 24
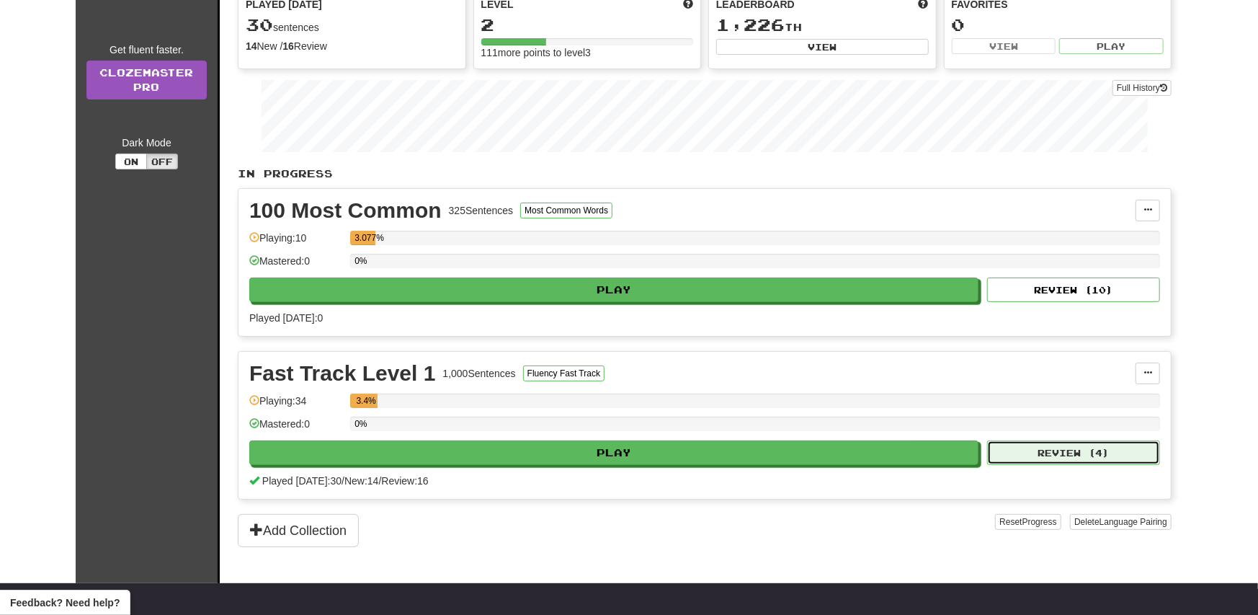
select select "**"
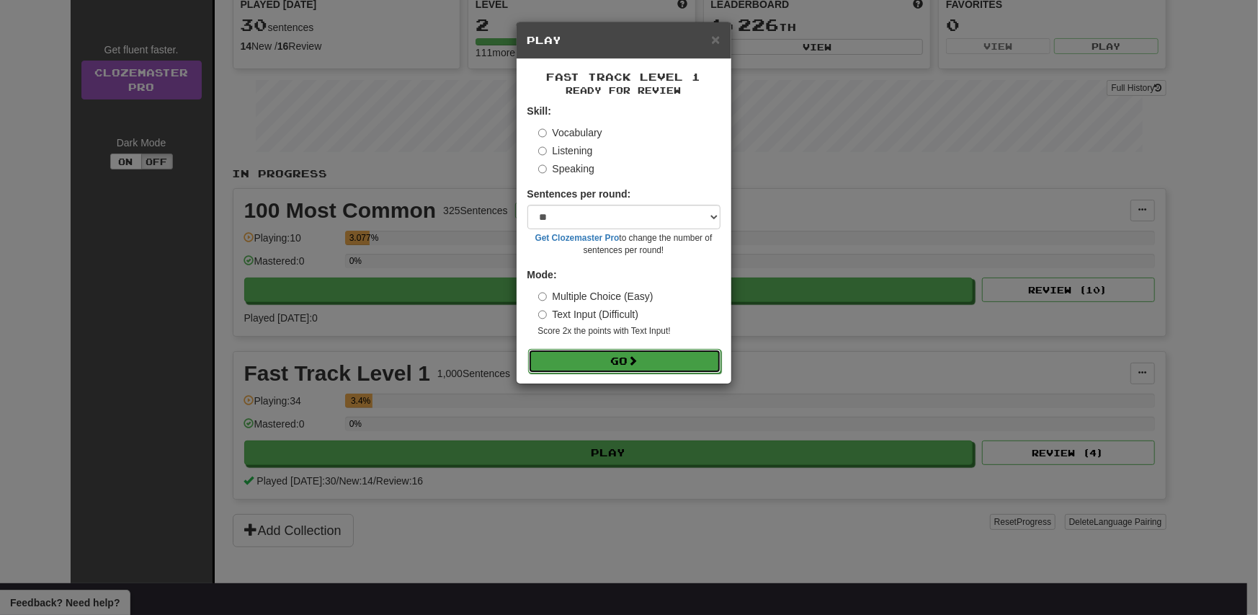
click at [609, 359] on button "Go" at bounding box center [624, 361] width 193 height 24
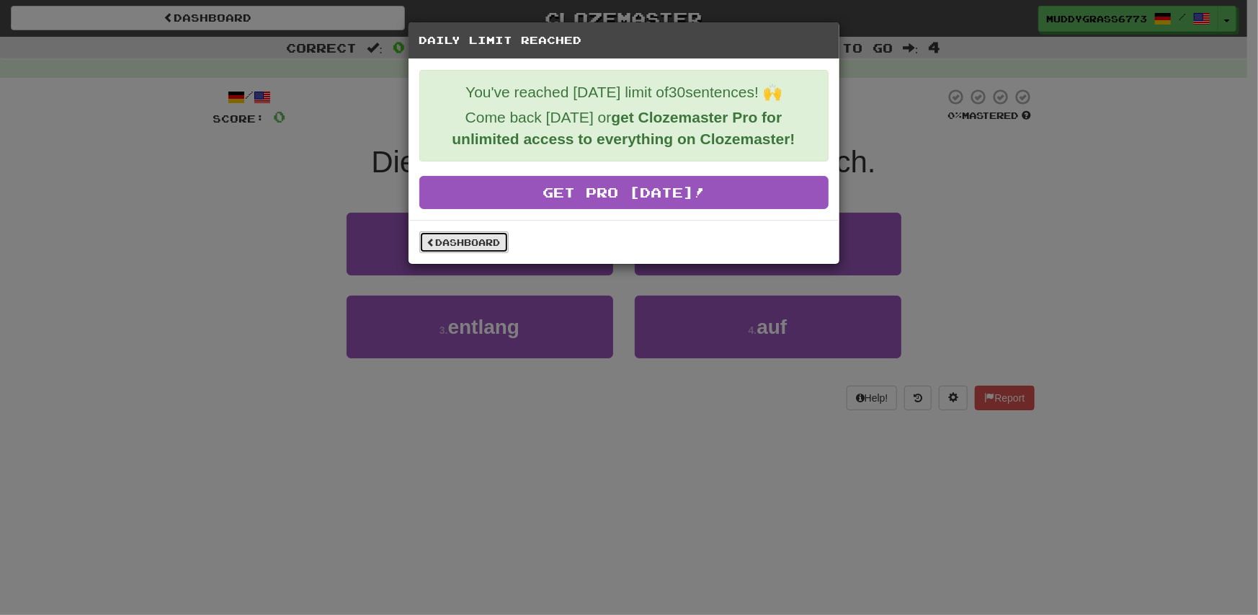
click at [457, 238] on link "Dashboard" at bounding box center [463, 242] width 89 height 22
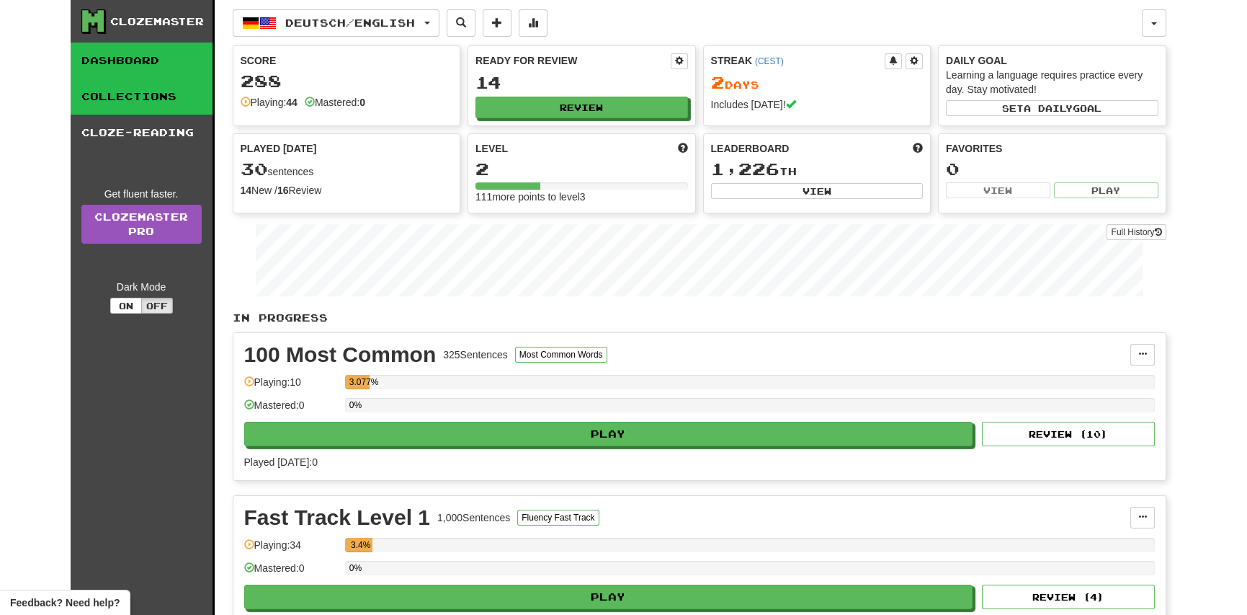
click at [151, 95] on link "Collections" at bounding box center [142, 97] width 142 height 36
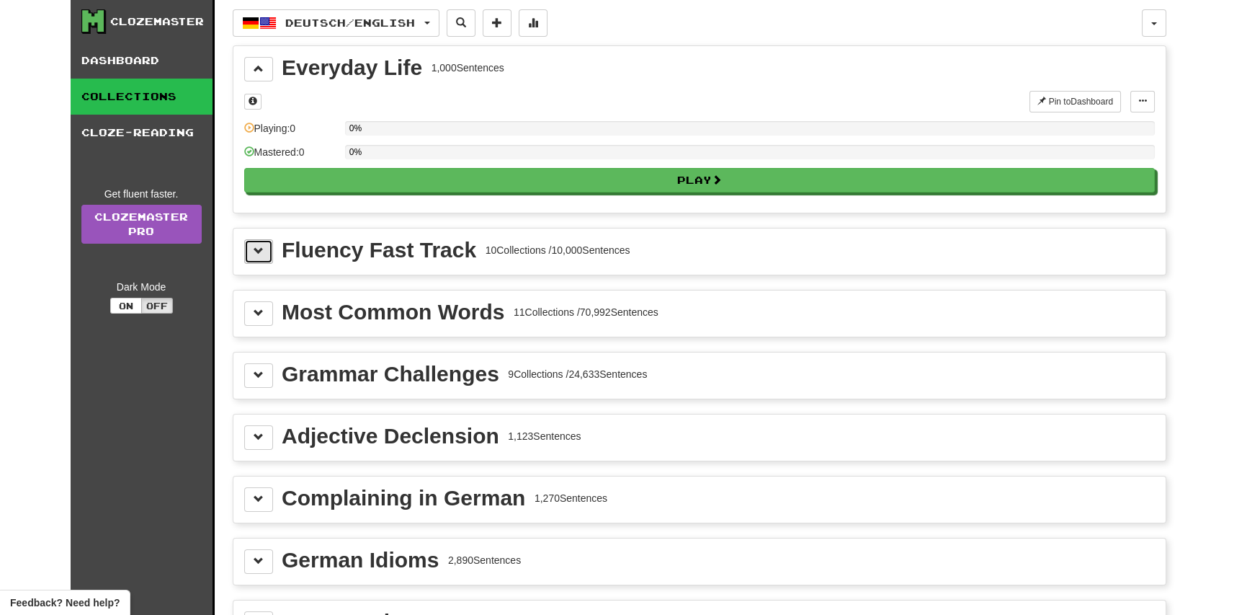
click at [247, 246] on button at bounding box center [258, 251] width 29 height 24
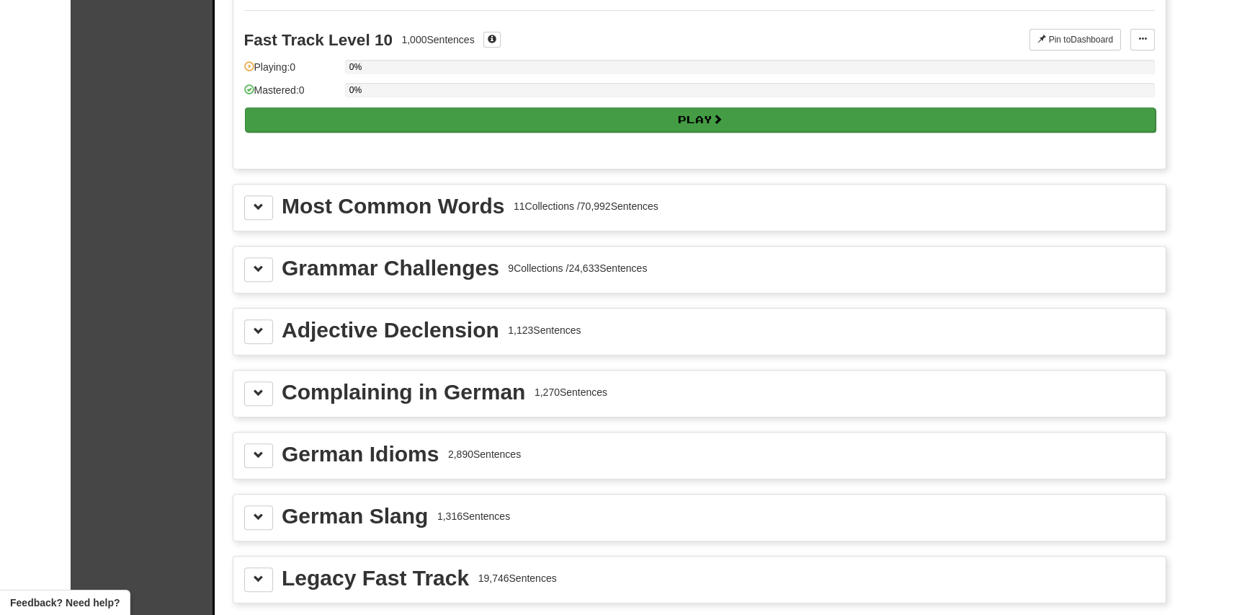
scroll to position [1585, 0]
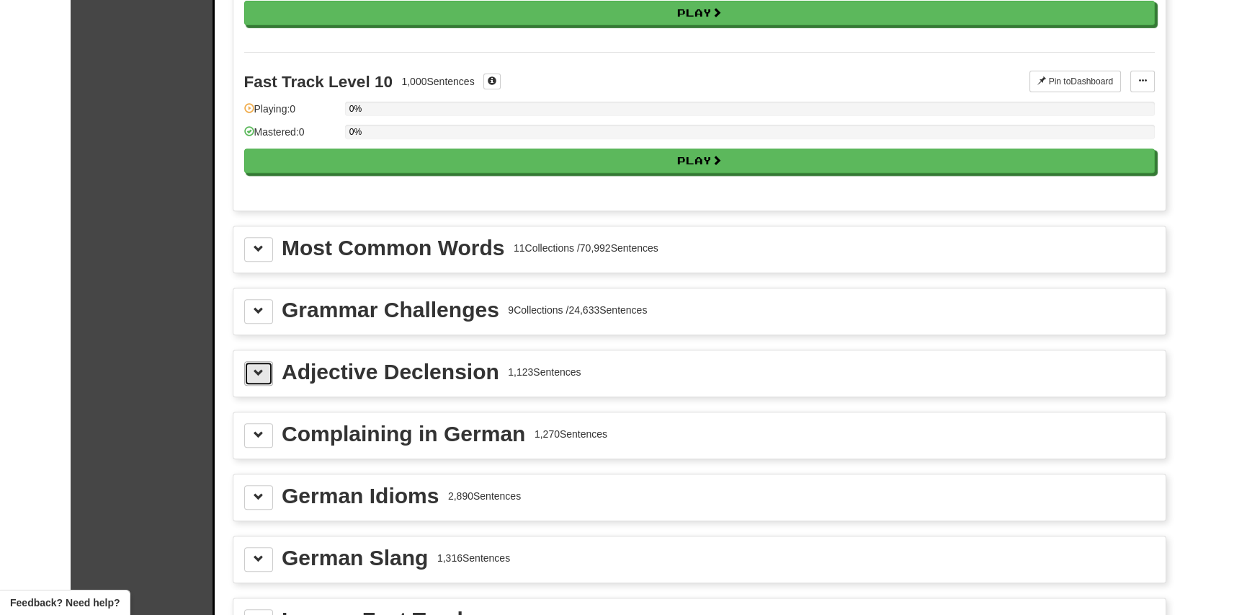
click at [262, 361] on button at bounding box center [258, 373] width 29 height 24
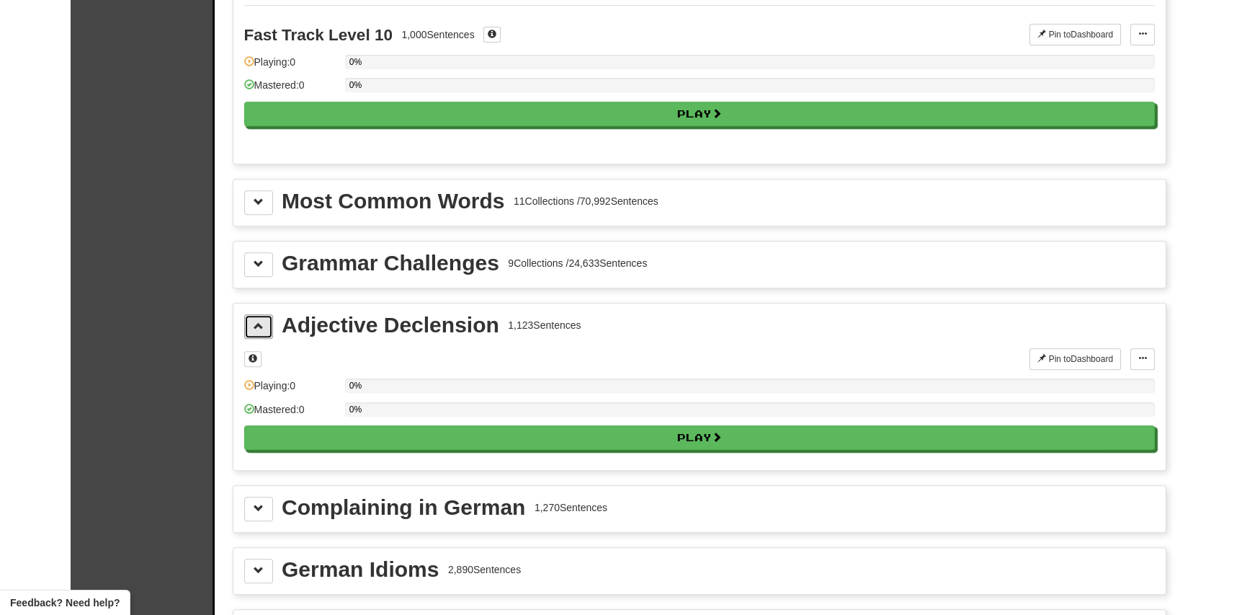
scroll to position [1657, 0]
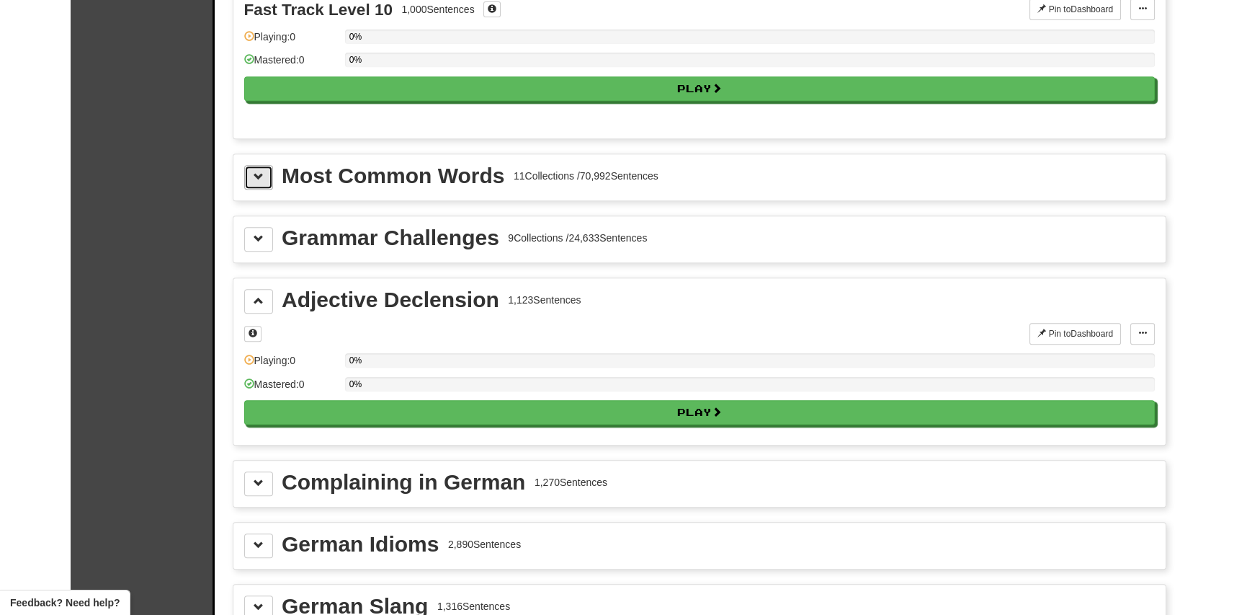
click at [244, 168] on button at bounding box center [258, 177] width 29 height 24
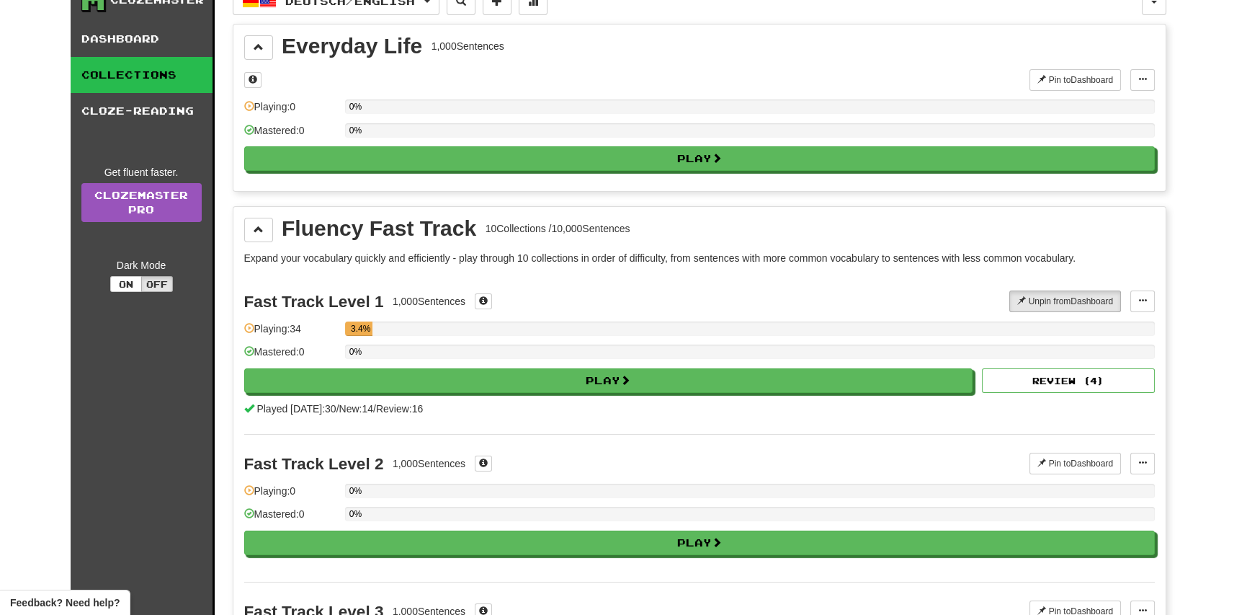
scroll to position [0, 0]
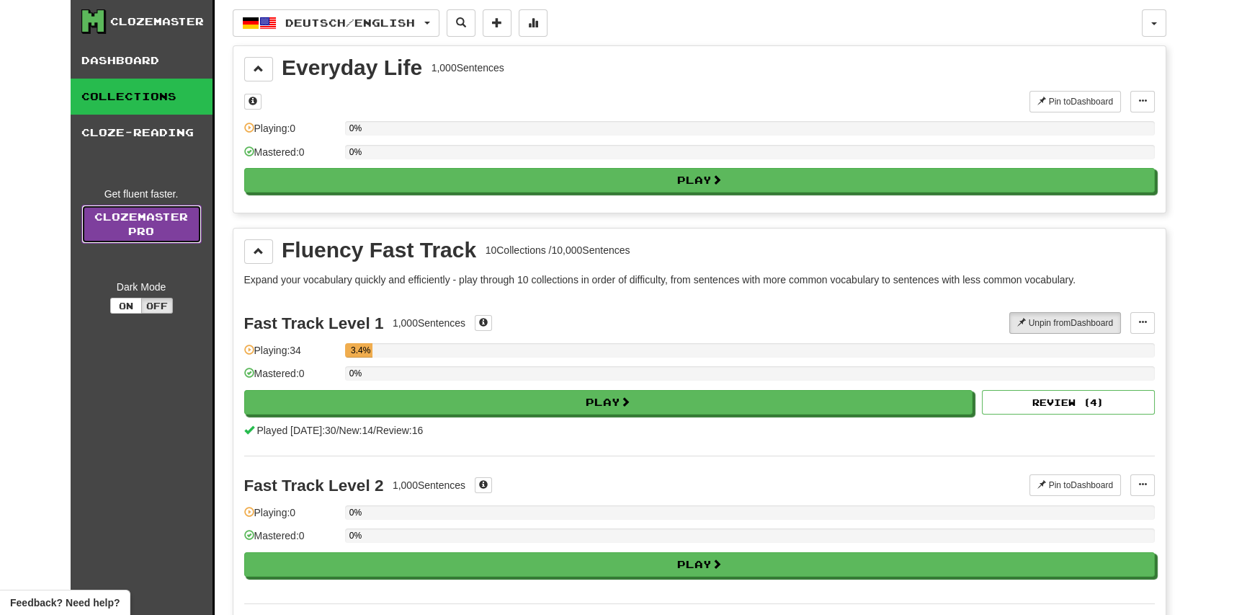
click at [112, 220] on link "Clozemaster Pro" at bounding box center [141, 224] width 120 height 39
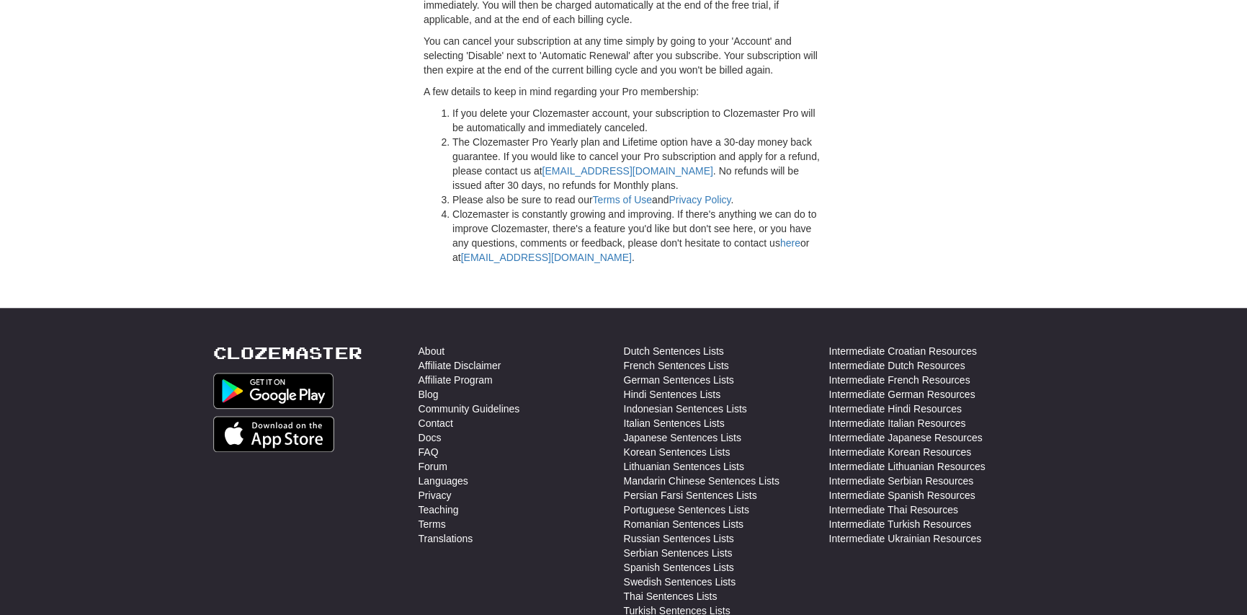
scroll to position [3818, 0]
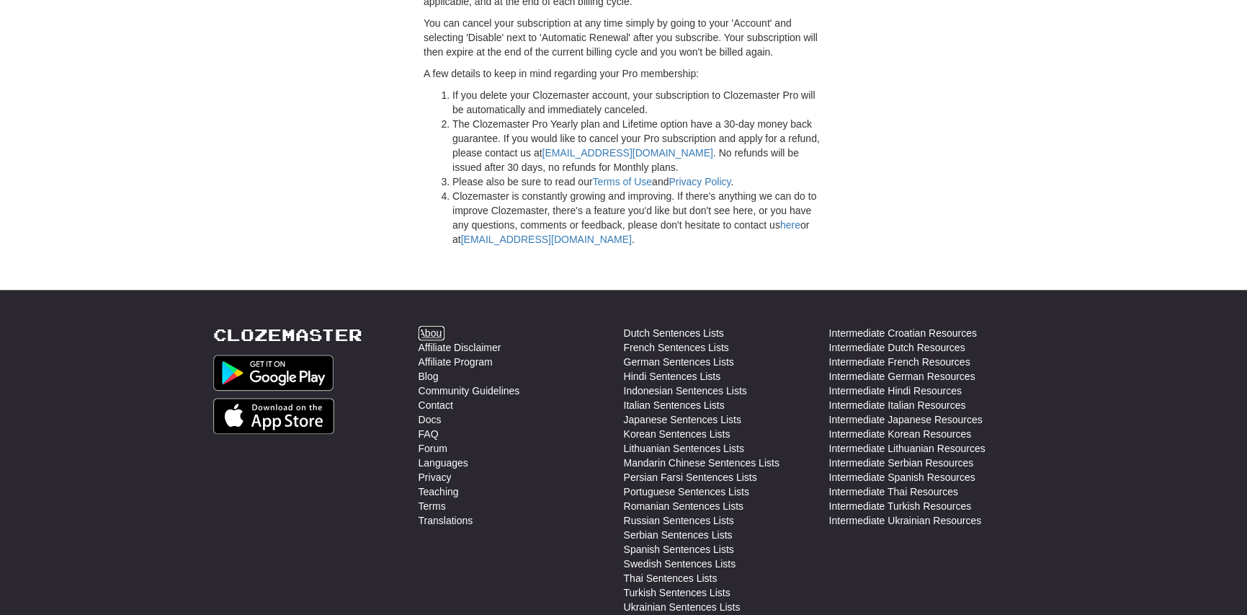
click at [436, 334] on link "About" at bounding box center [432, 333] width 27 height 14
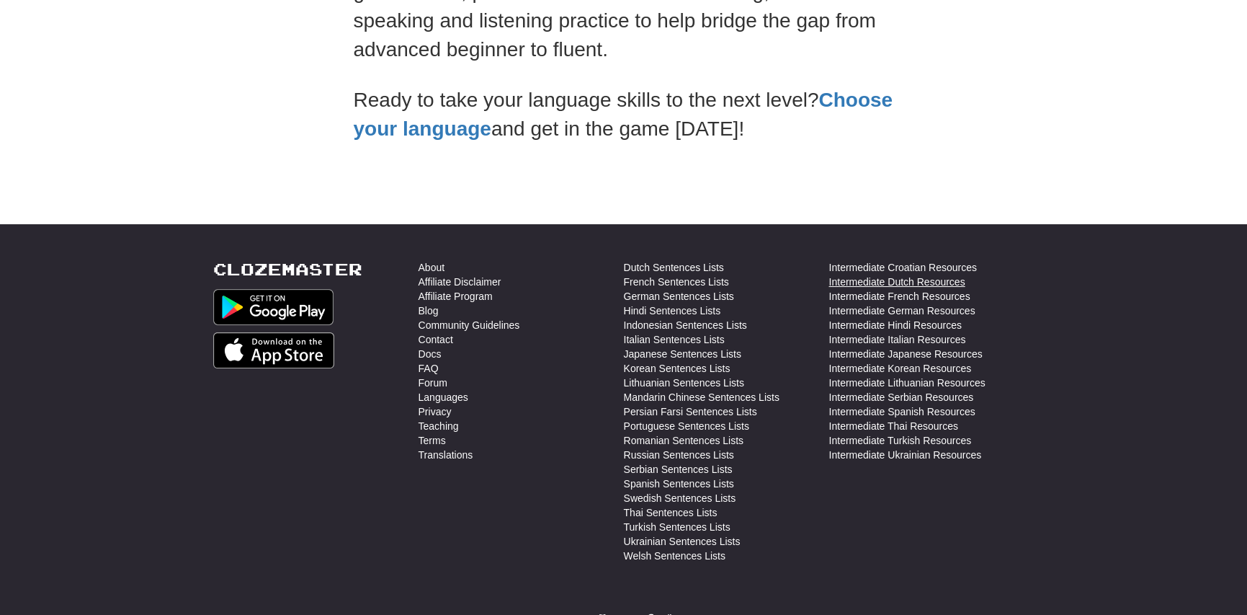
scroll to position [432, 0]
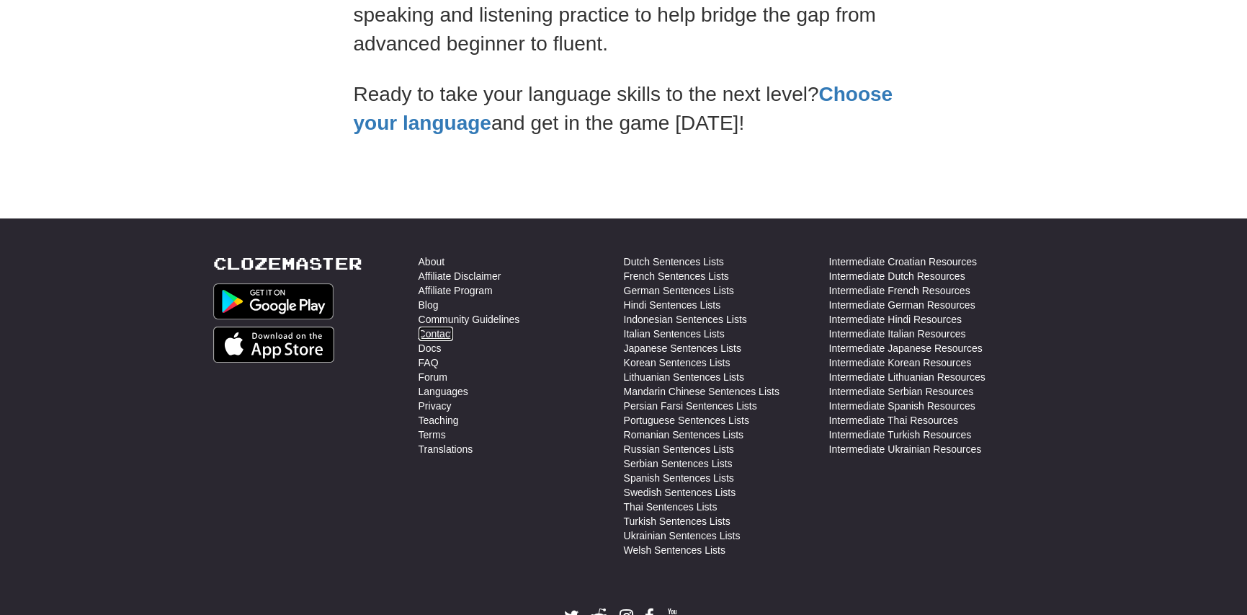
click at [429, 330] on link "Contact" at bounding box center [436, 333] width 35 height 14
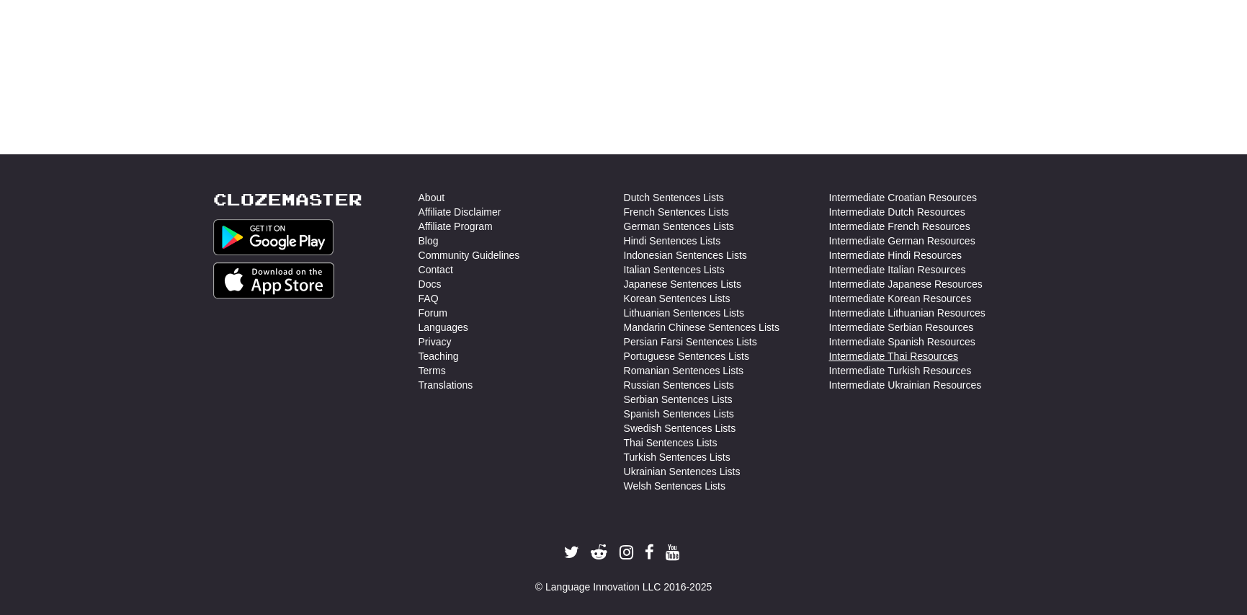
scroll to position [504, 0]
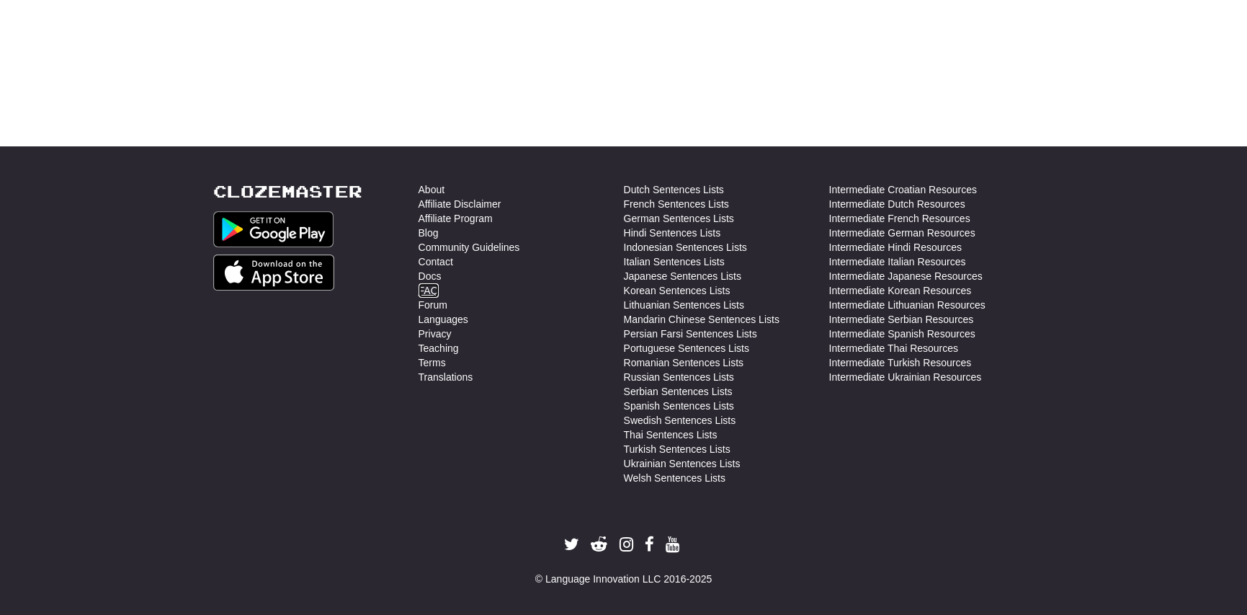
click at [422, 287] on link "FAQ" at bounding box center [429, 290] width 20 height 14
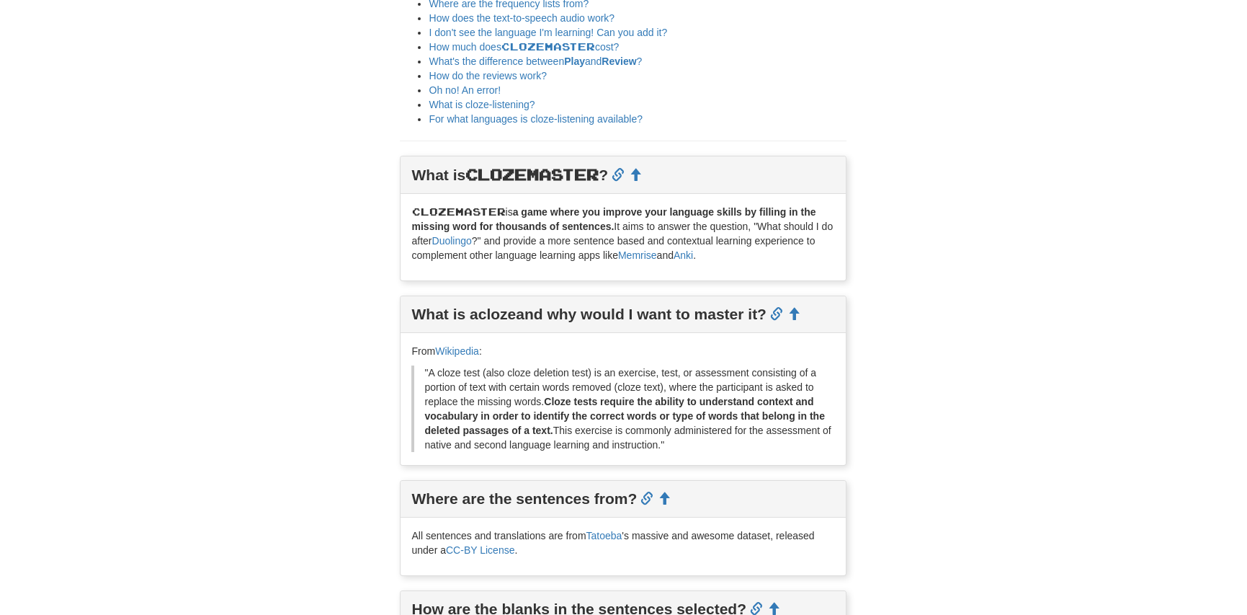
scroll to position [288, 0]
